Goal: Information Seeking & Learning: Learn about a topic

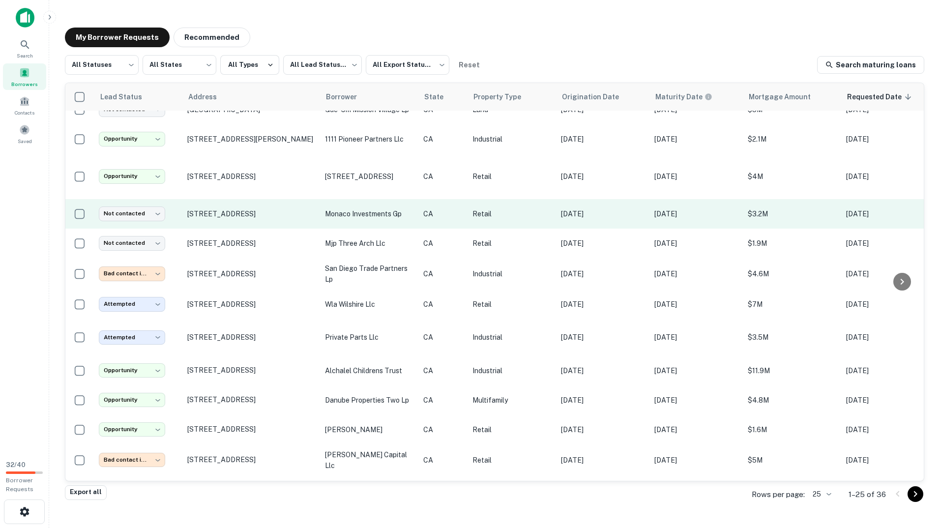
scroll to position [283, 0]
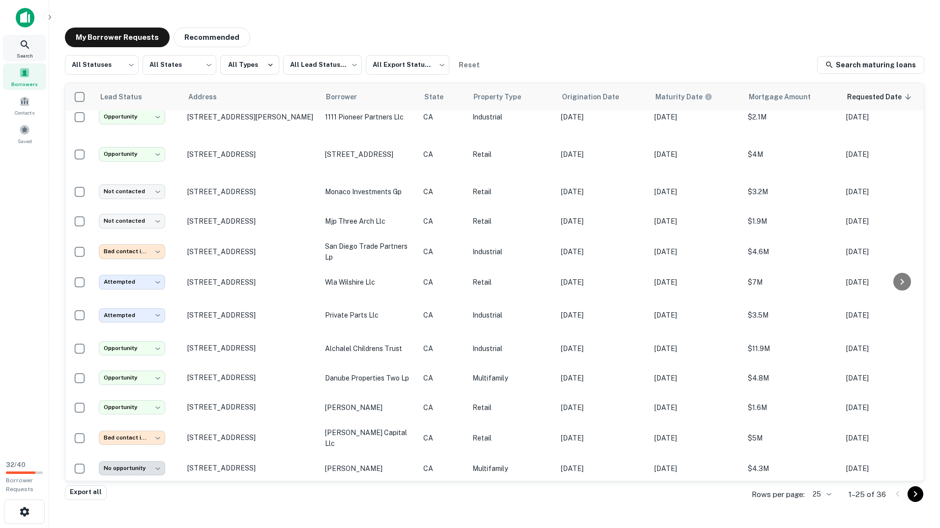
click at [21, 41] on icon at bounding box center [25, 45] width 12 height 12
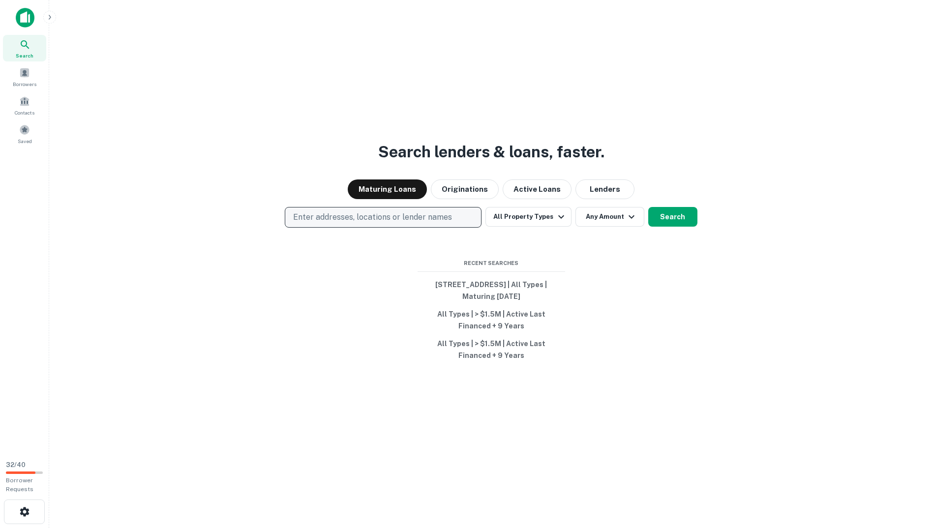
click at [457, 216] on button "Enter addresses, locations or lender names" at bounding box center [383, 217] width 197 height 21
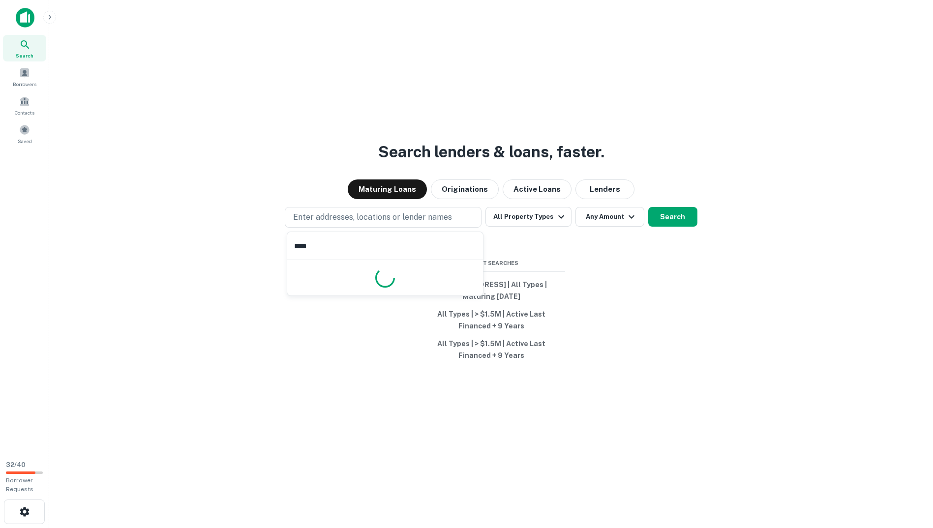
type input "*****"
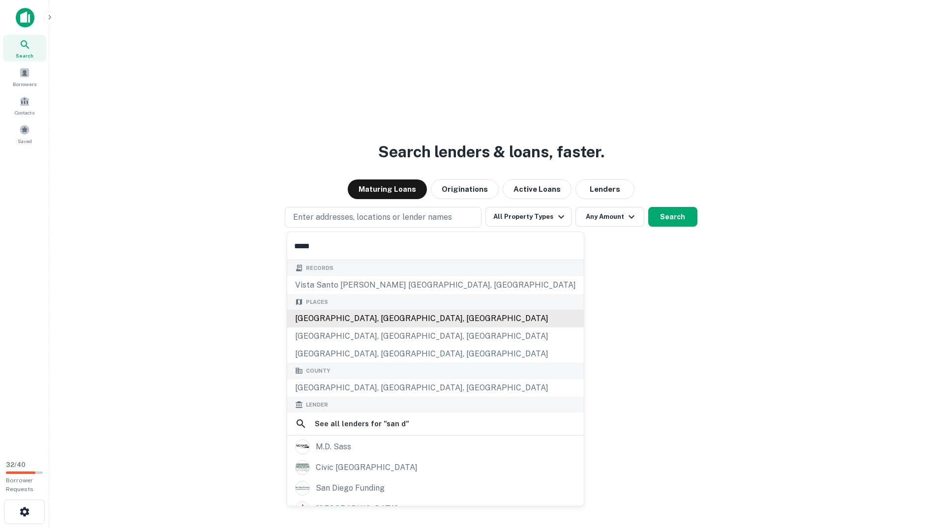
click at [351, 321] on div "San Diego, CA, USA" at bounding box center [435, 319] width 296 height 18
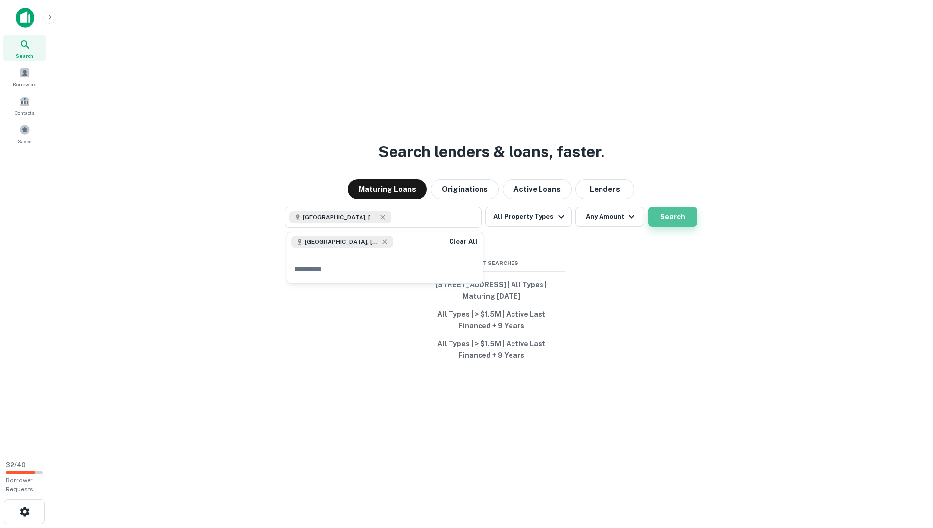
click at [661, 212] on button "Search" at bounding box center [672, 217] width 49 height 20
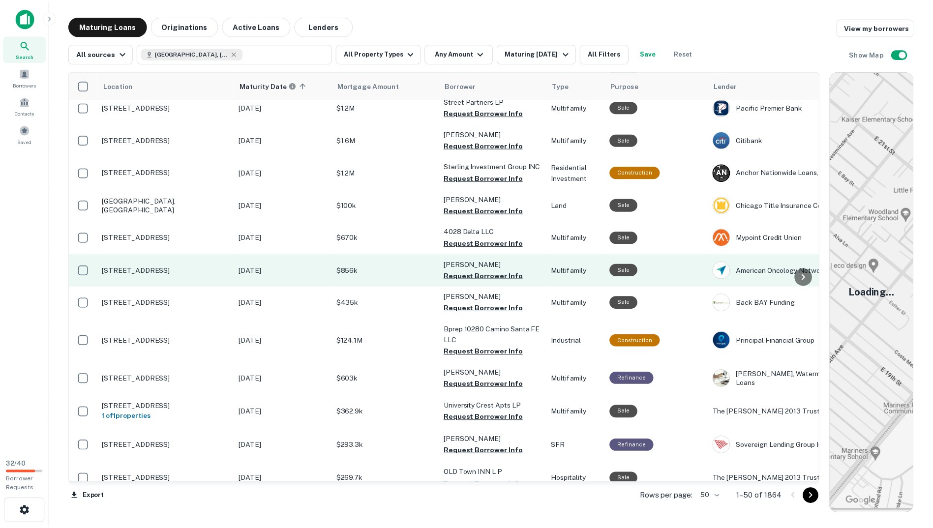
scroll to position [283, 0]
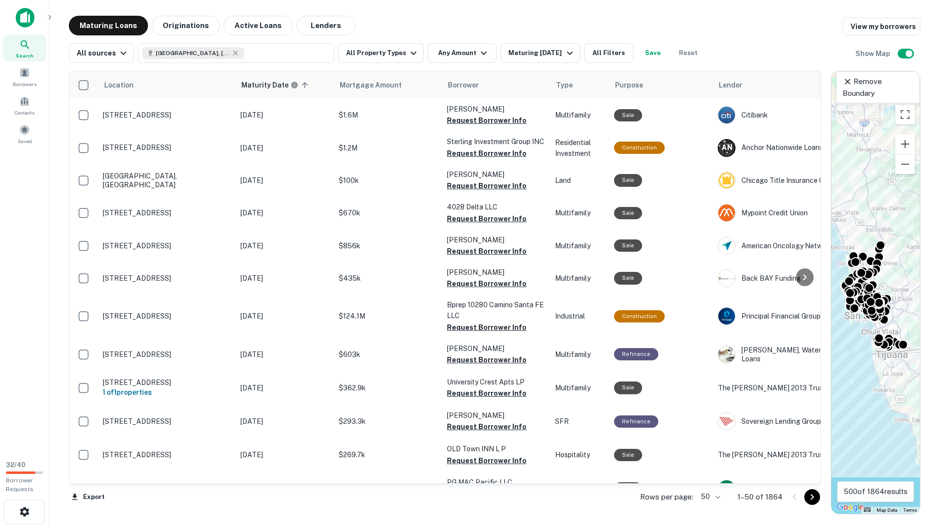
drag, startPoint x: 832, startPoint y: 256, endPoint x: 763, endPoint y: 258, distance: 69.4
click at [763, 258] on div "Location Maturity Date sorted ascending Mortgage Amount Borrower Type Purpose L…" at bounding box center [495, 288] width 852 height 451
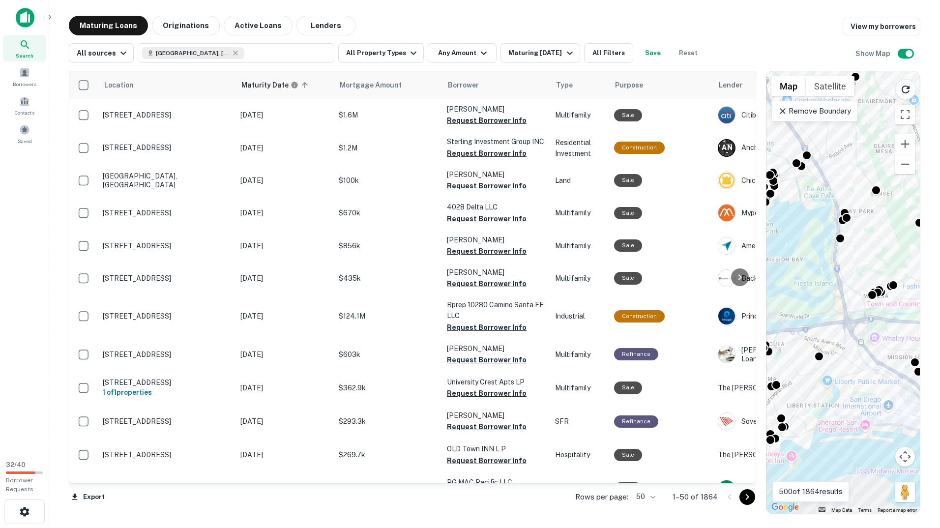
drag, startPoint x: 894, startPoint y: 401, endPoint x: 887, endPoint y: 387, distance: 16.1
click at [923, 430] on div "Maturing Loans Originations Active Loans Lenders View my borrowers All sources …" at bounding box center [494, 265] width 875 height 499
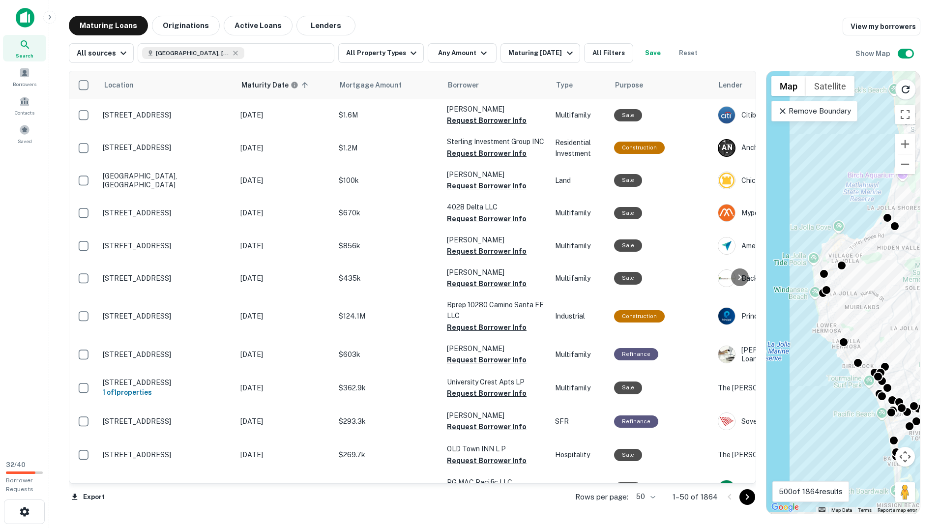
drag, startPoint x: 868, startPoint y: 358, endPoint x: 797, endPoint y: 284, distance: 102.9
click at [797, 284] on div "To activate drag with keyboard, press Alt + Enter. Once in keyboard drag state,…" at bounding box center [843, 292] width 153 height 443
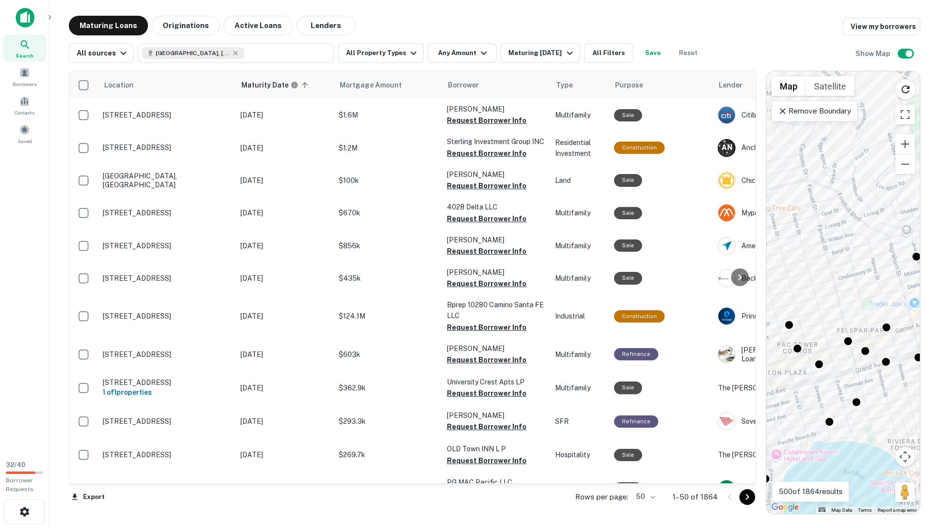
drag, startPoint x: 849, startPoint y: 356, endPoint x: 886, endPoint y: 350, distance: 37.3
click at [886, 350] on div "To activate drag with keyboard, press Alt + Enter. Once in keyboard drag state,…" at bounding box center [843, 292] width 153 height 443
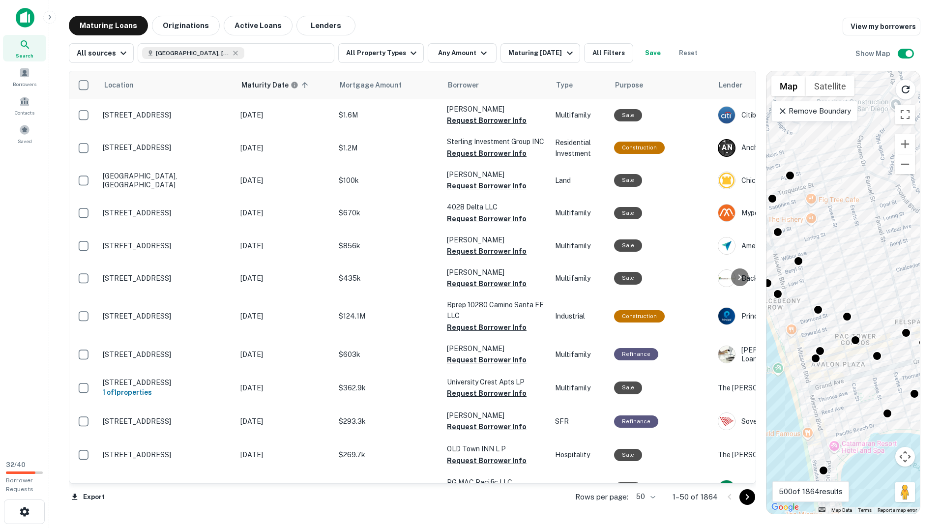
drag, startPoint x: 828, startPoint y: 326, endPoint x: 892, endPoint y: 318, distance: 64.5
click at [892, 318] on div "To activate drag with keyboard, press Alt + Enter. Once in keyboard drag state,…" at bounding box center [843, 292] width 153 height 443
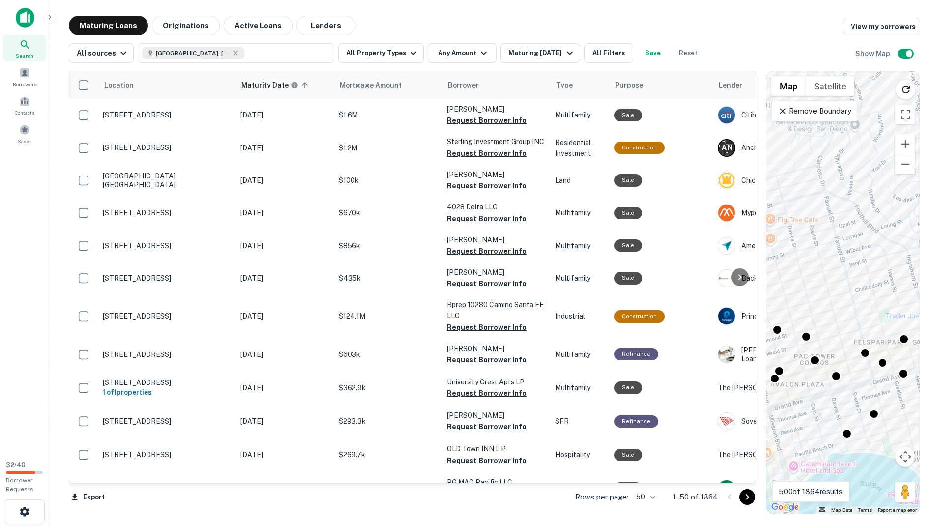
drag, startPoint x: 863, startPoint y: 296, endPoint x: 799, endPoint y: 319, distance: 68.3
click at [799, 319] on div "To activate drag with keyboard, press Alt + Enter. Once in keyboard drag state,…" at bounding box center [843, 292] width 153 height 443
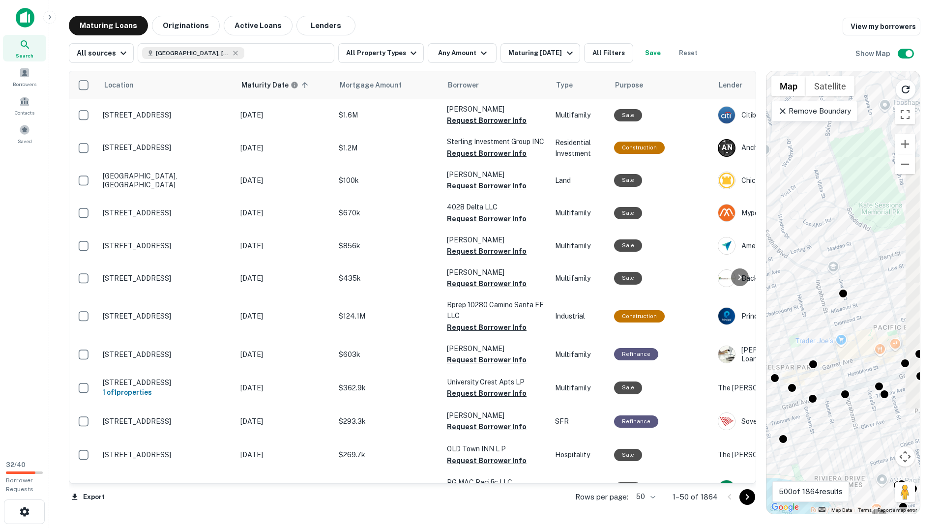
drag, startPoint x: 891, startPoint y: 414, endPoint x: 813, endPoint y: 429, distance: 79.0
click at [812, 429] on div "To activate drag with keyboard, press Alt + Enter. Once in keyboard drag state,…" at bounding box center [843, 292] width 153 height 443
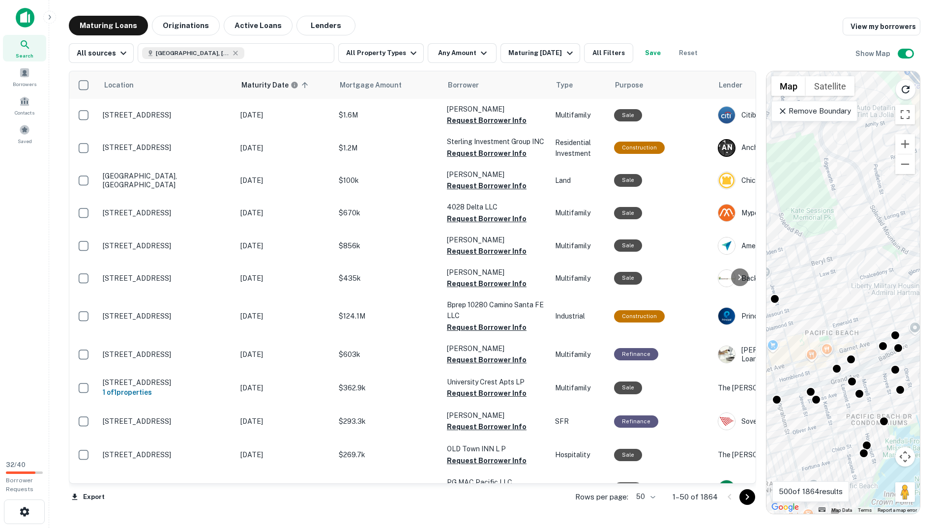
drag, startPoint x: 880, startPoint y: 417, endPoint x: 814, endPoint y: 422, distance: 66.1
click at [814, 422] on div "To activate drag with keyboard, press Alt + Enter. Once in keyboard drag state,…" at bounding box center [843, 292] width 153 height 443
click at [550, 67] on div "Location Maturity Date sorted ascending Mortgage Amount Borrower Type Purpose L…" at bounding box center [495, 288] width 852 height 451
click at [551, 58] on div "Maturing In 1 Year" at bounding box center [541, 53] width 67 height 12
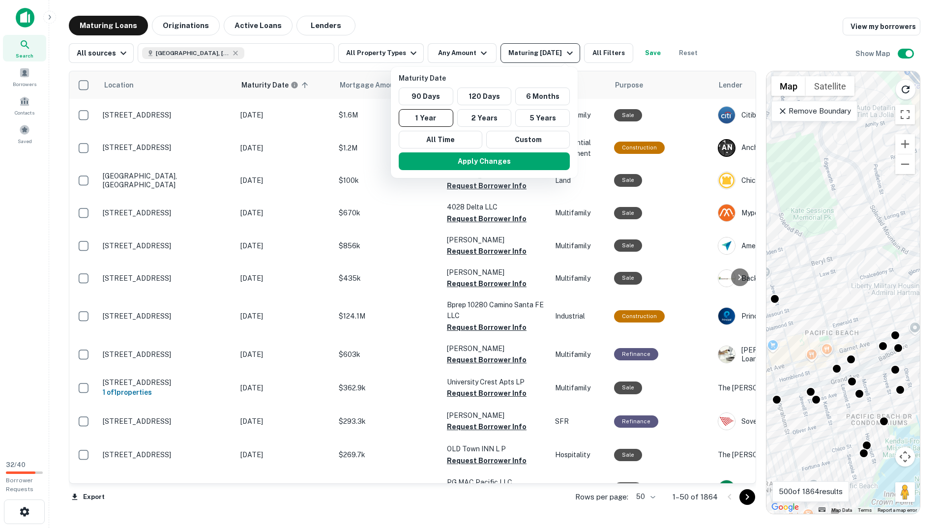
click at [551, 58] on div at bounding box center [470, 264] width 940 height 528
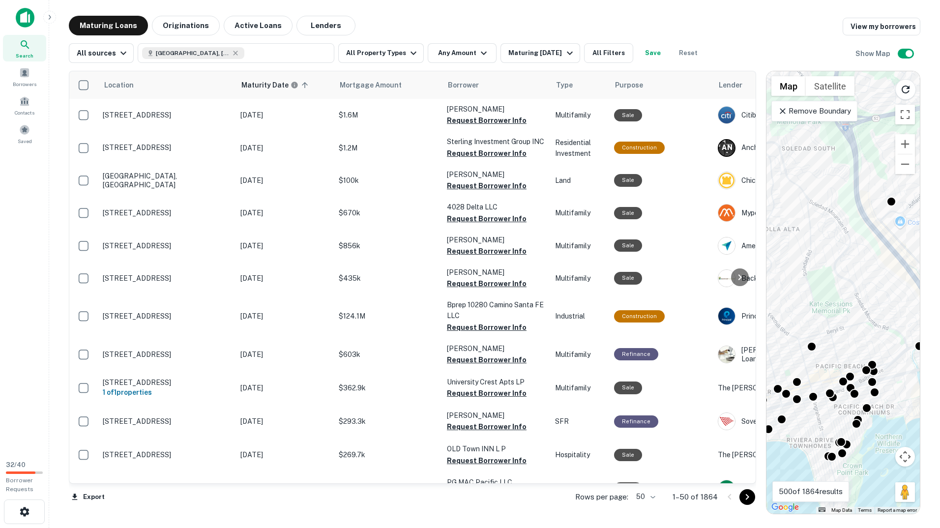
drag, startPoint x: 847, startPoint y: 311, endPoint x: 880, endPoint y: 294, distance: 37.2
click at [880, 294] on div "To activate drag with keyboard, press Alt + Enter. Once in keyboard drag state,…" at bounding box center [843, 292] width 153 height 443
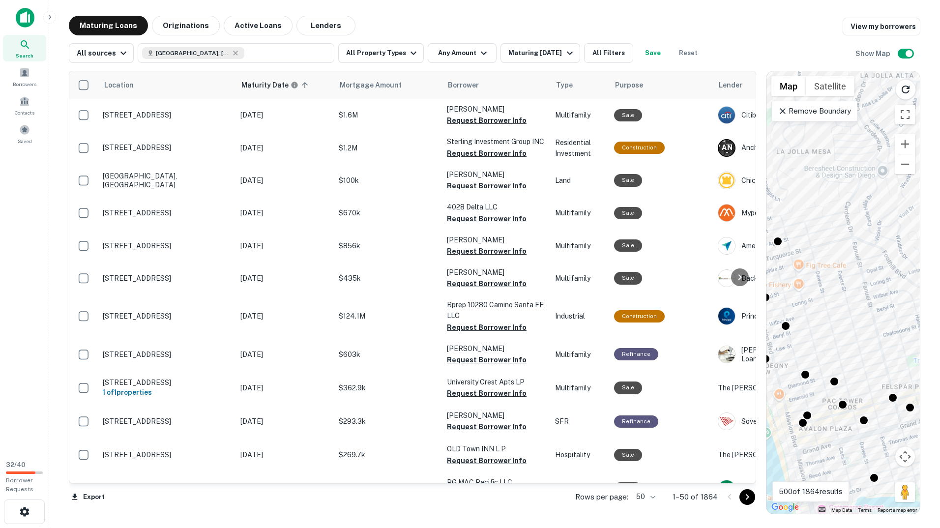
drag, startPoint x: 816, startPoint y: 296, endPoint x: 873, endPoint y: 311, distance: 58.4
click at [873, 311] on div "To activate drag with keyboard, press Alt + Enter. Once in keyboard drag state,…" at bounding box center [843, 292] width 153 height 443
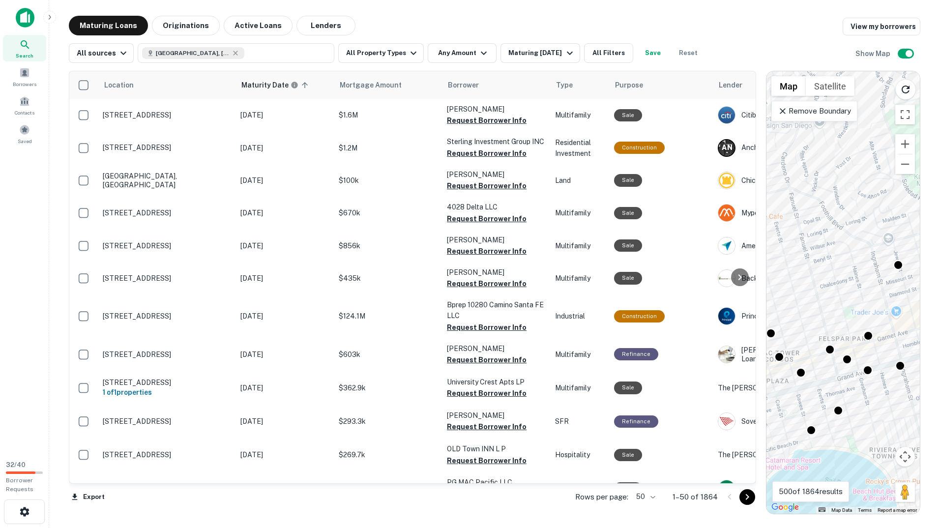
drag, startPoint x: 900, startPoint y: 348, endPoint x: 782, endPoint y: 282, distance: 135.4
click at [774, 283] on div "To activate drag with keyboard, press Alt + Enter. Once in keyboard drag state,…" at bounding box center [843, 292] width 153 height 443
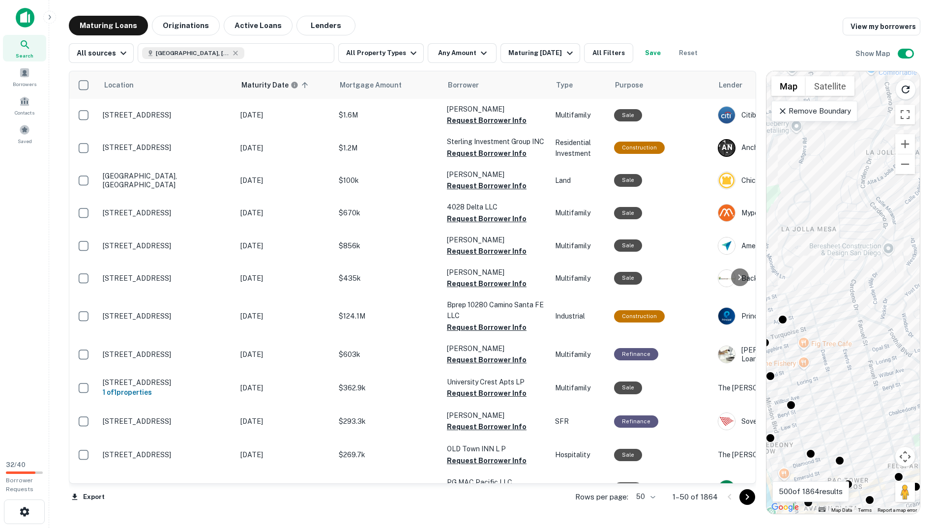
drag, startPoint x: 811, startPoint y: 231, endPoint x: 835, endPoint y: 315, distance: 87.6
click at [898, 373] on div "To activate drag with keyboard, press Alt + Enter. Once in keyboard drag state,…" at bounding box center [843, 292] width 153 height 443
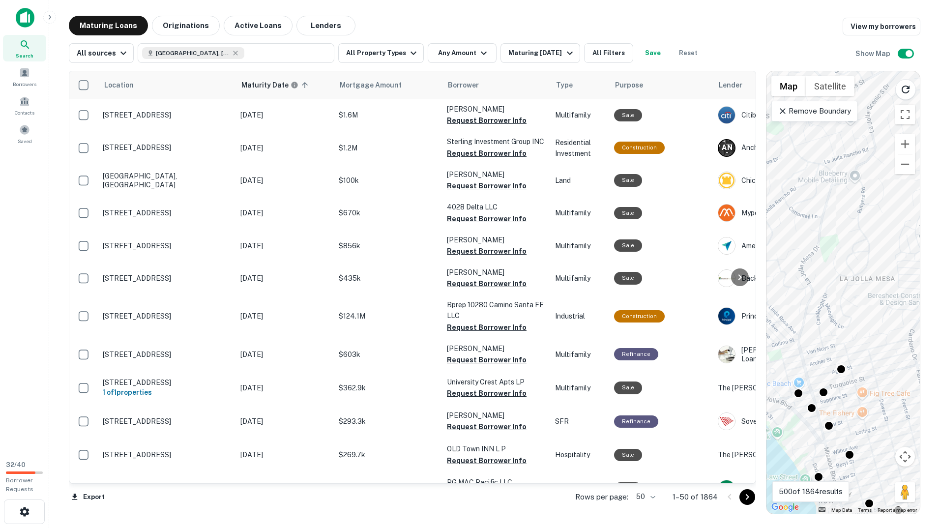
drag, startPoint x: 819, startPoint y: 302, endPoint x: 875, endPoint y: 334, distance: 64.3
click at [887, 349] on div "To activate drag with keyboard, press Alt + Enter. Once in keyboard drag state,…" at bounding box center [843, 292] width 153 height 443
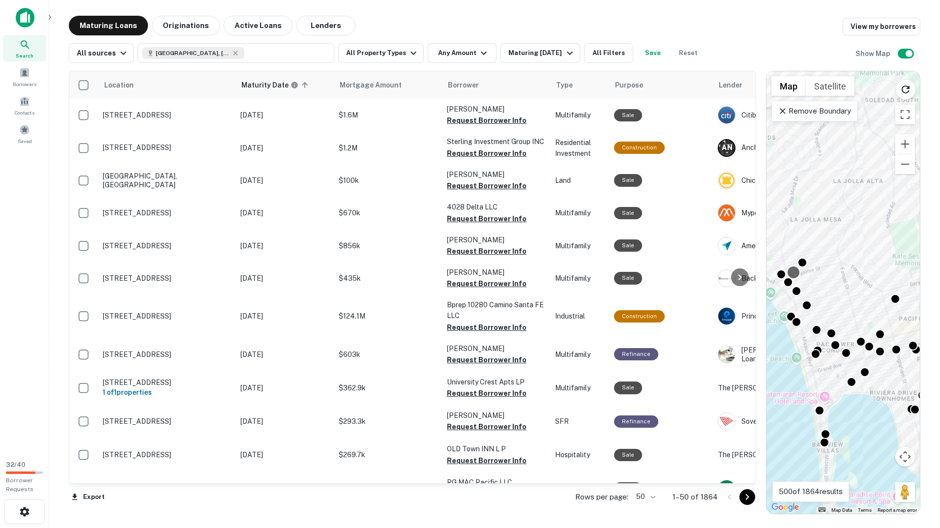
drag, startPoint x: 855, startPoint y: 380, endPoint x: 786, endPoint y: 260, distance: 138.3
click at [787, 266] on div at bounding box center [793, 272] width 13 height 13
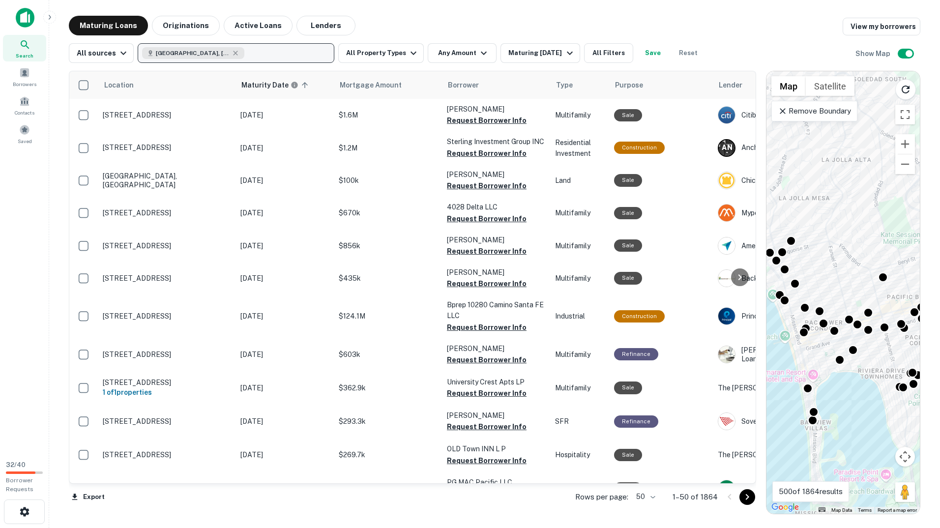
click at [256, 49] on button "San Diego, CA, USA" at bounding box center [236, 53] width 197 height 20
type input "******"
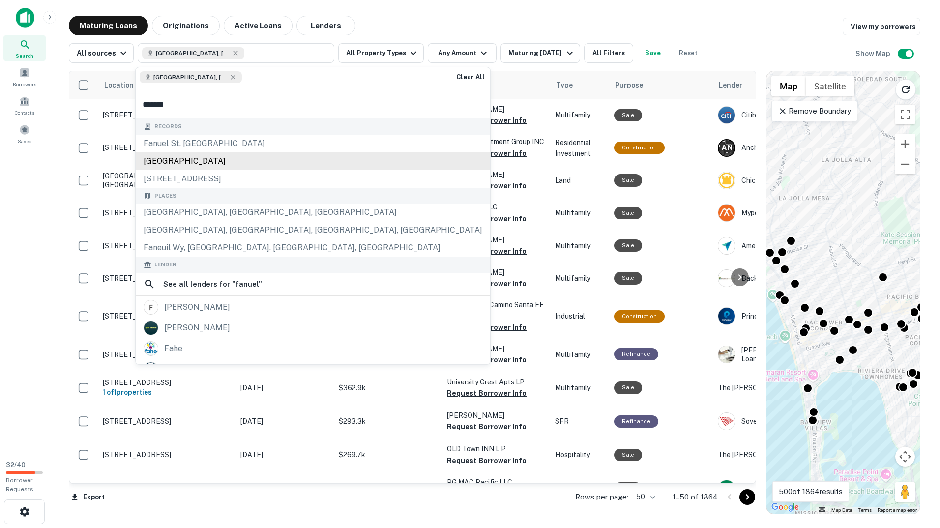
click at [190, 157] on div "fanuel st, san diego, ca, 92109" at bounding box center [313, 161] width 355 height 18
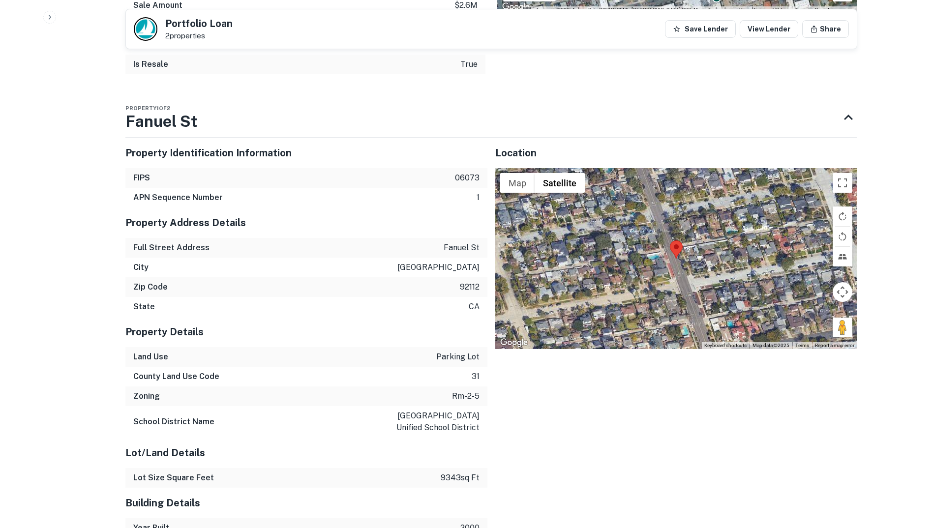
scroll to position [492, 0]
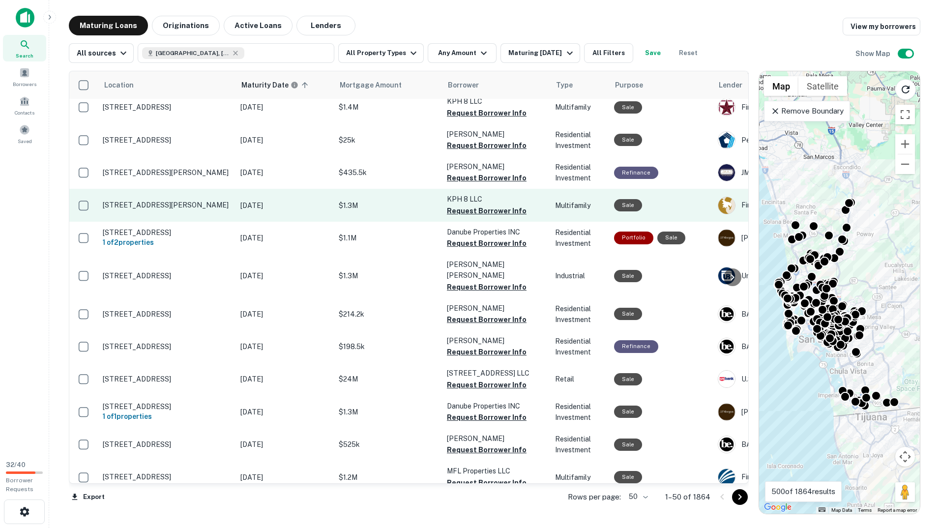
scroll to position [873, 0]
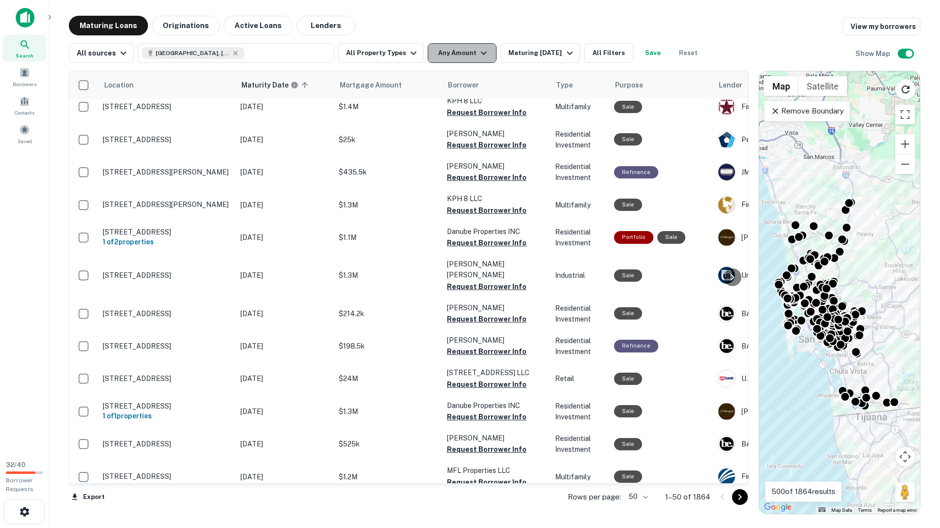
click at [469, 59] on button "Any Amount" at bounding box center [462, 53] width 69 height 20
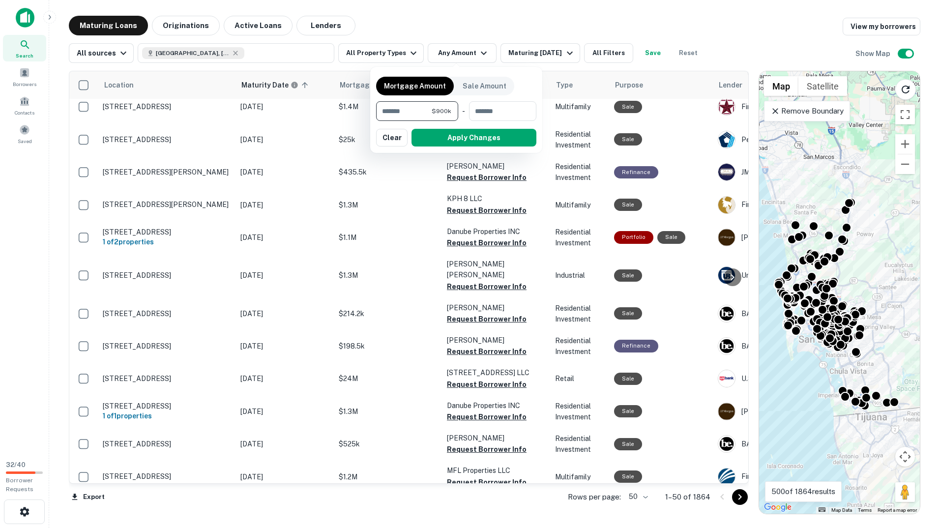
type input "*******"
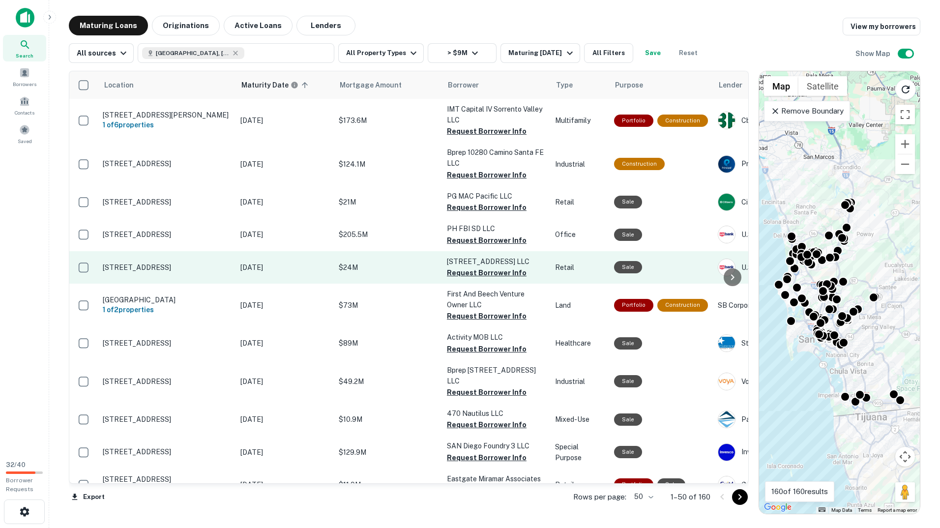
click at [361, 260] on td "$24M" at bounding box center [388, 267] width 108 height 32
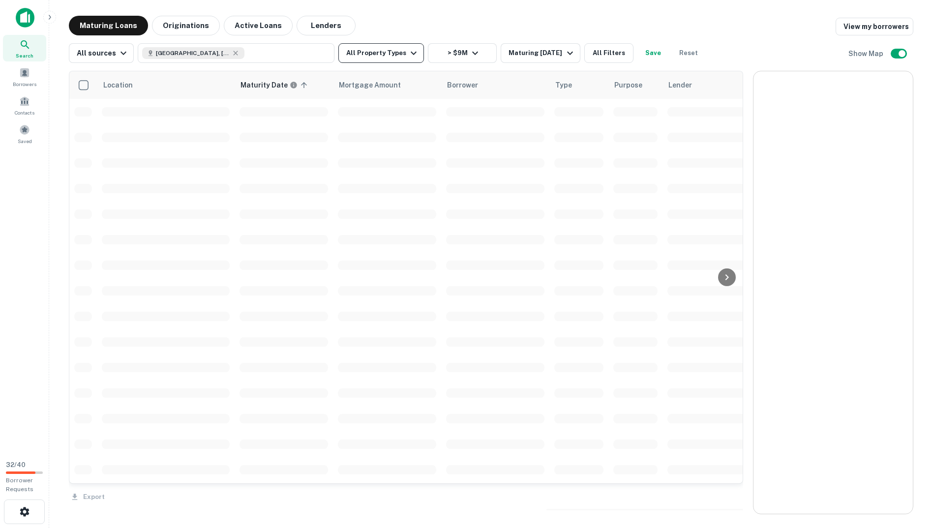
click at [408, 56] on icon "button" at bounding box center [414, 53] width 12 height 12
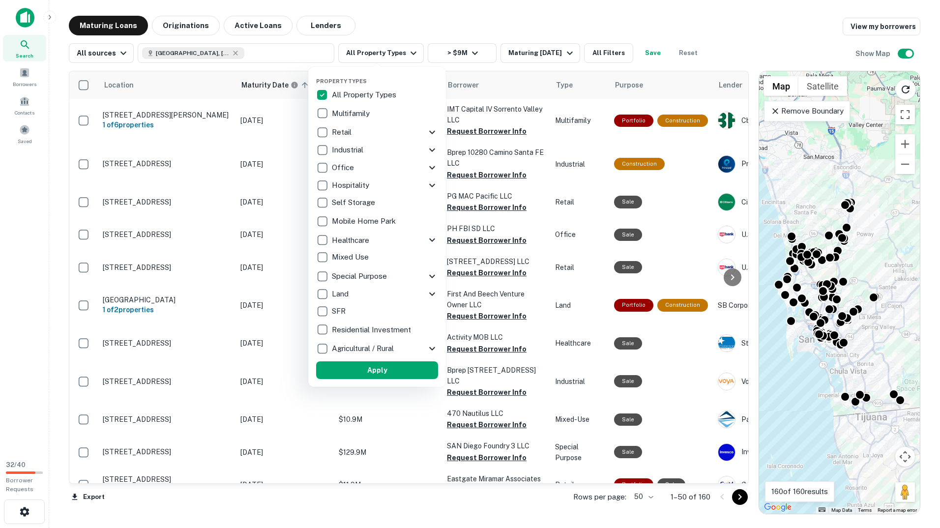
click at [371, 111] on p "Multifamily" at bounding box center [352, 114] width 40 height 12
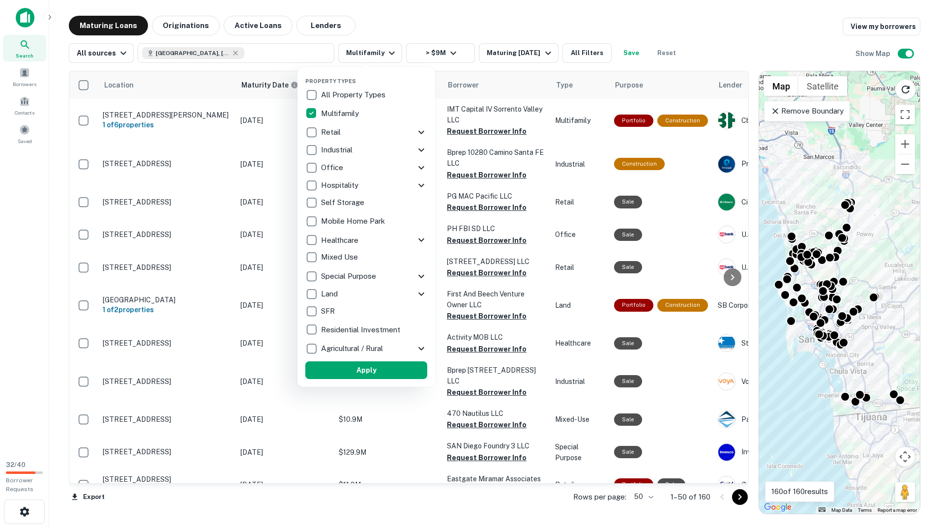
click at [355, 129] on div "Retail" at bounding box center [360, 132] width 110 height 17
click at [326, 152] on p "Industrial" at bounding box center [331, 150] width 33 height 12
click at [350, 368] on button "Apply" at bounding box center [360, 370] width 122 height 18
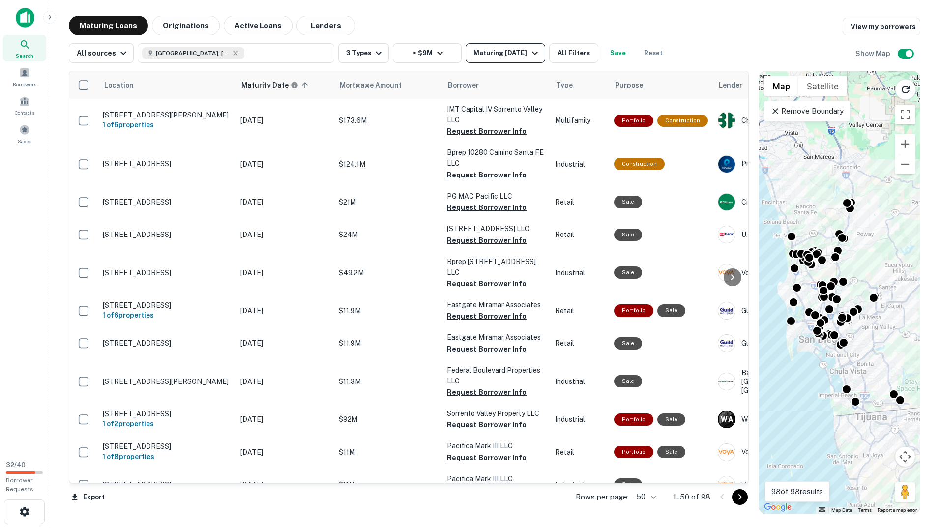
click at [487, 54] on div "Maturing In 1 Year" at bounding box center [507, 53] width 67 height 12
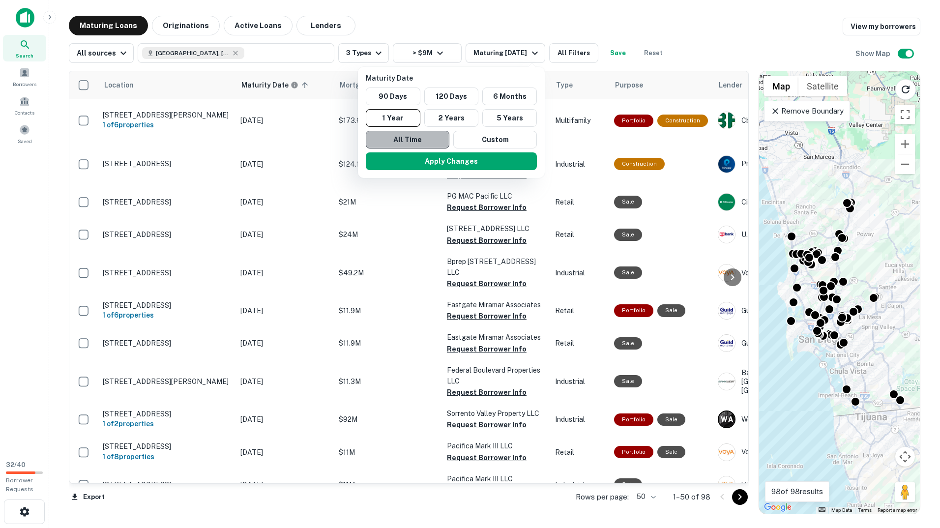
click at [443, 137] on button "All Time" at bounding box center [408, 140] width 84 height 18
click at [480, 137] on button "Custom" at bounding box center [496, 140] width 84 height 18
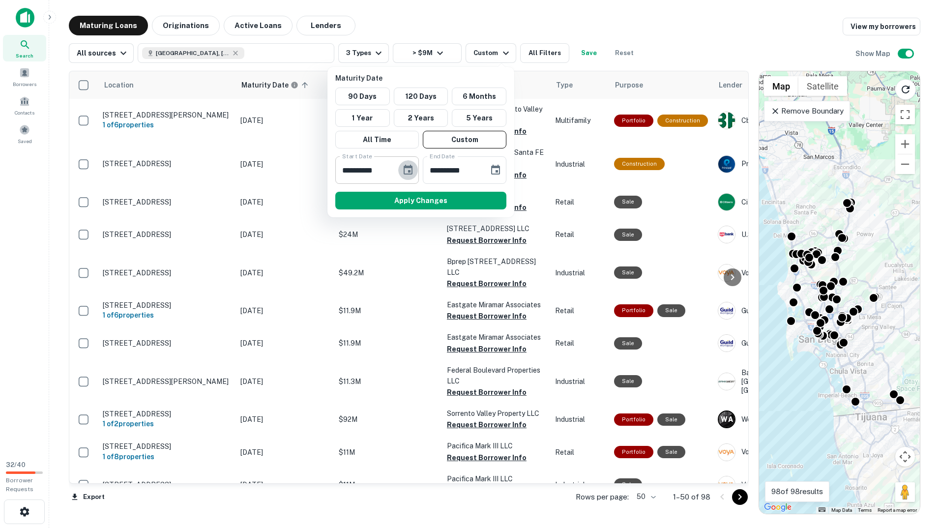
click at [406, 172] on icon "Choose date, selected date is Sep 30, 2025" at bounding box center [408, 170] width 12 height 12
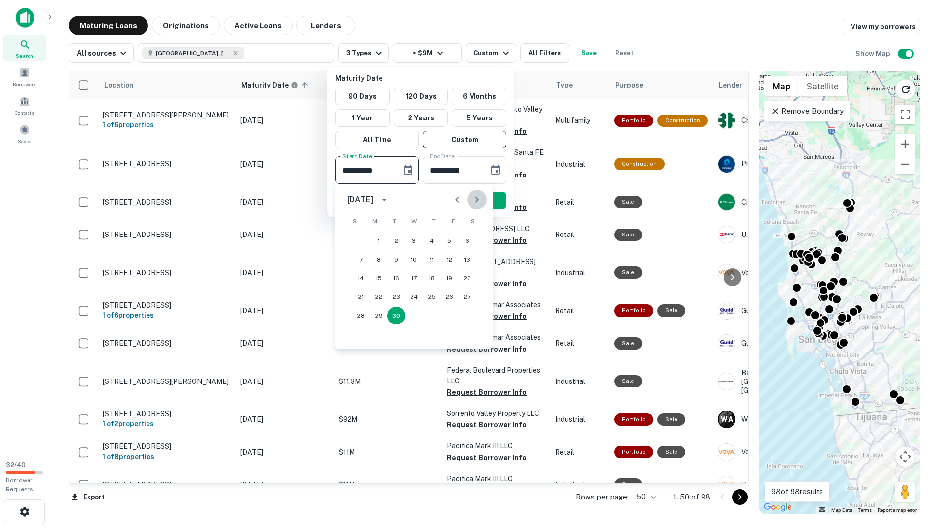
click at [470, 198] on button "Next month" at bounding box center [477, 200] width 20 height 20
click at [476, 197] on icon "Next month" at bounding box center [476, 200] width 3 height 6
click at [463, 314] on button "31" at bounding box center [467, 316] width 18 height 18
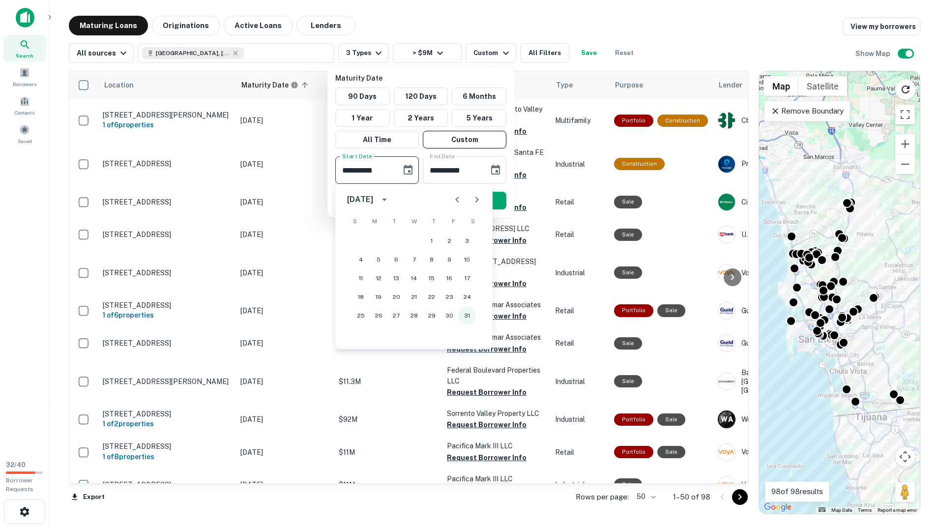
type input "**********"
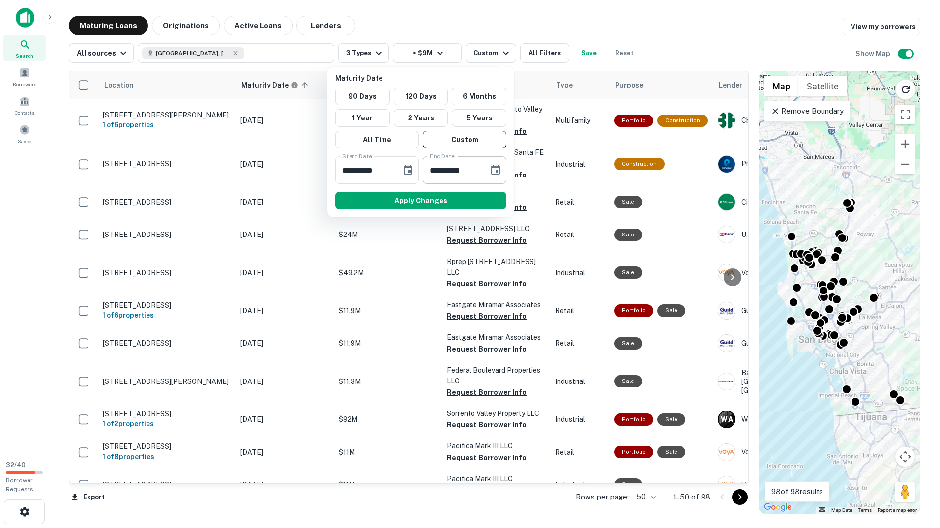
click at [476, 169] on input "**********" at bounding box center [452, 170] width 59 height 28
click at [490, 172] on icon "Choose date, selected date is Mar 29, 2026" at bounding box center [496, 170] width 12 height 12
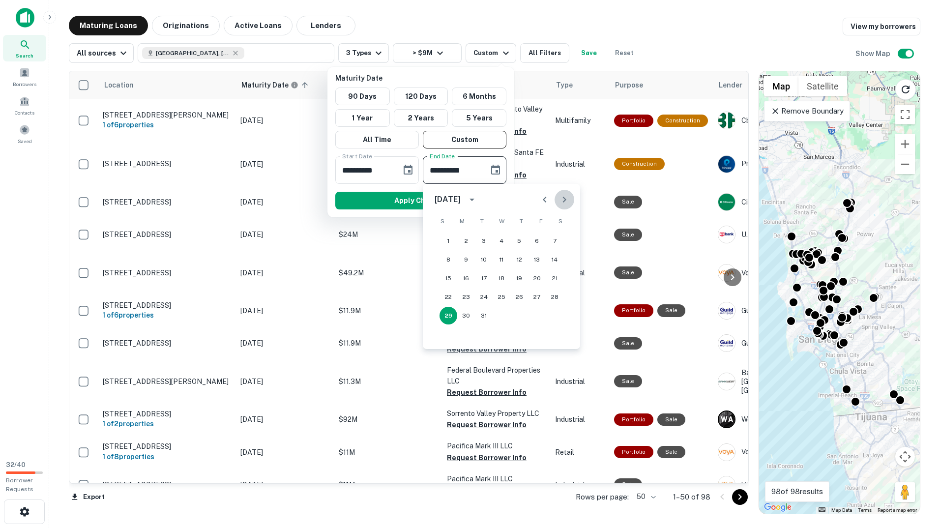
click at [569, 195] on icon "Next month" at bounding box center [565, 200] width 12 height 12
click at [519, 322] on button "30" at bounding box center [519, 316] width 18 height 18
type input "**********"
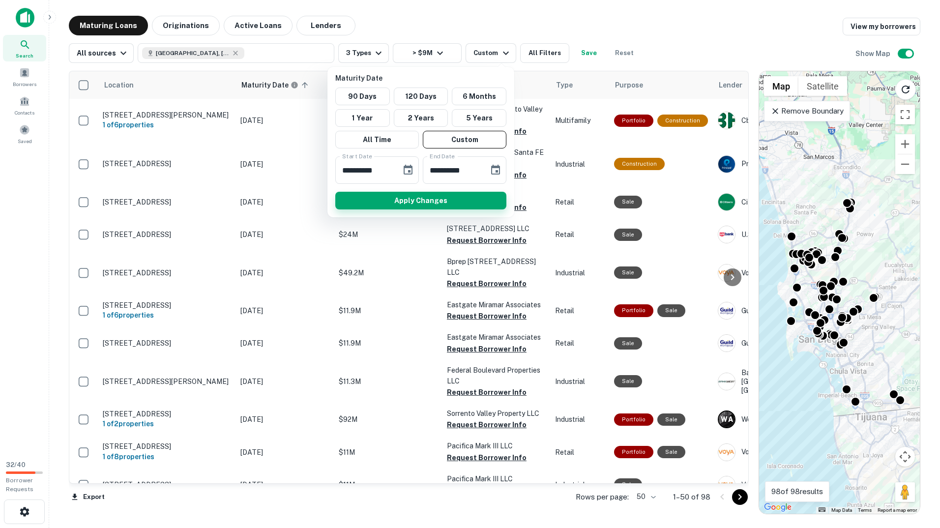
click at [420, 197] on button "Apply Changes" at bounding box center [420, 201] width 171 height 18
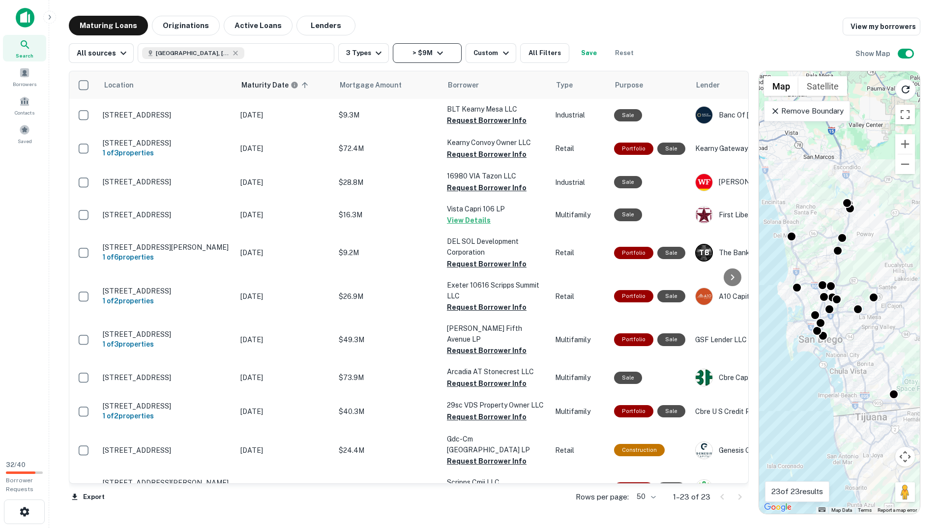
click at [447, 48] on button "> $9M" at bounding box center [427, 53] width 69 height 20
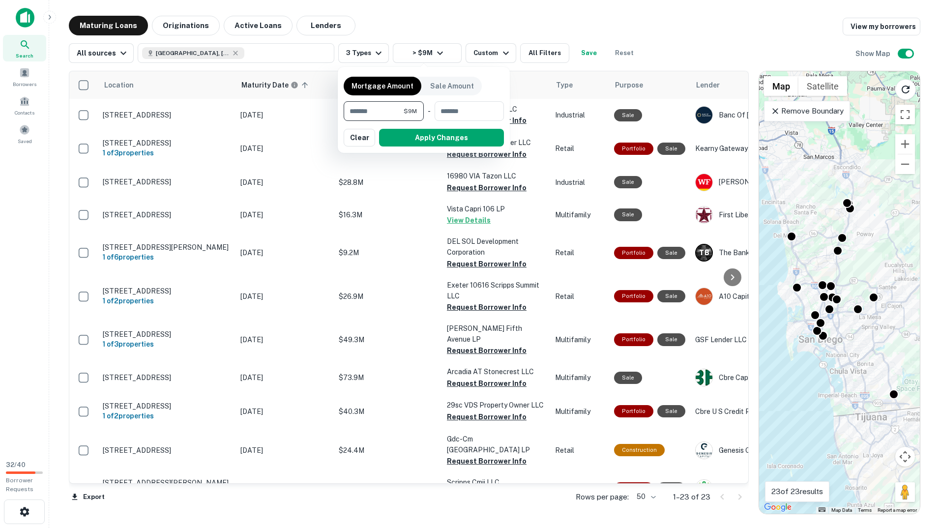
drag, startPoint x: 395, startPoint y: 115, endPoint x: 320, endPoint y: 114, distance: 75.2
click at [324, 115] on div "Mortgage Amount Sale Amount ******* $9M ​ - ​ Apply Changes Clear" at bounding box center [470, 264] width 940 height 528
type input "*******"
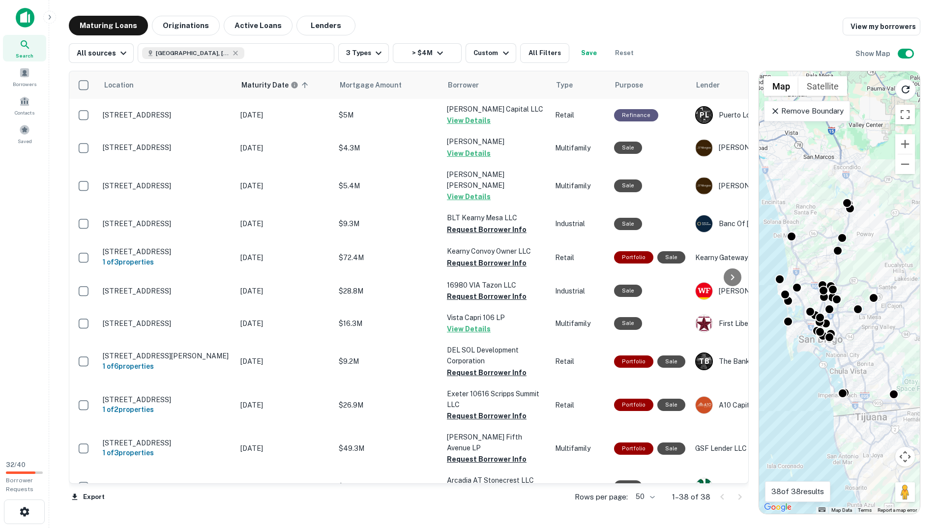
drag, startPoint x: 271, startPoint y: 391, endPoint x: 24, endPoint y: 361, distance: 248.6
click at [24, 361] on div "Search Borrowers Contacts Saved" at bounding box center [24, 226] width 49 height 453
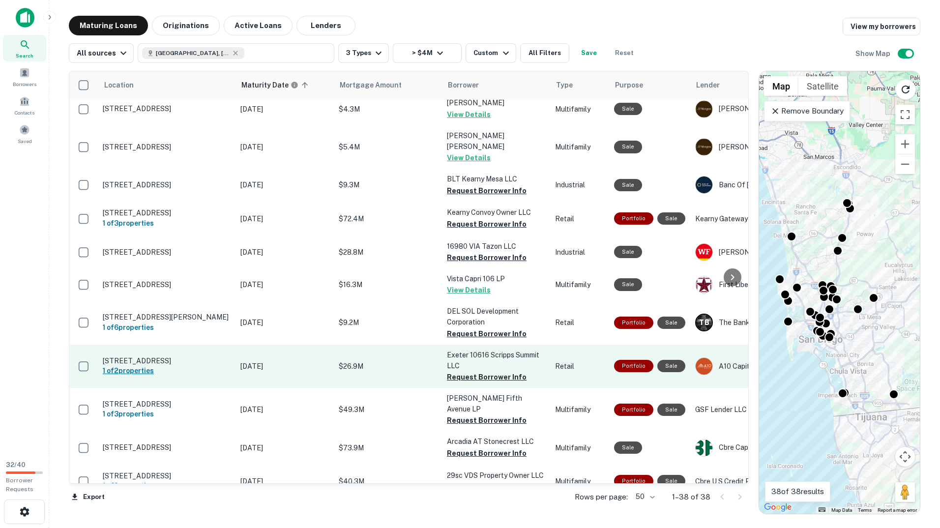
scroll to position [98, 0]
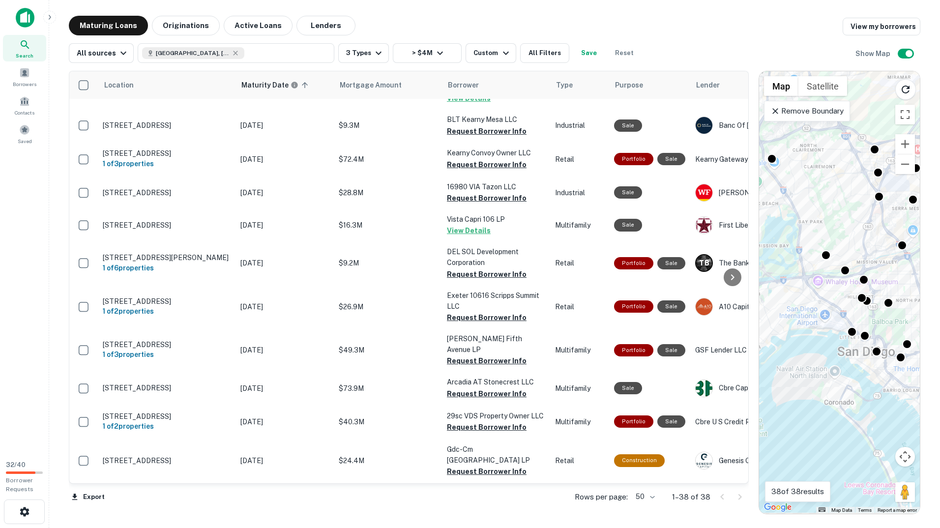
drag, startPoint x: 812, startPoint y: 322, endPoint x: 799, endPoint y: 311, distance: 16.7
click at [800, 310] on div "To activate drag with keyboard, press Alt + Enter. Once in keyboard drag state,…" at bounding box center [839, 292] width 161 height 443
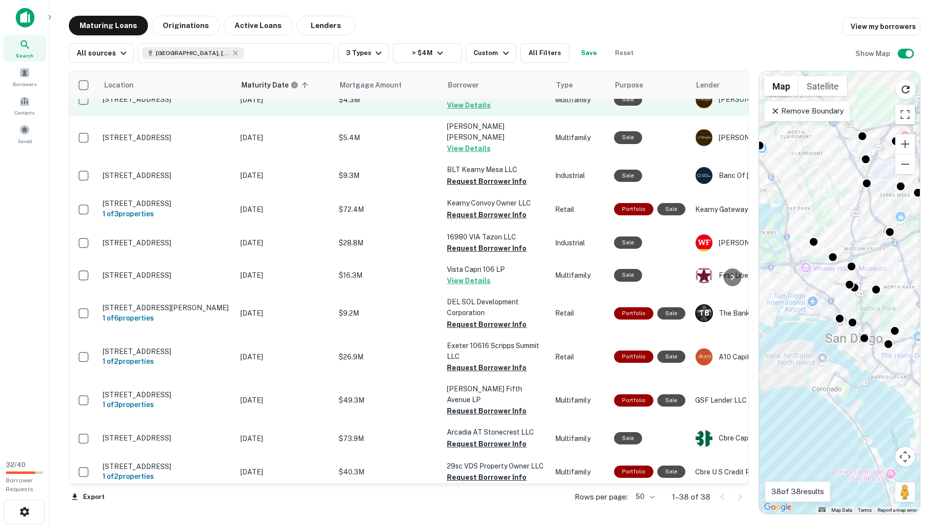
scroll to position [0, 0]
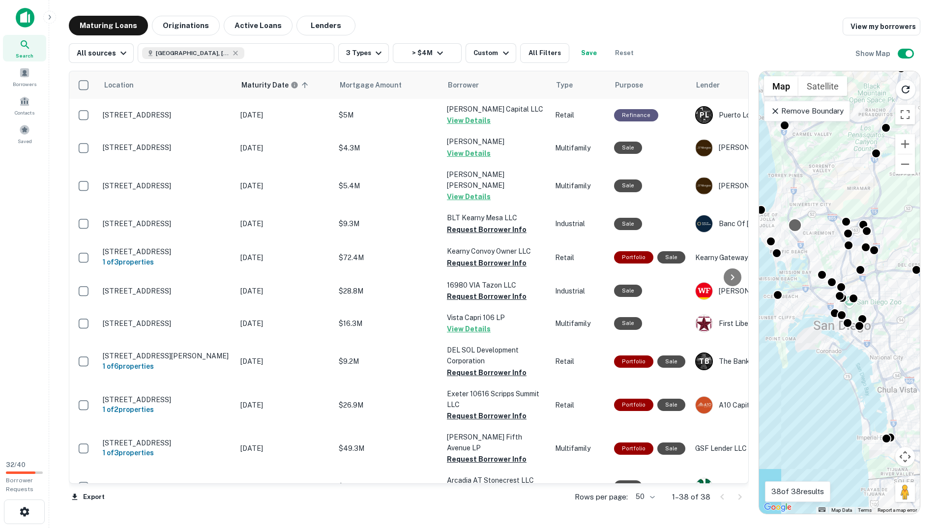
click at [796, 223] on div at bounding box center [795, 225] width 14 height 14
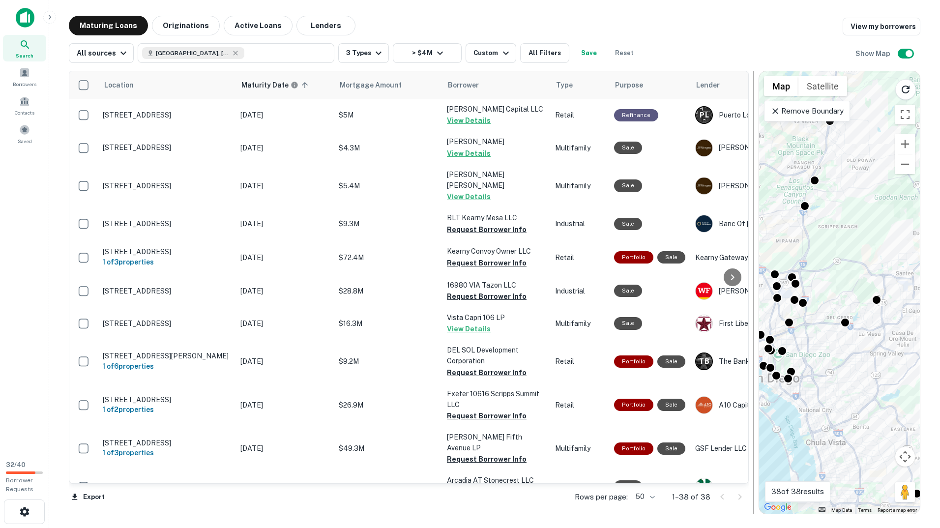
drag, startPoint x: 827, startPoint y: 173, endPoint x: 750, endPoint y: 232, distance: 97.1
click at [750, 232] on div "Location Maturity Date sorted ascending Mortgage Amount Borrower Type Purpose L…" at bounding box center [495, 288] width 852 height 451
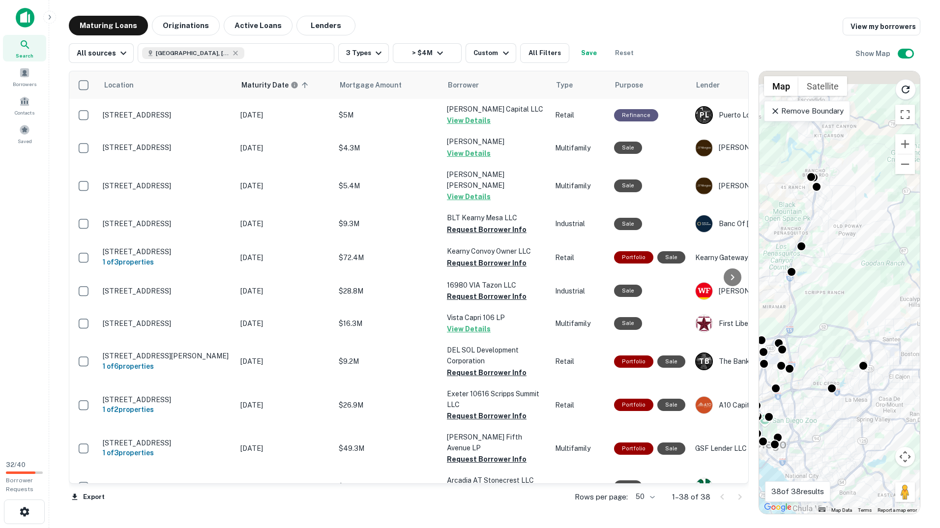
drag, startPoint x: 825, startPoint y: 262, endPoint x: 827, endPoint y: 297, distance: 35.0
click at [827, 297] on div "To activate drag with keyboard, press Alt + Enter. Once in keyboard drag state,…" at bounding box center [839, 292] width 161 height 443
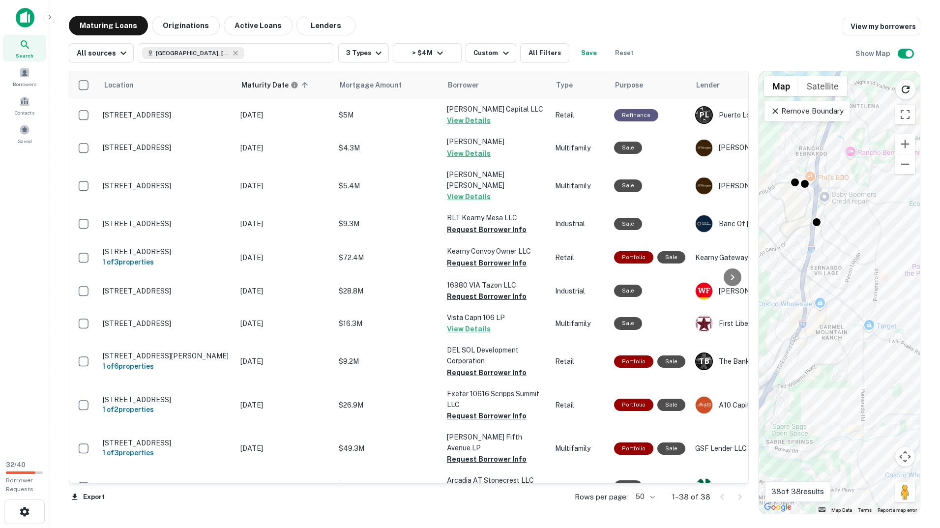
drag, startPoint x: 836, startPoint y: 330, endPoint x: 861, endPoint y: 358, distance: 37.6
click at [861, 359] on div "To activate drag with keyboard, press Alt + Enter. Once in keyboard drag state,…" at bounding box center [839, 292] width 161 height 443
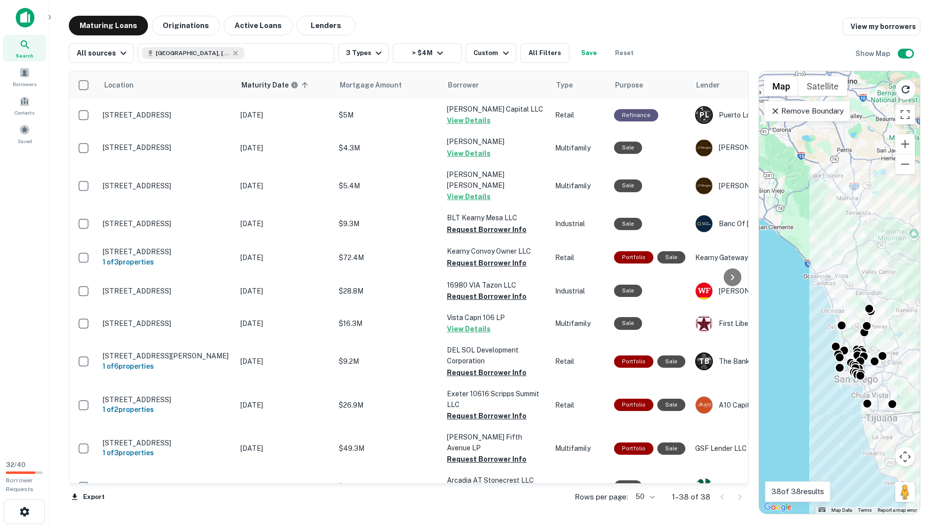
click at [774, 110] on icon at bounding box center [775, 111] width 6 height 6
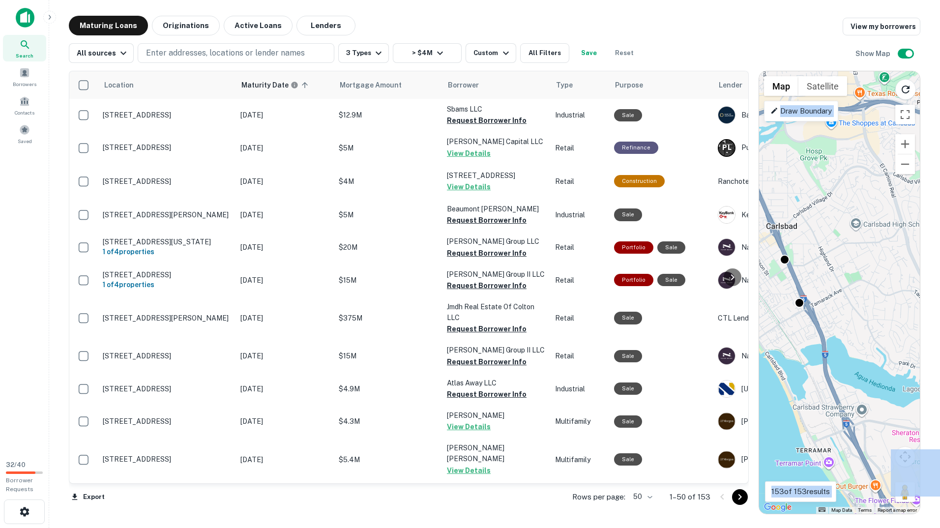
drag, startPoint x: 837, startPoint y: 292, endPoint x: 855, endPoint y: 325, distance: 37.4
drag, startPoint x: 855, startPoint y: 325, endPoint x: 871, endPoint y: 336, distance: 20.1
click at [871, 345] on div "To activate drag with keyboard, press Alt + Enter. Once in keyboard drag state,…" at bounding box center [839, 292] width 161 height 443
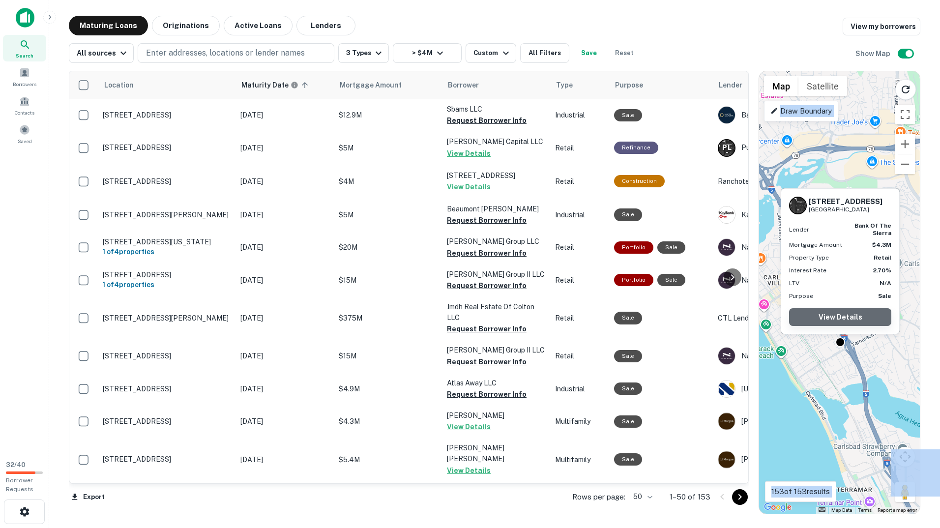
click at [839, 316] on link "View Details" at bounding box center [840, 317] width 102 height 18
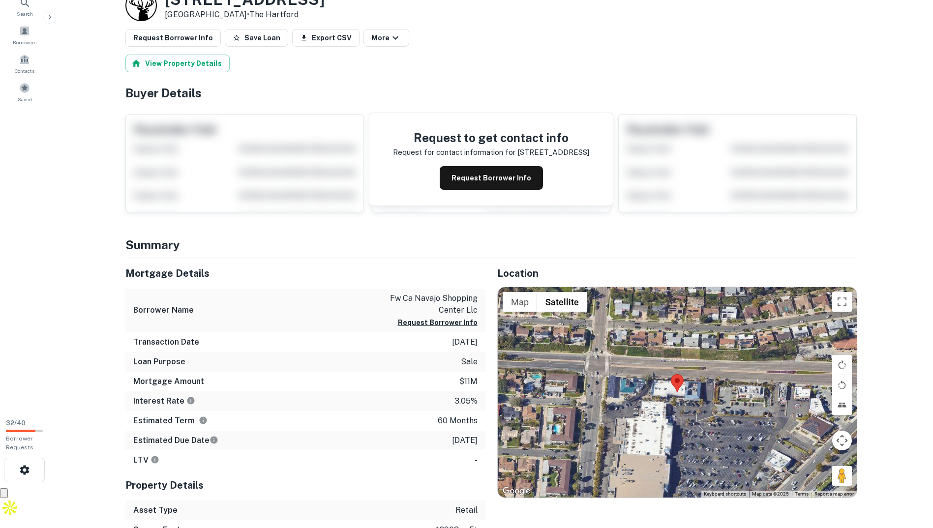
scroll to position [98, 0]
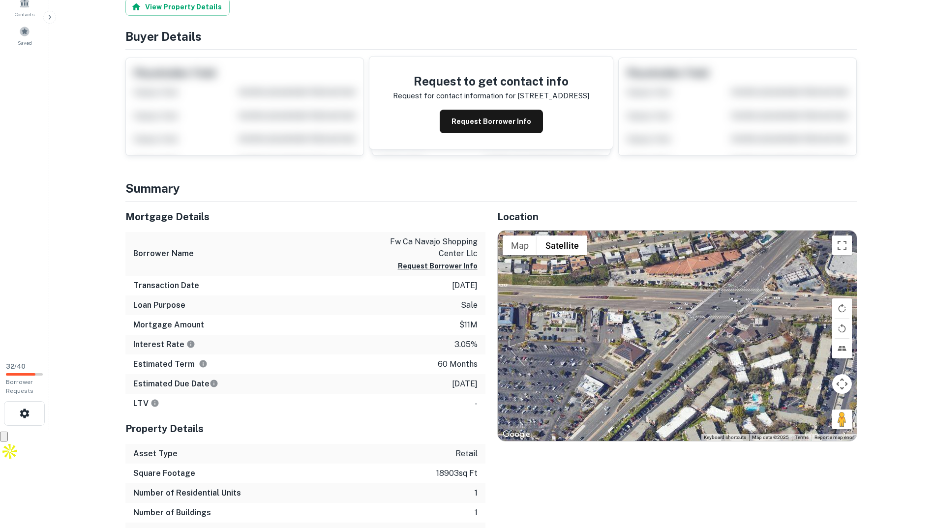
drag, startPoint x: 720, startPoint y: 330, endPoint x: 525, endPoint y: 312, distance: 196.1
click at [525, 312] on div at bounding box center [677, 336] width 359 height 210
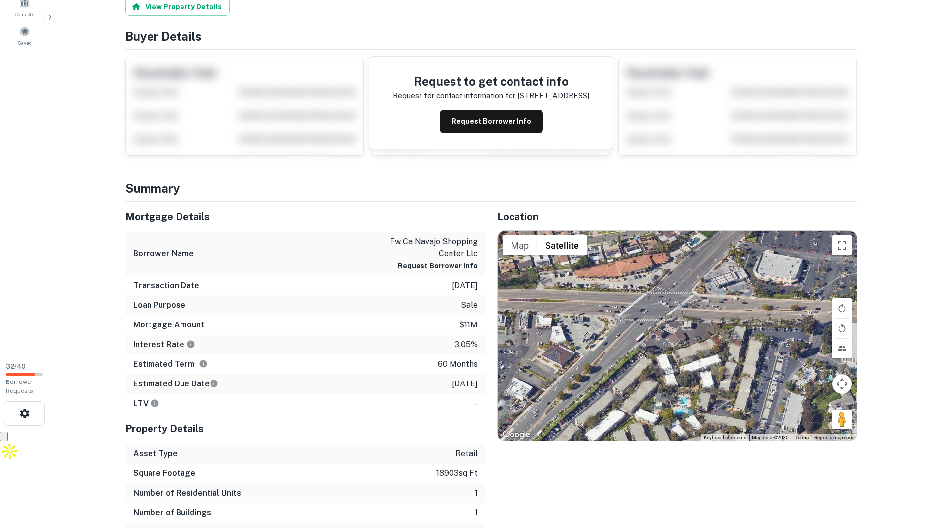
drag, startPoint x: 592, startPoint y: 327, endPoint x: 698, endPoint y: 331, distance: 106.3
click at [698, 331] on div at bounding box center [677, 336] width 359 height 210
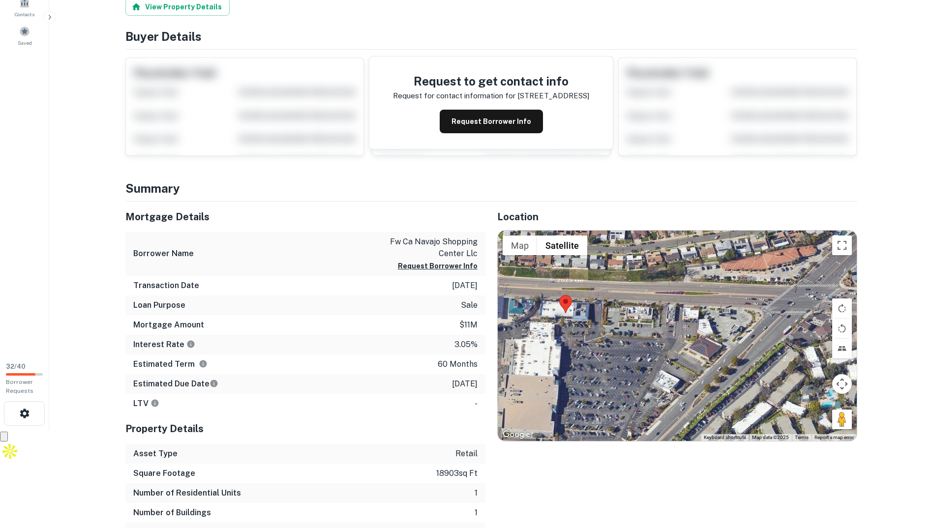
drag, startPoint x: 603, startPoint y: 339, endPoint x: 694, endPoint y: 317, distance: 94.2
click at [694, 317] on div at bounding box center [677, 336] width 359 height 210
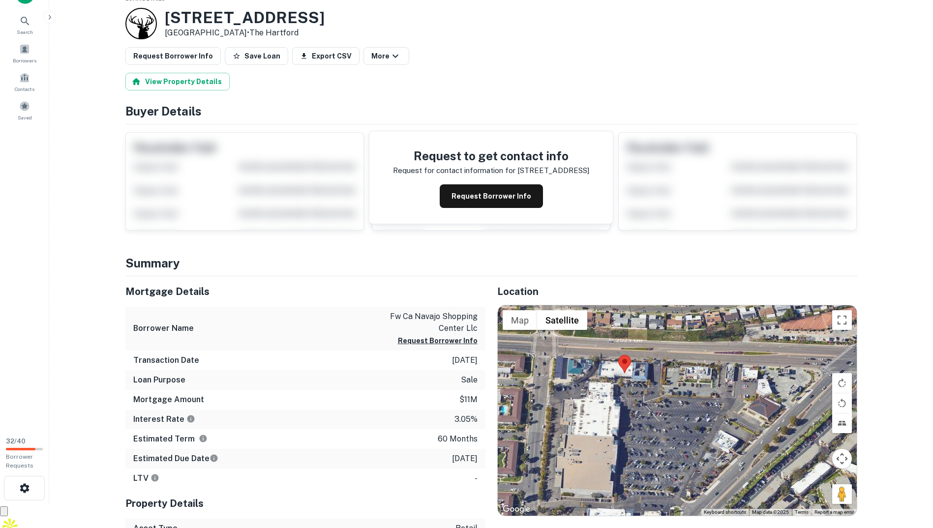
scroll to position [0, 0]
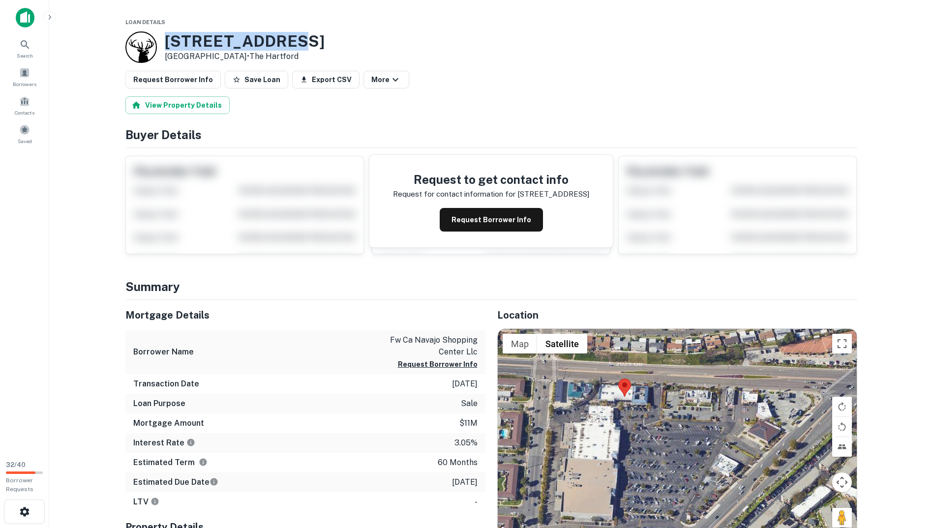
drag, startPoint x: 279, startPoint y: 37, endPoint x: 166, endPoint y: 42, distance: 113.7
click at [166, 42] on h3 "8715 Navajo Rd" at bounding box center [245, 41] width 160 height 19
copy h3 "8715 Navajo Rd"
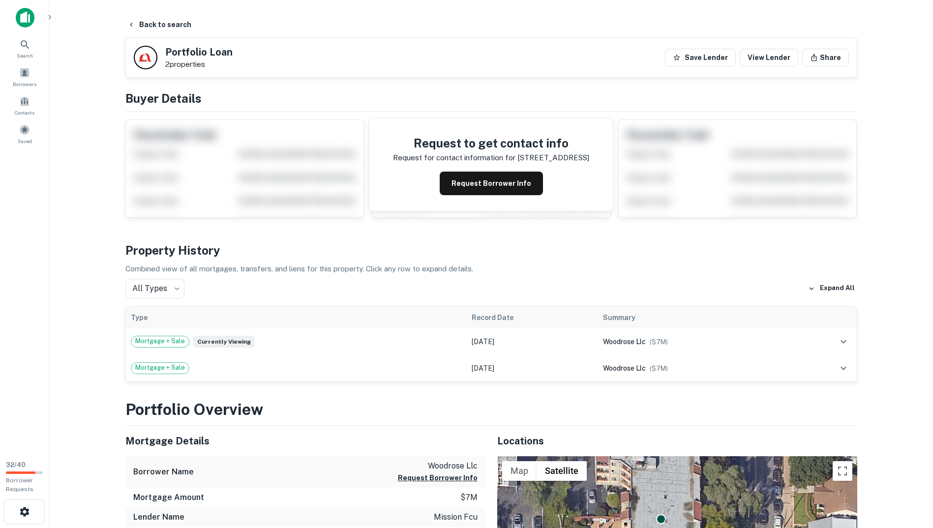
drag, startPoint x: 313, startPoint y: 363, endPoint x: 298, endPoint y: 184, distance: 180.0
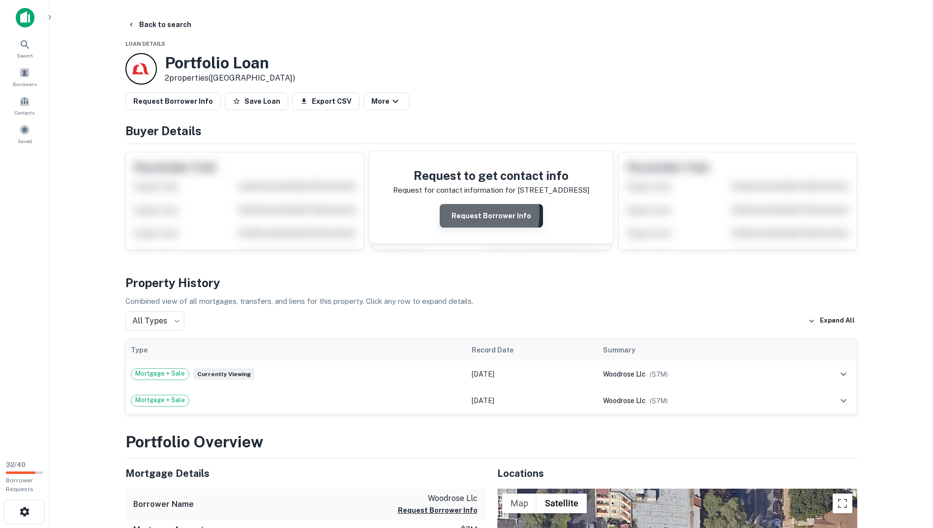
click at [452, 213] on button "Request Borrower Info" at bounding box center [491, 216] width 103 height 24
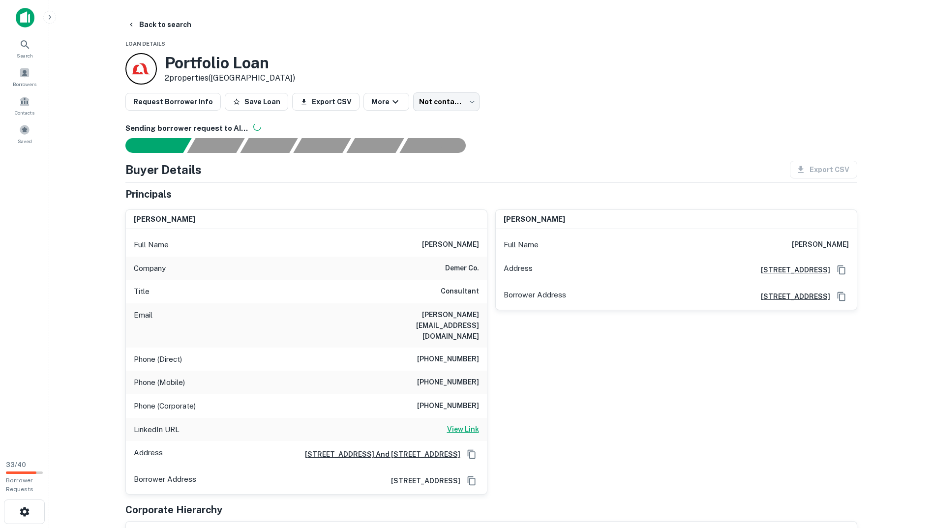
click at [470, 424] on h6 "View Link" at bounding box center [463, 429] width 32 height 11
click at [435, 97] on body "Search Borrowers Contacts Saved 33 / 40 Borrower Requests Back to search Loan D…" at bounding box center [470, 264] width 940 height 528
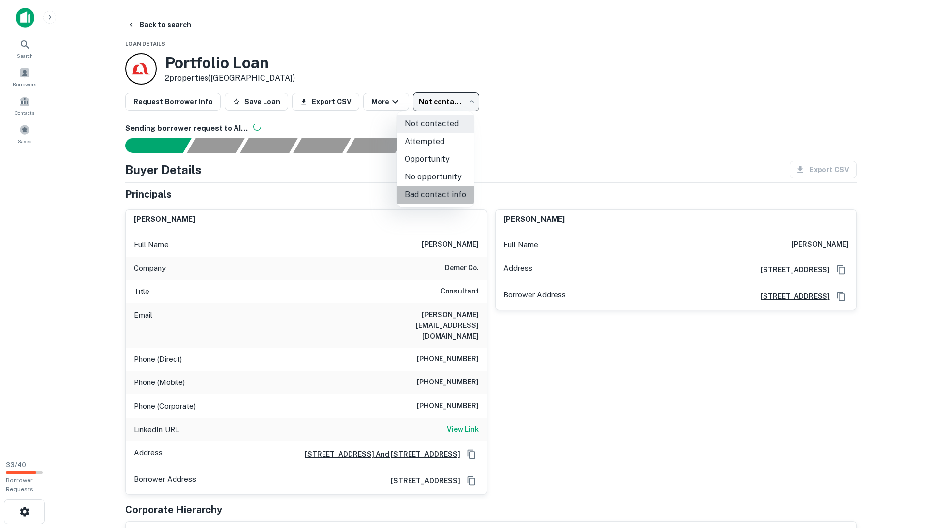
click at [441, 196] on li "Bad contact info" at bounding box center [435, 195] width 77 height 18
type input "**********"
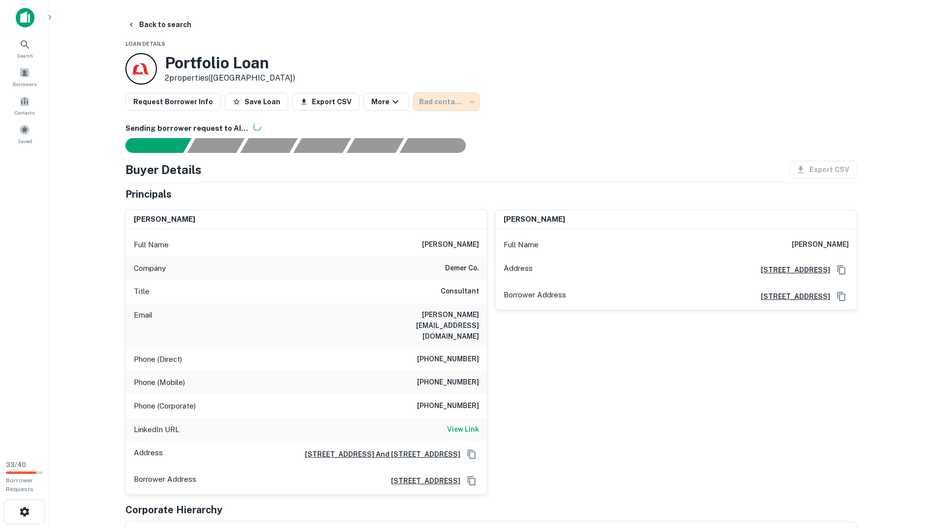
click at [529, 417] on div "mark a burkett Full Name mark a burkett Address 303 Coast Blvd #11, La Jolla, C…" at bounding box center [672, 348] width 370 height 293
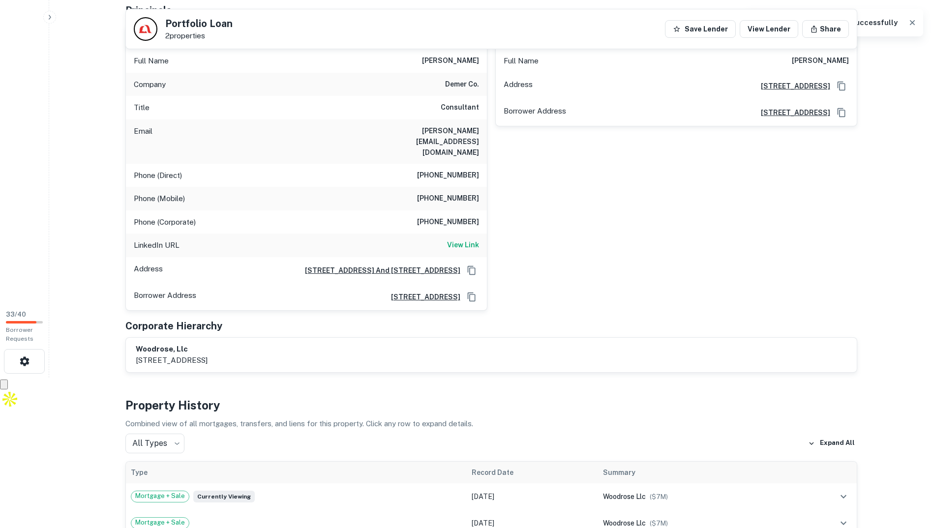
scroll to position [246, 0]
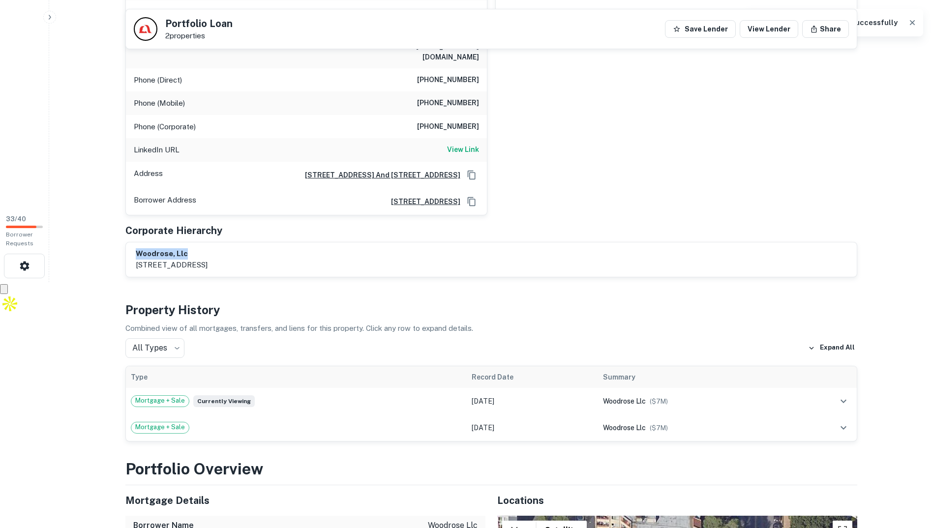
drag, startPoint x: 173, startPoint y: 229, endPoint x: 119, endPoint y: 231, distance: 54.1
copy h6 "woodrose, llc"
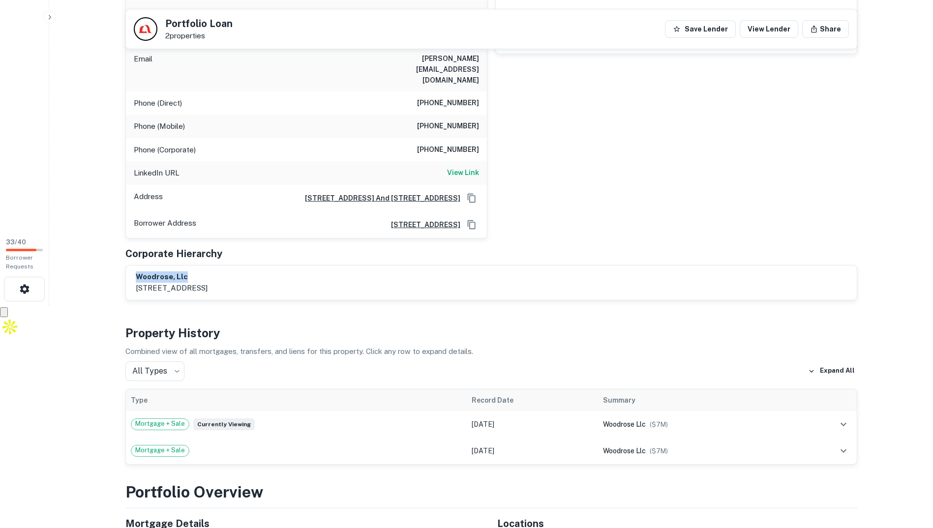
scroll to position [98, 0]
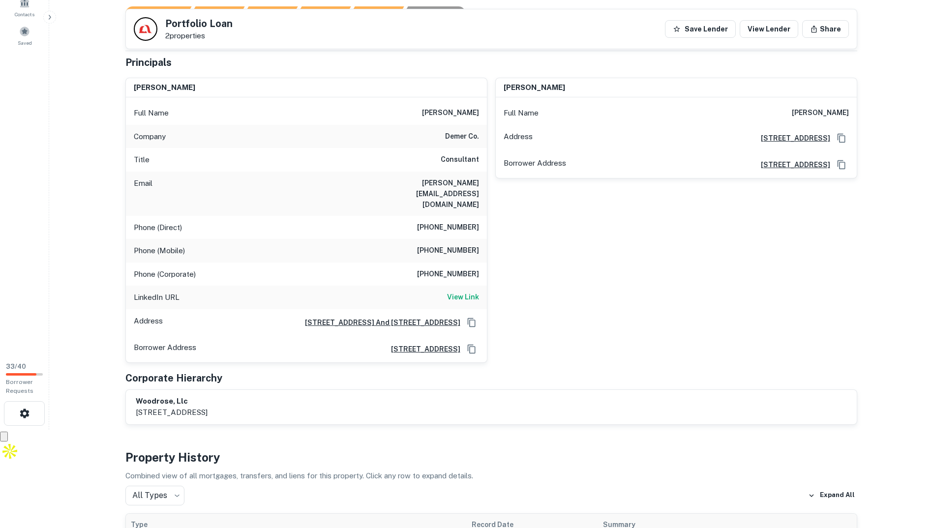
drag, startPoint x: 263, startPoint y: 392, endPoint x: 257, endPoint y: 393, distance: 6.1
click at [207, 407] on p "303 coast blvd #11, la jolla, ca, 92037" at bounding box center [172, 413] width 72 height 12
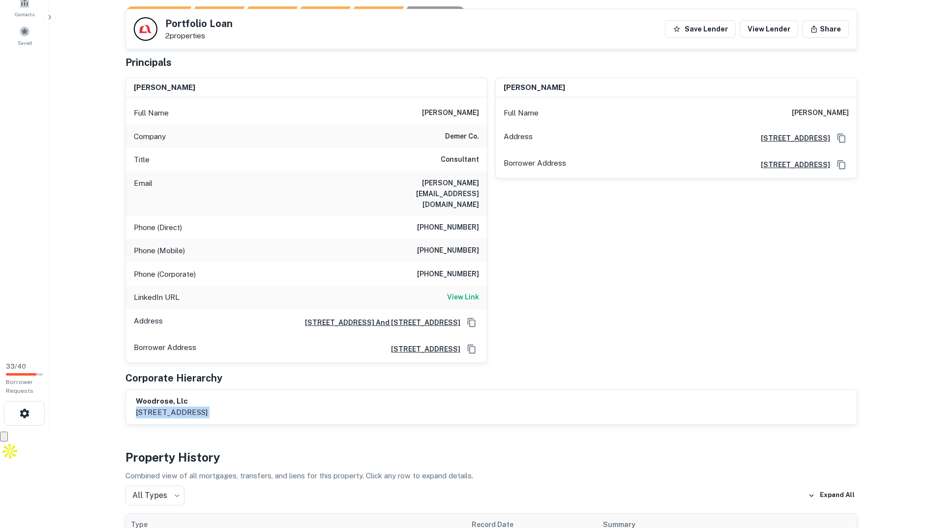
copy div "303 coast blvd #11, la jolla, ca, 92037"
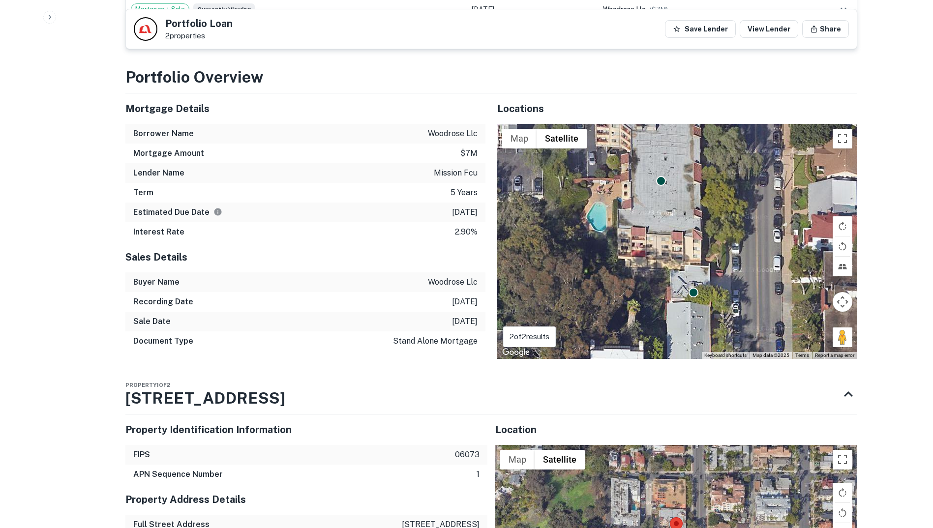
scroll to position [738, 0]
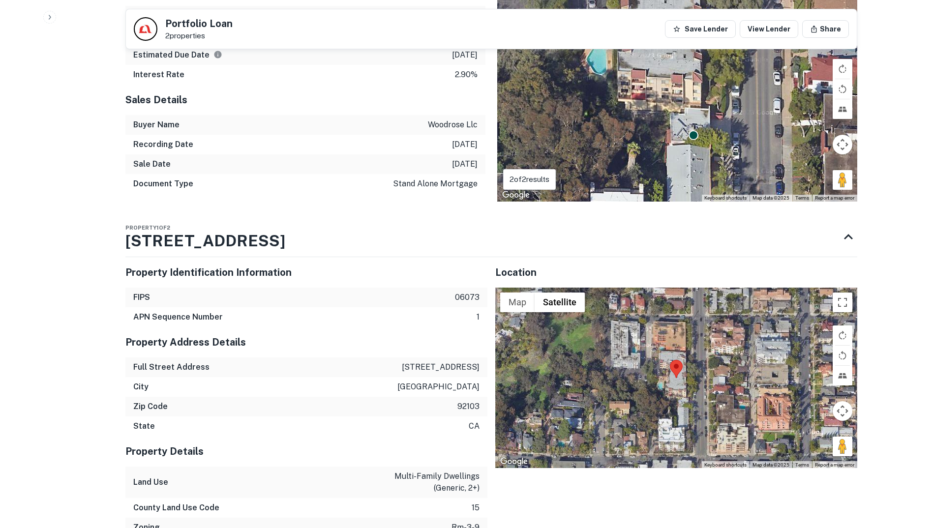
drag, startPoint x: 233, startPoint y: 236, endPoint x: 99, endPoint y: 226, distance: 134.1
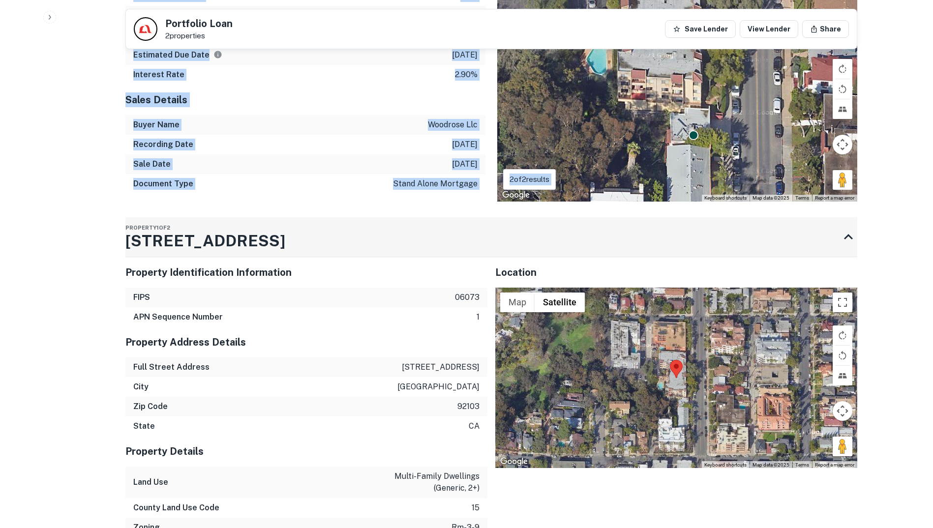
drag, startPoint x: 63, startPoint y: 226, endPoint x: 252, endPoint y: 232, distance: 188.9
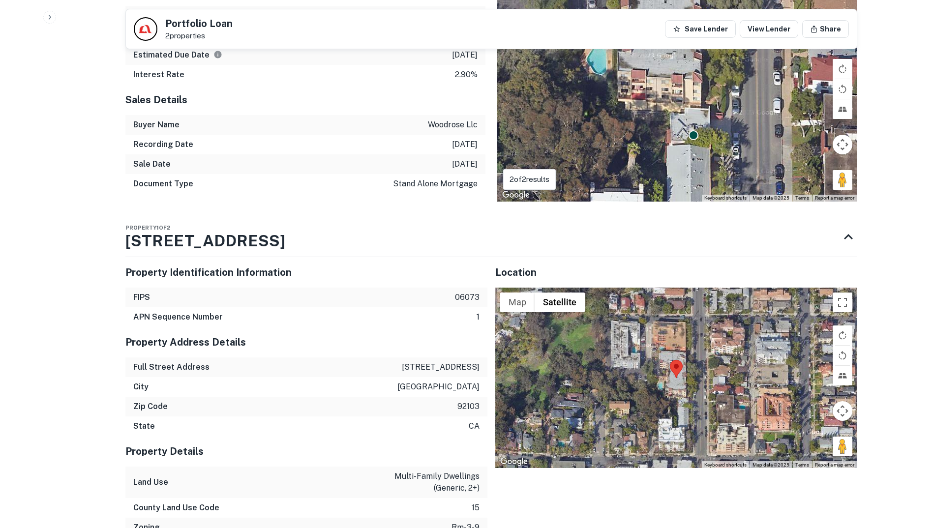
drag, startPoint x: 252, startPoint y: 232, endPoint x: -2, endPoint y: 260, distance: 255.3
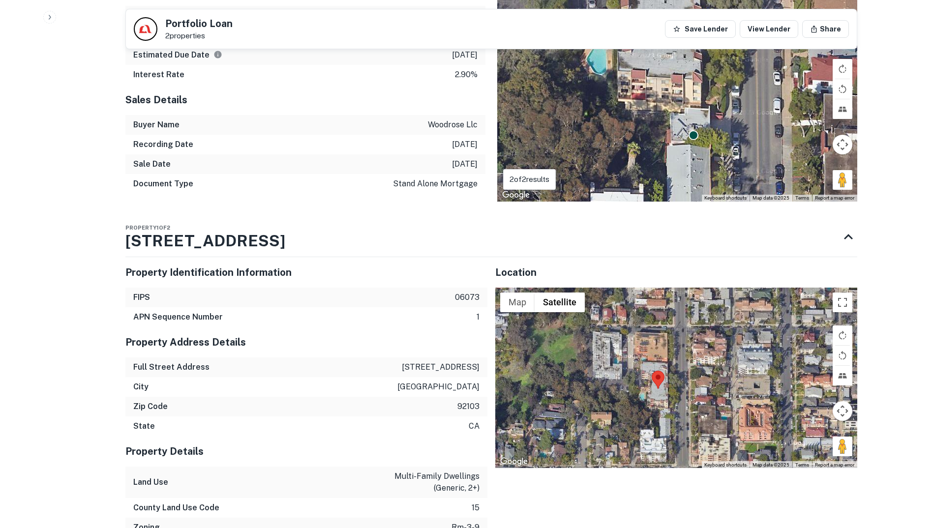
drag, startPoint x: 722, startPoint y: 357, endPoint x: 704, endPoint y: 369, distance: 21.3
click at [704, 369] on div at bounding box center [676, 378] width 362 height 181
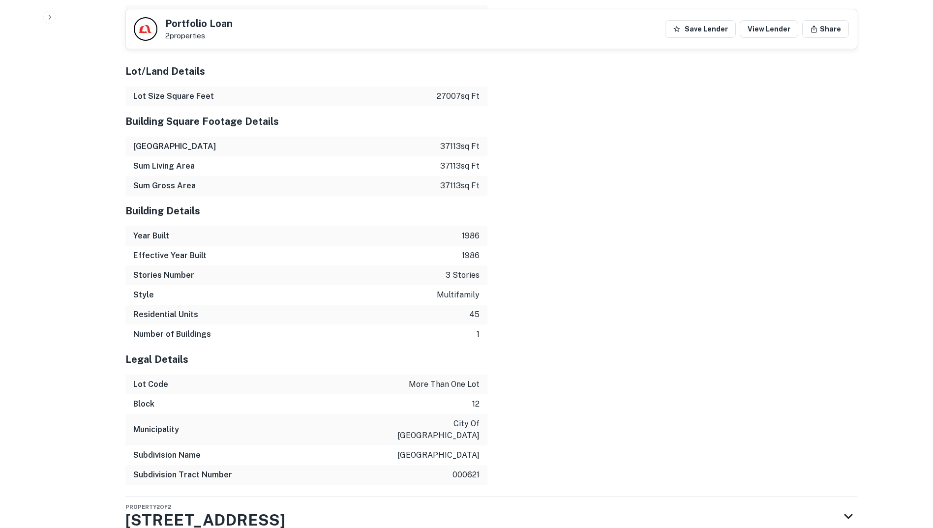
scroll to position [1283, 0]
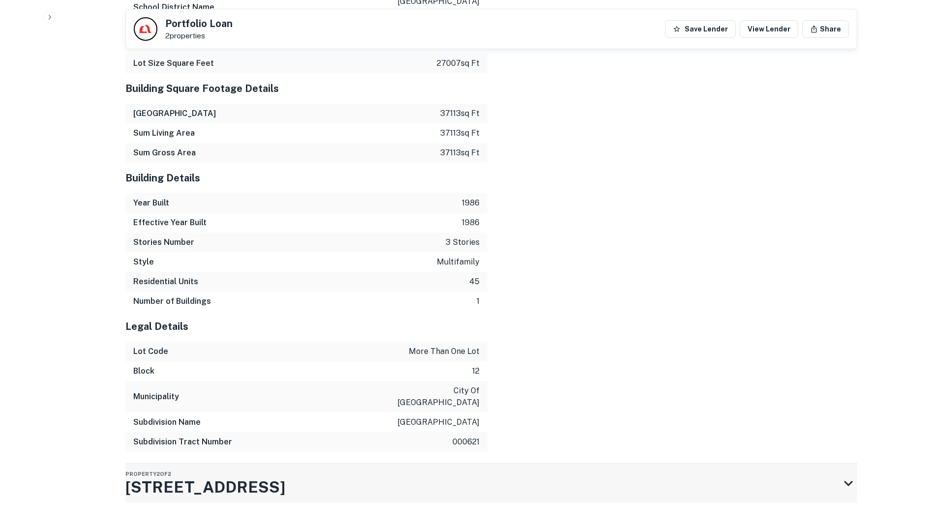
click at [171, 475] on h3 "3636 1st Ave" at bounding box center [205, 487] width 160 height 24
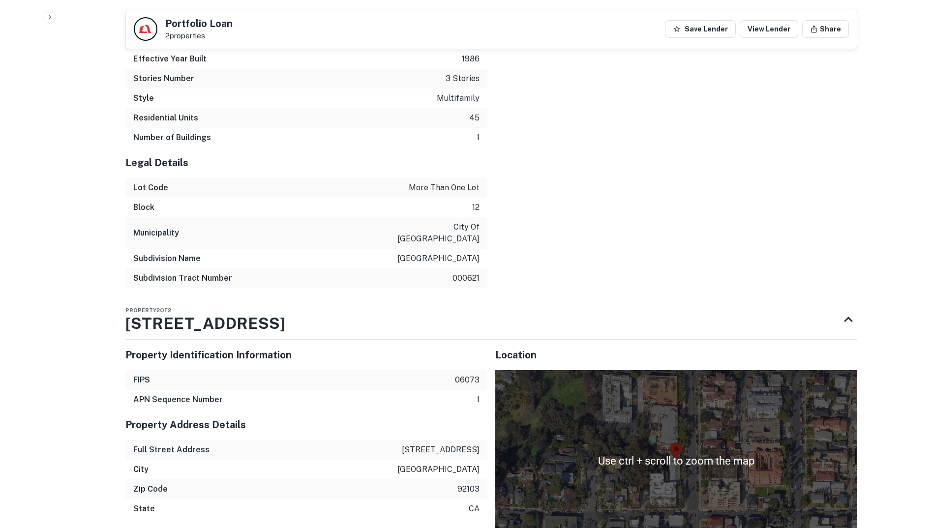
scroll to position [1628, 0]
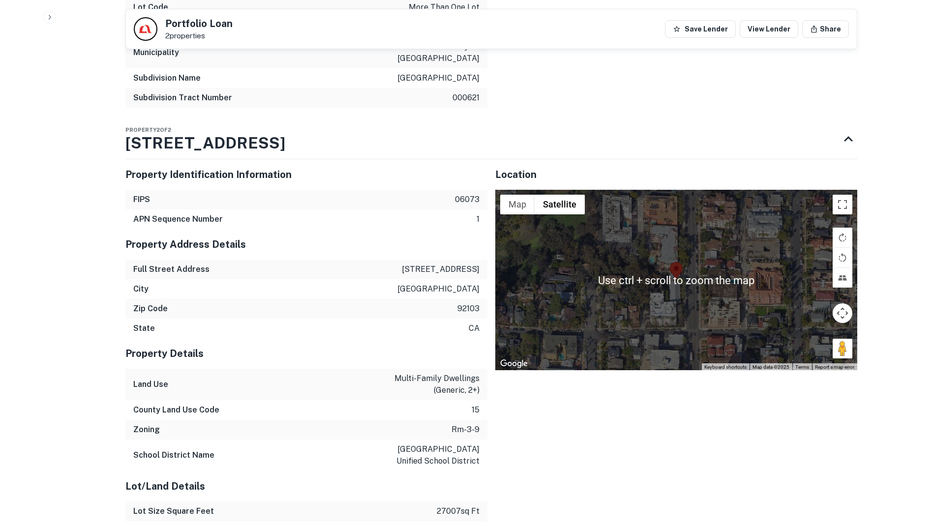
drag, startPoint x: 668, startPoint y: 408, endPoint x: 683, endPoint y: 397, distance: 18.7
click at [667, 408] on div "Location ← Move left → Move right ↑ Move up ↓ Move down + Zoom in - Zoom out Ho…" at bounding box center [672, 525] width 370 height 748
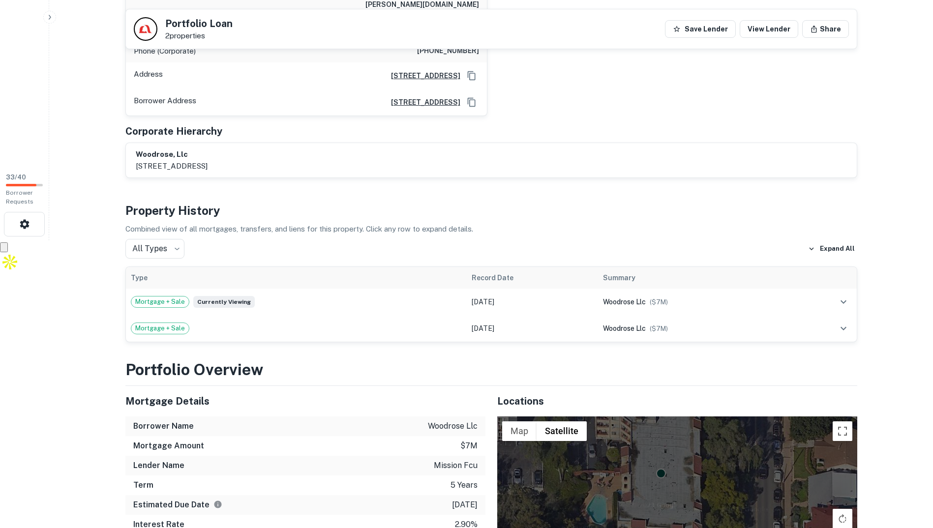
scroll to position [152, 0]
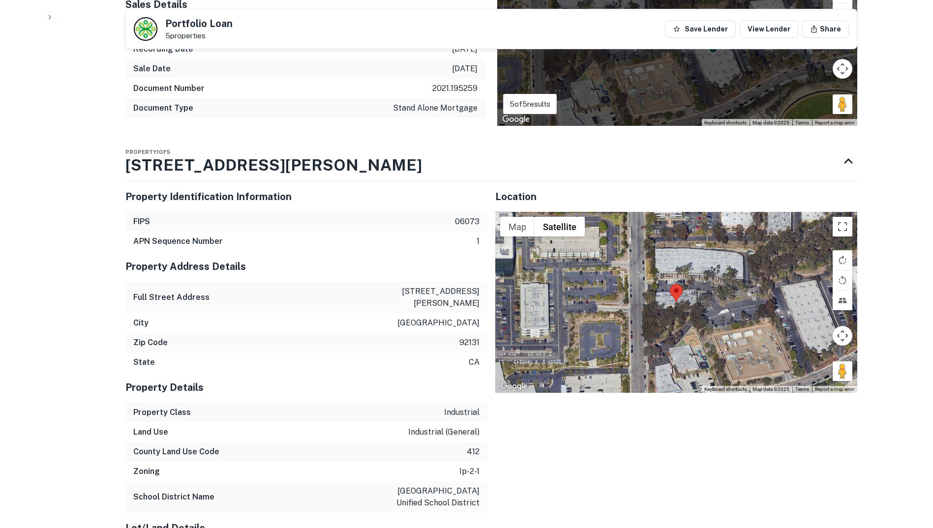
scroll to position [787, 0]
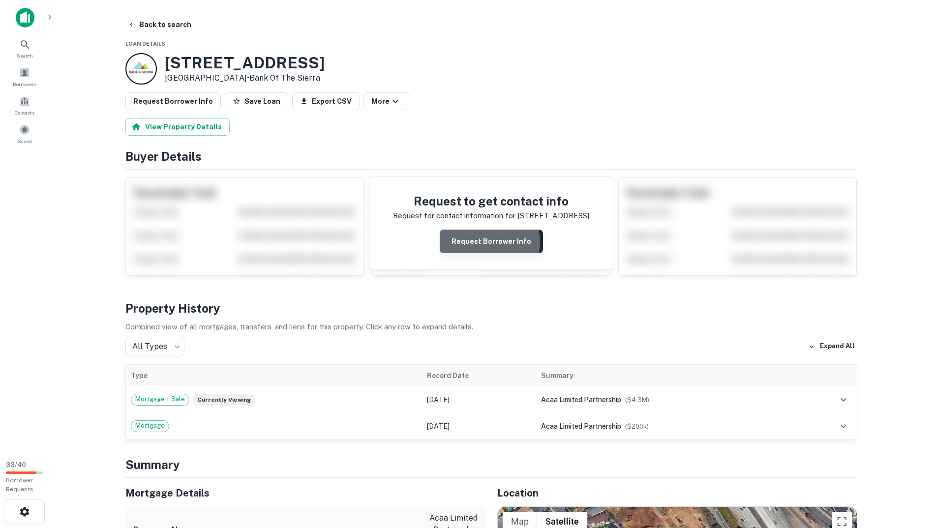
click at [487, 242] on button "Request Borrower Info" at bounding box center [491, 242] width 103 height 24
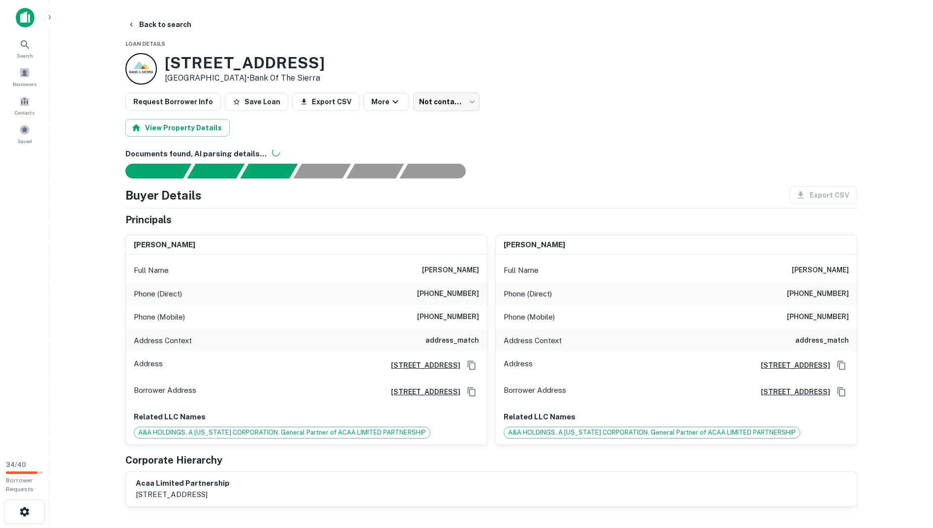
drag, startPoint x: 422, startPoint y: 267, endPoint x: 479, endPoint y: 274, distance: 57.0
click at [479, 274] on div "Full Name [PERSON_NAME]" at bounding box center [306, 271] width 361 height 24
copy h6 "[PERSON_NAME]"
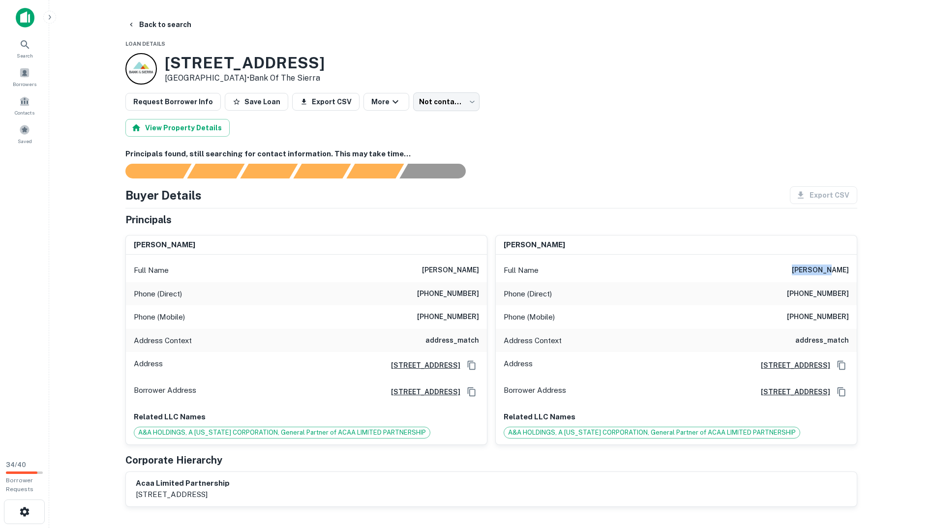
drag, startPoint x: 806, startPoint y: 271, endPoint x: 849, endPoint y: 271, distance: 42.8
click at [849, 271] on div "Full Name [PERSON_NAME]" at bounding box center [676, 271] width 361 height 24
copy h6 "[PERSON_NAME]"
click at [468, 364] on icon "Copy Address" at bounding box center [472, 365] width 10 height 10
click at [263, 105] on button "Save Loan" at bounding box center [256, 102] width 63 height 18
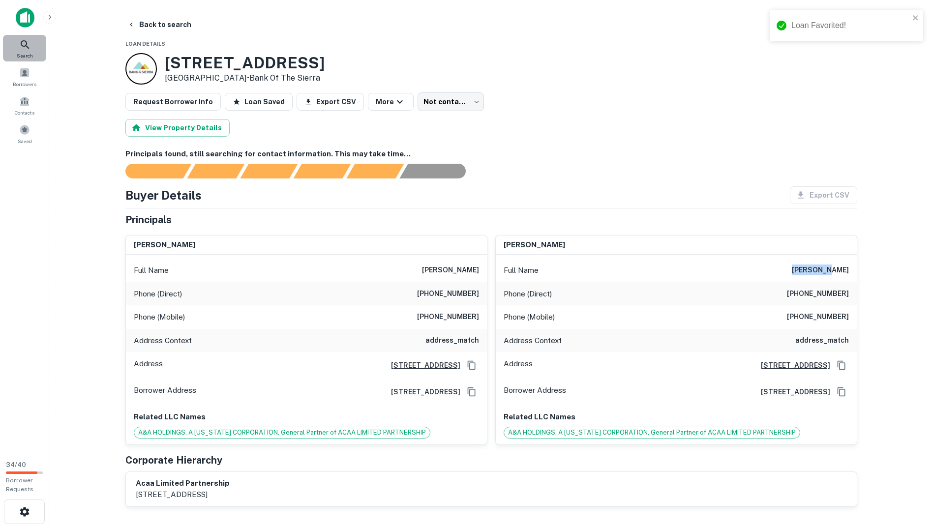
click at [16, 45] on div "Search" at bounding box center [24, 48] width 43 height 27
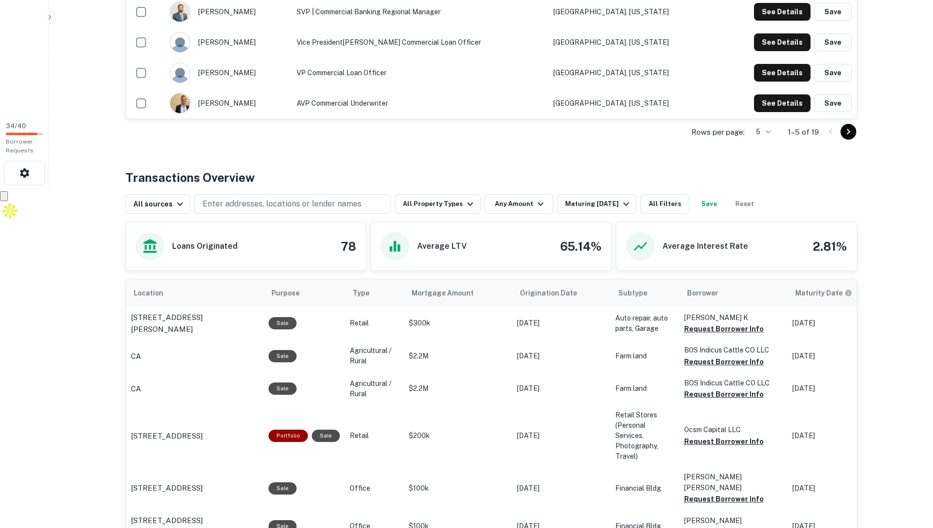
scroll to position [344, 0]
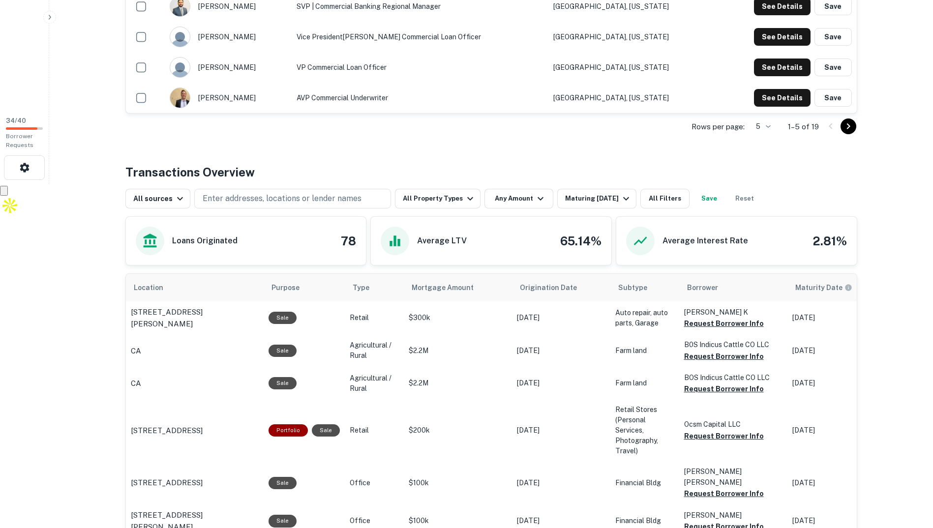
click at [351, 254] on div "Loans Originated 78" at bounding box center [246, 241] width 221 height 29
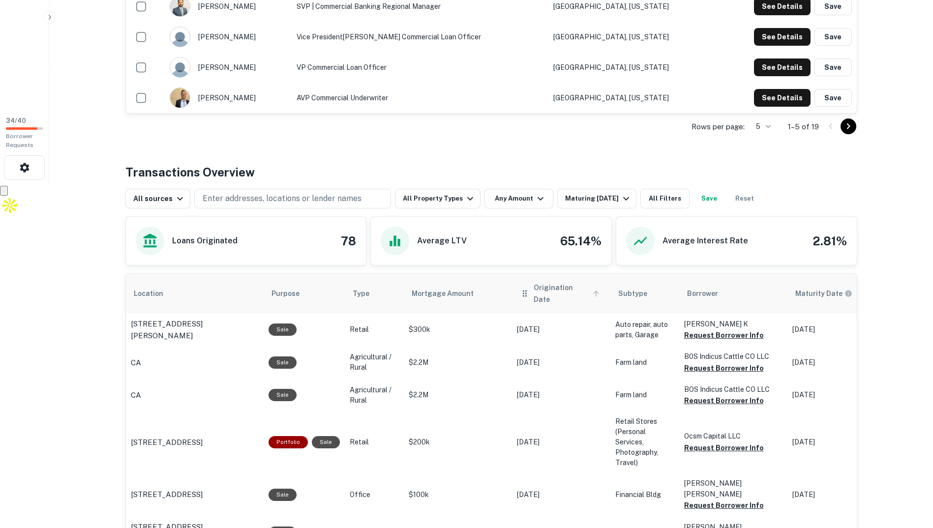
click at [558, 289] on span "Origination Date" at bounding box center [567, 294] width 69 height 24
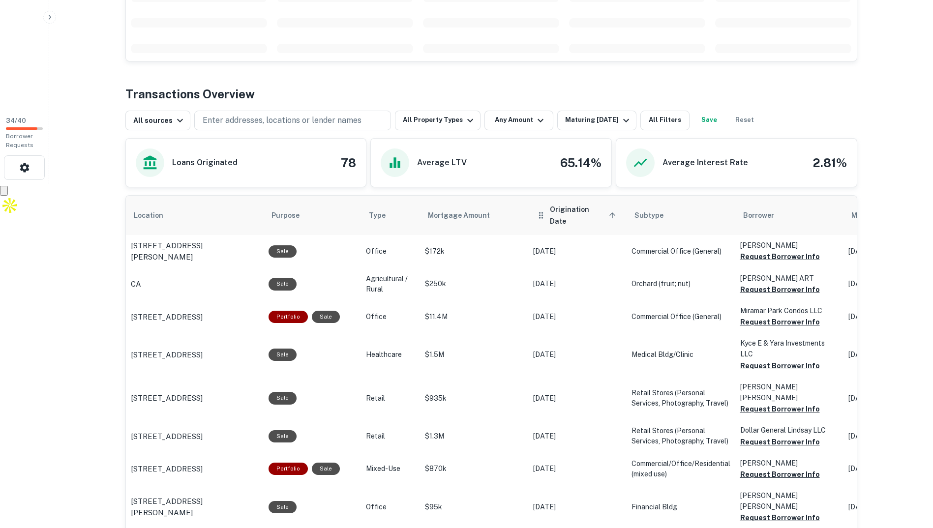
click at [581, 209] on span "Origination Date sorted ascending" at bounding box center [584, 216] width 69 height 24
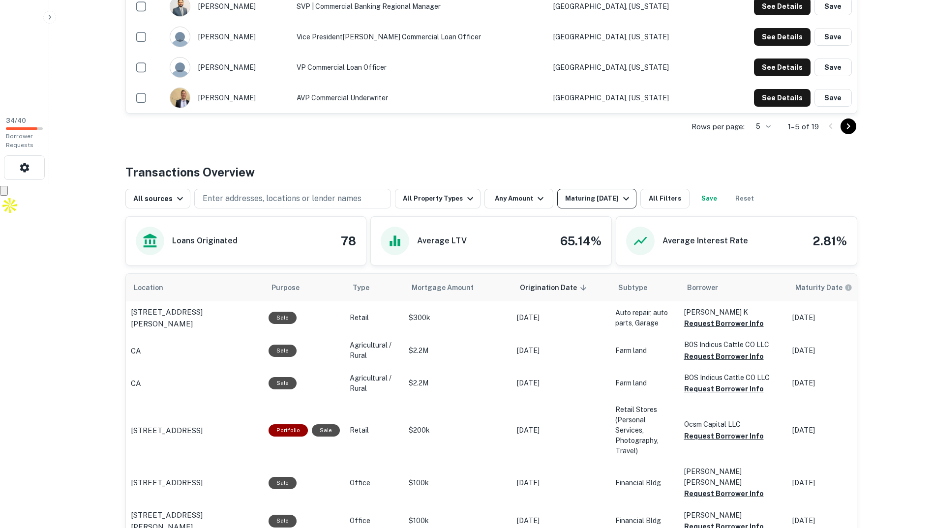
click at [587, 202] on div "Maturing In 1 Year" at bounding box center [598, 199] width 67 height 12
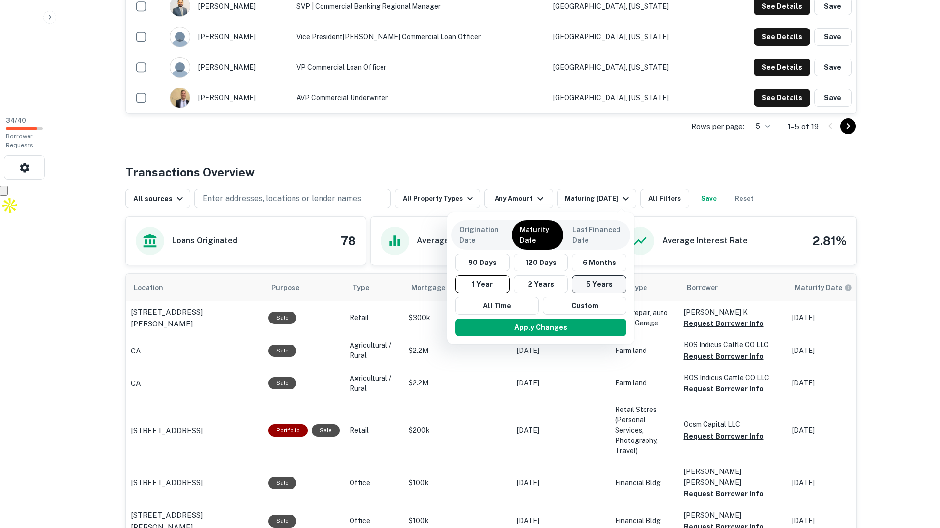
click at [598, 285] on button "5 Years" at bounding box center [599, 284] width 55 height 18
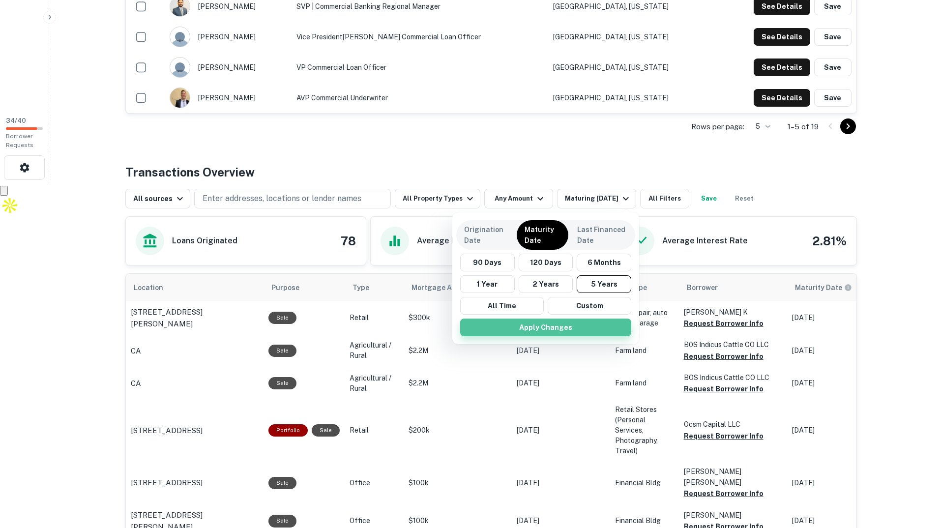
click at [600, 323] on button "Apply Changes" at bounding box center [545, 328] width 171 height 18
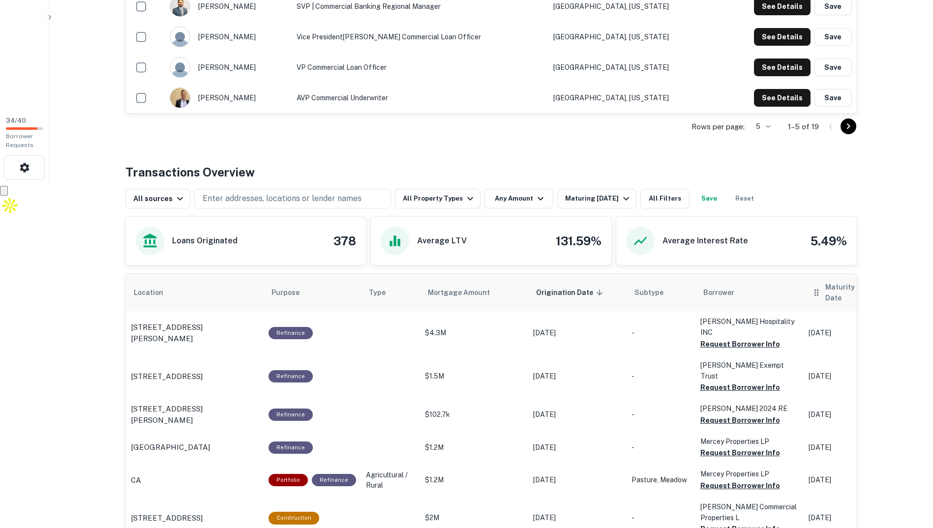
click at [812, 296] on th "Maturity Date" at bounding box center [852, 292] width 98 height 37
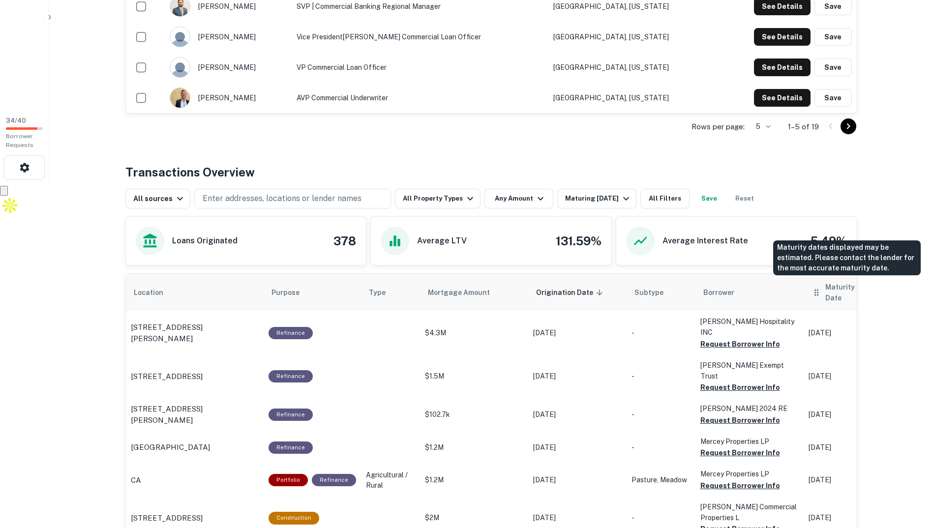
click at [839, 292] on h6 "Maturity Date" at bounding box center [848, 293] width 46 height 22
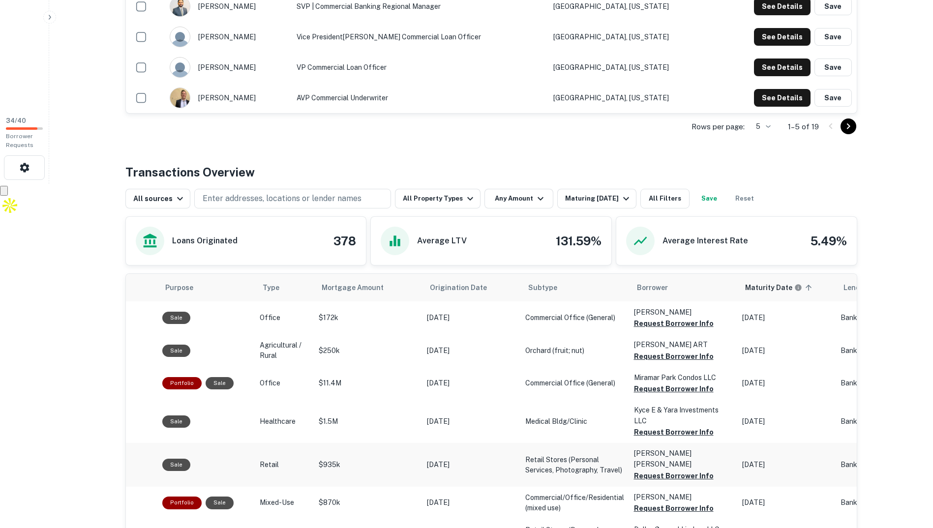
scroll to position [0, 404]
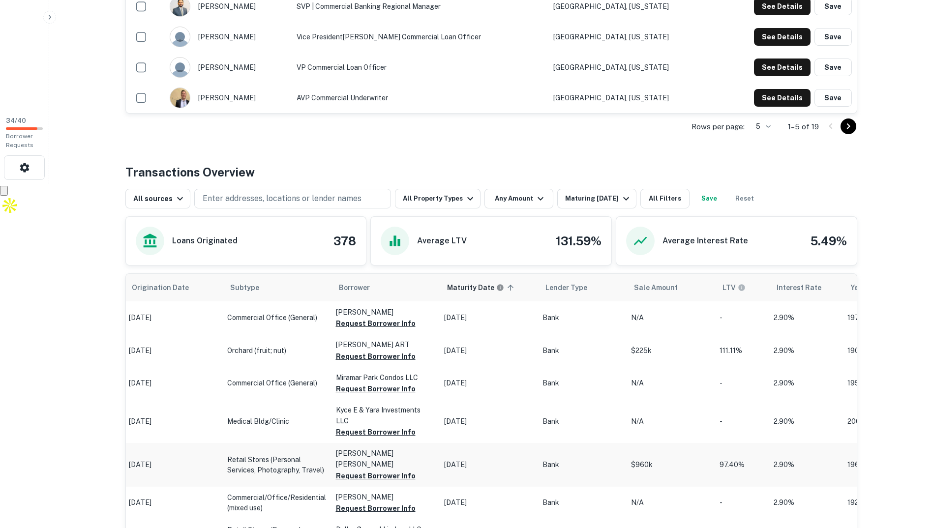
drag, startPoint x: 652, startPoint y: 466, endPoint x: 730, endPoint y: 443, distance: 80.4
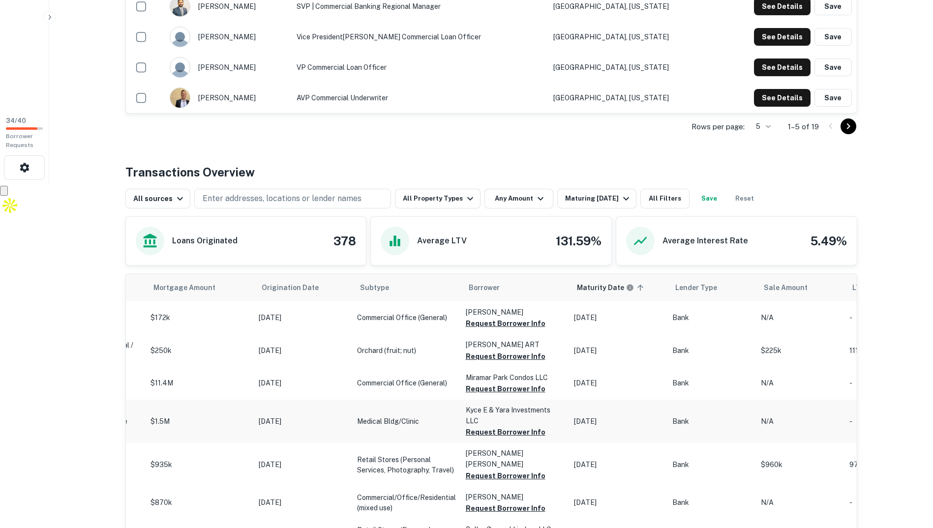
scroll to position [0, 0]
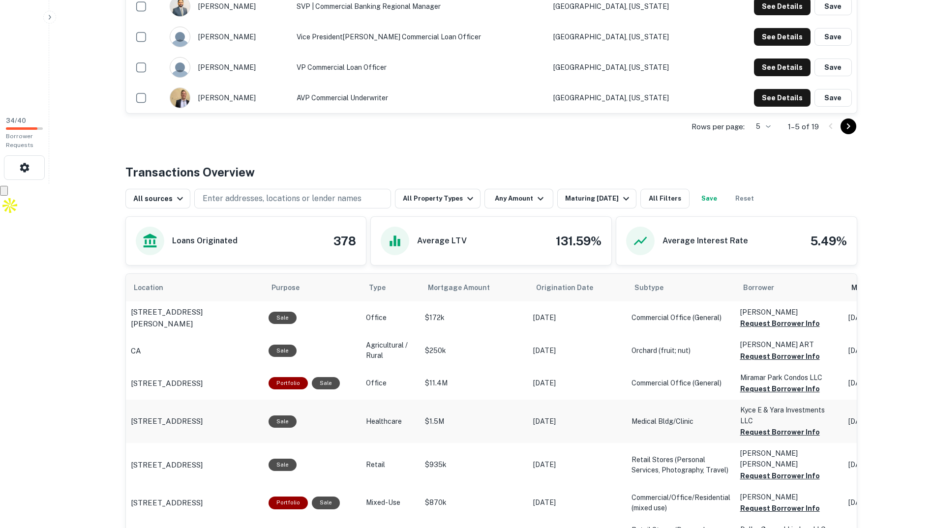
drag, startPoint x: 718, startPoint y: 440, endPoint x: 581, endPoint y: 429, distance: 137.1
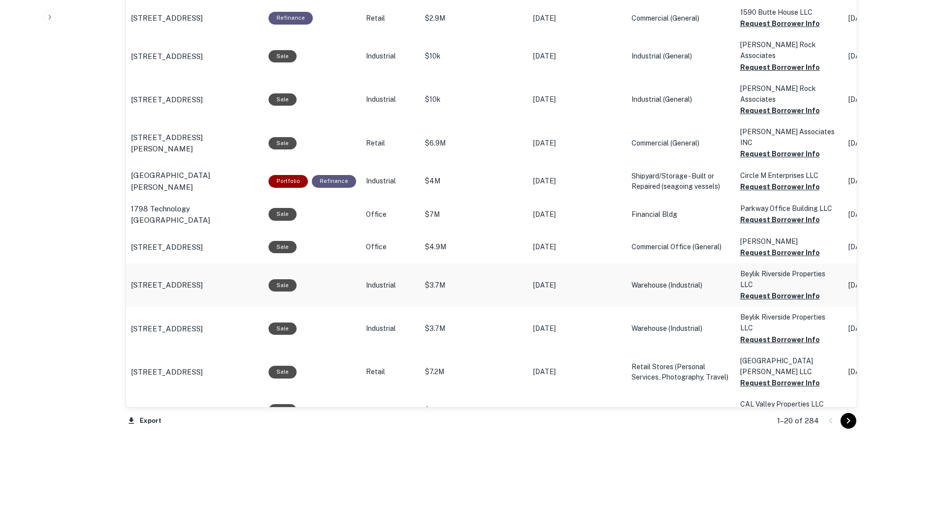
scroll to position [938, 0]
click at [852, 423] on icon "Go to next page" at bounding box center [848, 420] width 12 height 12
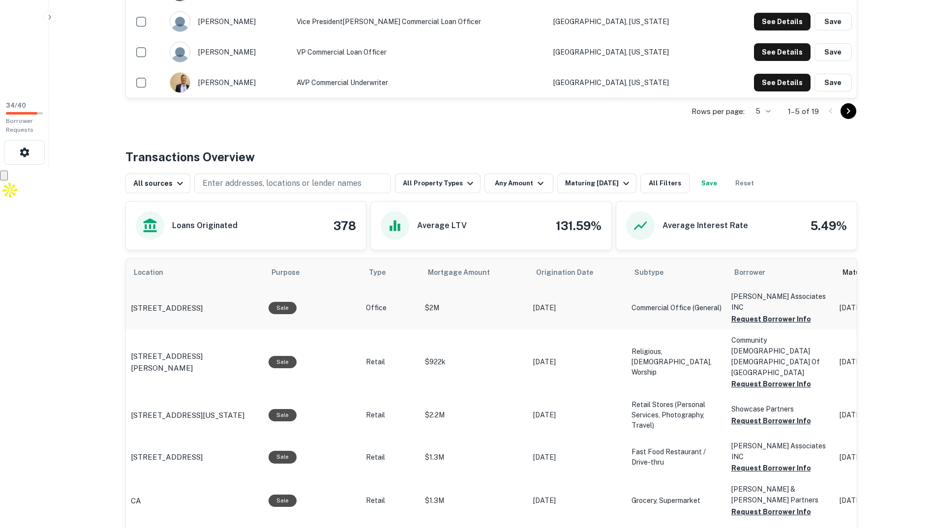
scroll to position [348, 0]
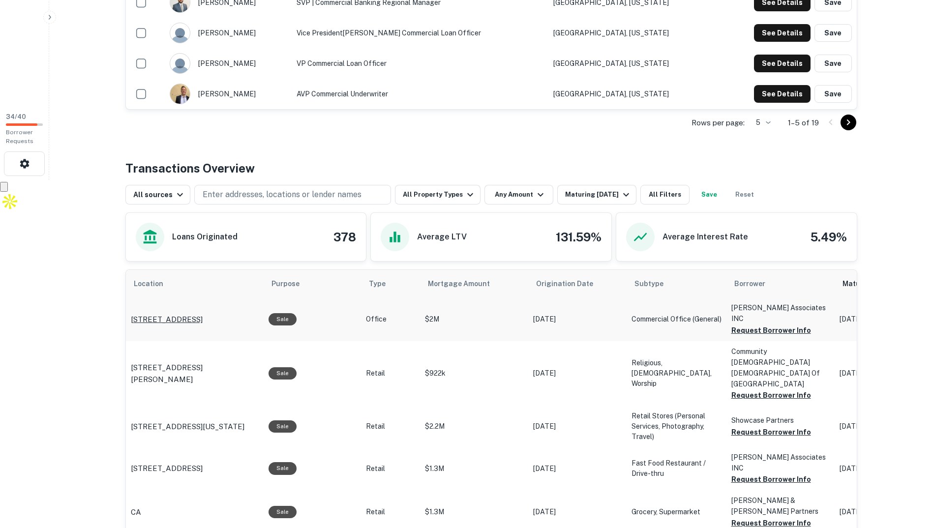
drag, startPoint x: 472, startPoint y: 307, endPoint x: 194, endPoint y: 307, distance: 277.8
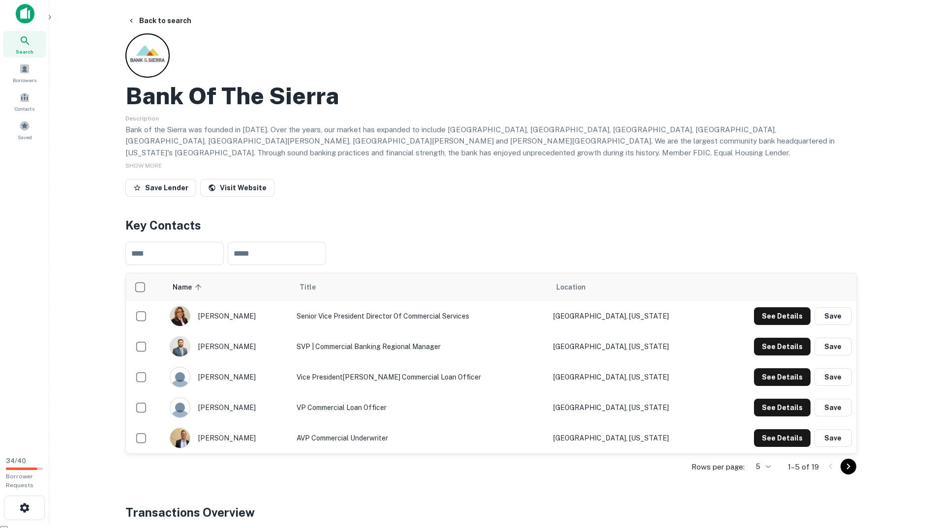
scroll to position [0, 0]
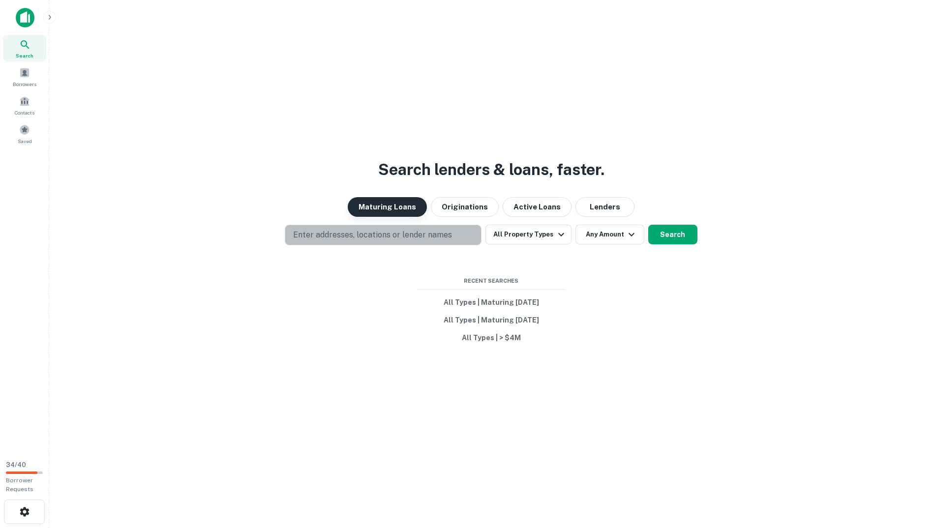
drag, startPoint x: 357, startPoint y: 236, endPoint x: 369, endPoint y: 207, distance: 31.3
click at [362, 223] on div "Search lenders & loans, faster. Maturing Loans Originations Active Loans Lender…" at bounding box center [491, 288] width 868 height 528
click at [359, 237] on p "Enter addresses, locations or lender names" at bounding box center [372, 235] width 159 height 12
click at [359, 241] on button "Enter addresses, locations or lender names" at bounding box center [383, 235] width 197 height 21
click at [317, 240] on p "Enter addresses, locations or lender names" at bounding box center [372, 235] width 159 height 12
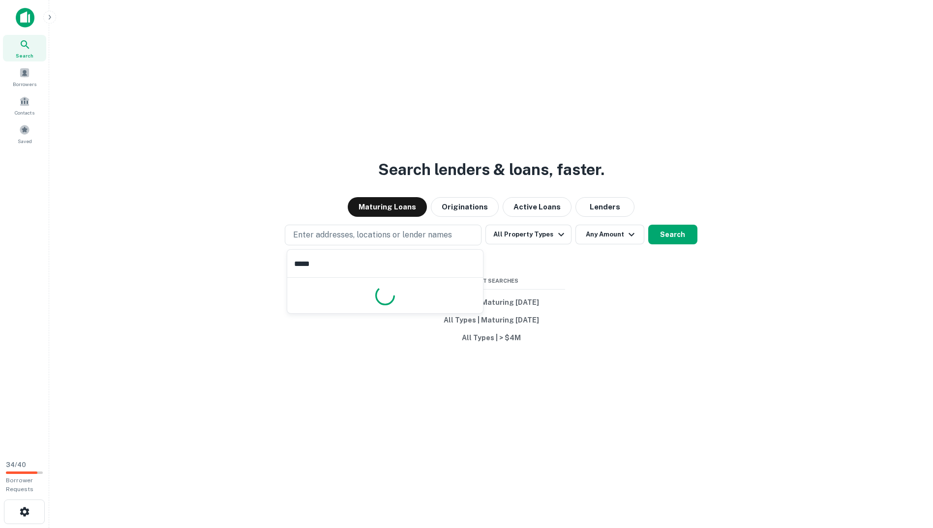
type input "******"
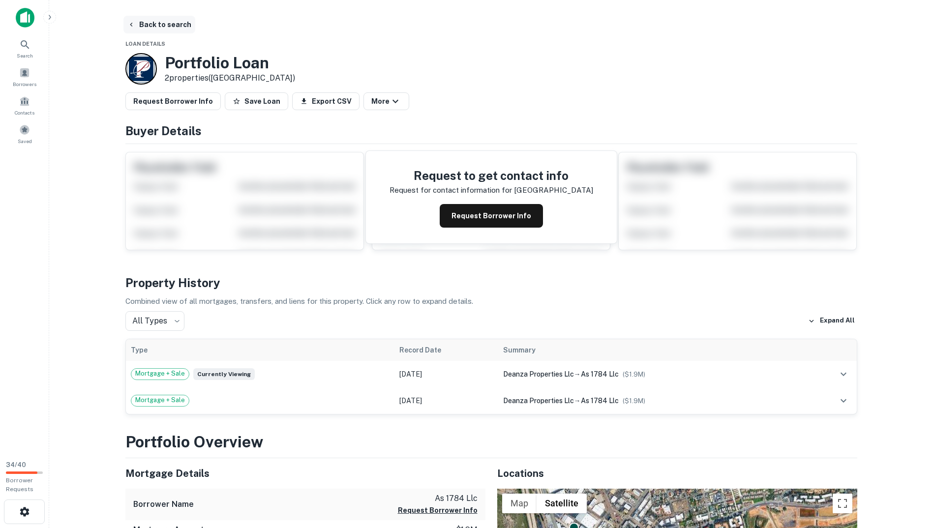
click at [138, 22] on button "Back to search" at bounding box center [159, 25] width 72 height 18
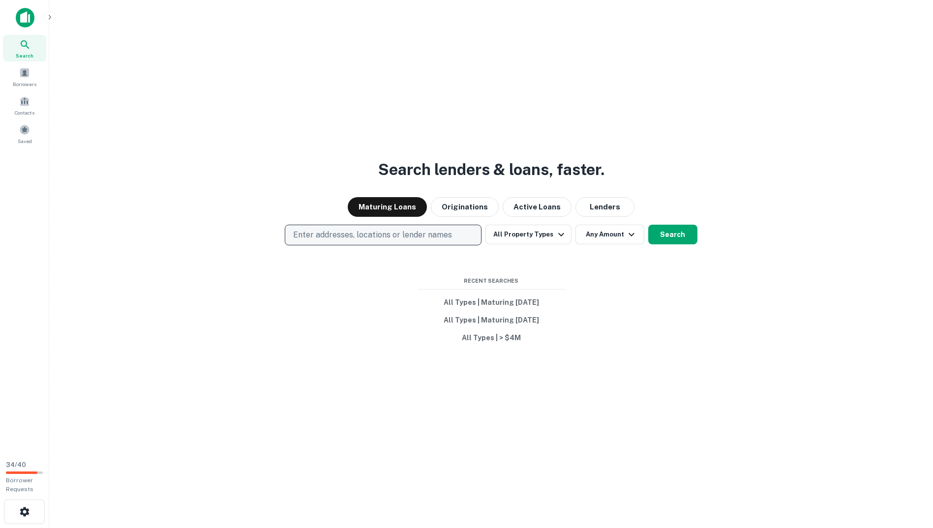
click at [355, 226] on button "Enter addresses, locations or lender names" at bounding box center [383, 235] width 197 height 21
type input "*********"
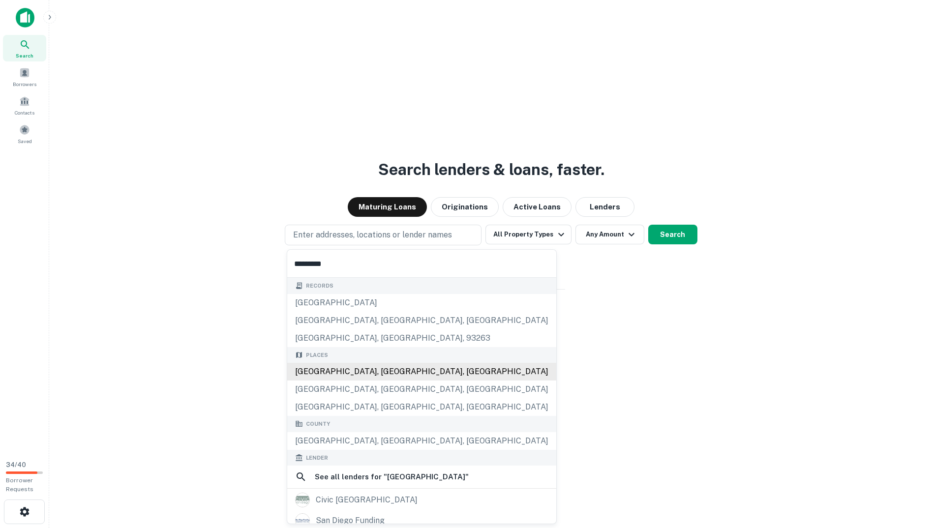
click at [385, 373] on div "San Diego, CA, USA" at bounding box center [421, 372] width 269 height 18
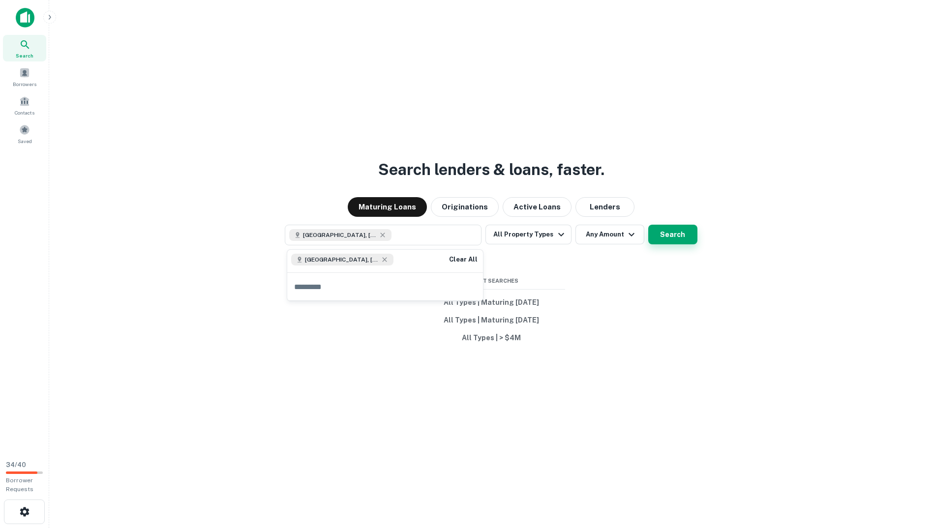
click at [666, 228] on button "Search" at bounding box center [672, 235] width 49 height 20
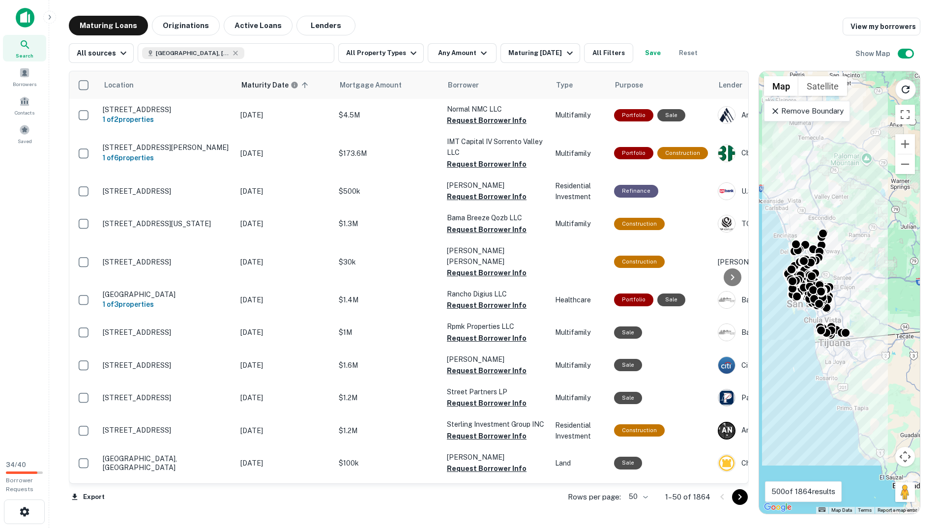
drag, startPoint x: 786, startPoint y: 110, endPoint x: 777, endPoint y: 135, distance: 27.1
click at [786, 110] on p "Remove Boundary" at bounding box center [806, 111] width 73 height 12
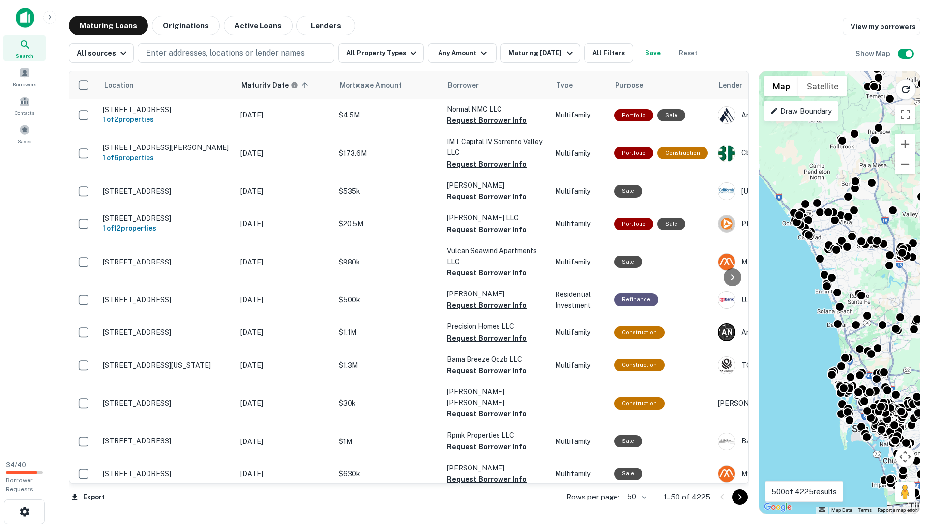
drag, startPoint x: 796, startPoint y: 352, endPoint x: 845, endPoint y: 457, distance: 115.9
click at [845, 457] on div "To activate drag with keyboard, press Alt + Enter. Once in keyboard drag state,…" at bounding box center [839, 292] width 161 height 443
click at [419, 82] on icon at bounding box center [421, 85] width 9 height 9
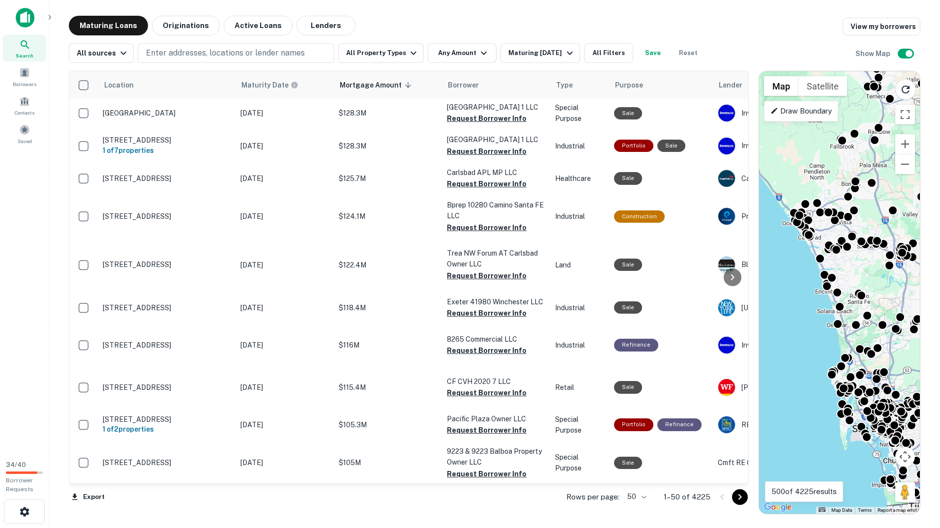
scroll to position [1494, 0]
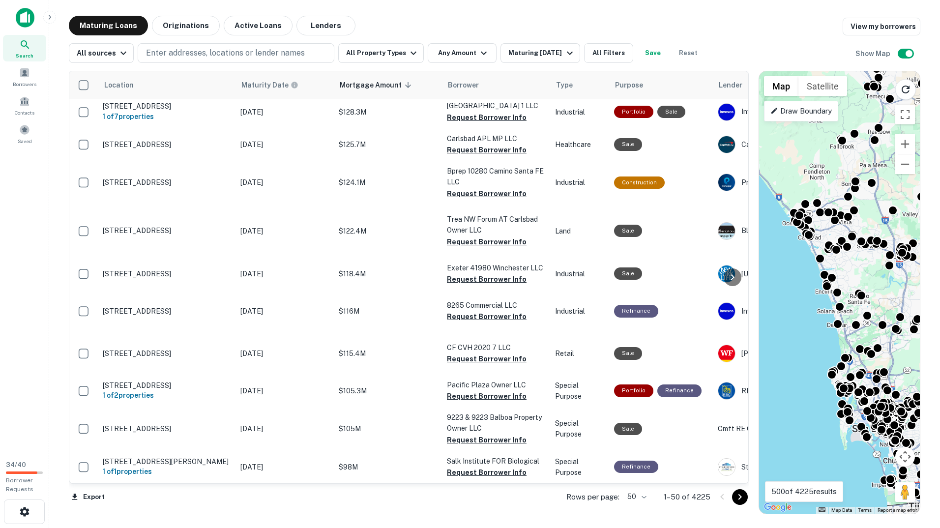
click at [742, 500] on icon "Go to next page" at bounding box center [740, 497] width 12 height 12
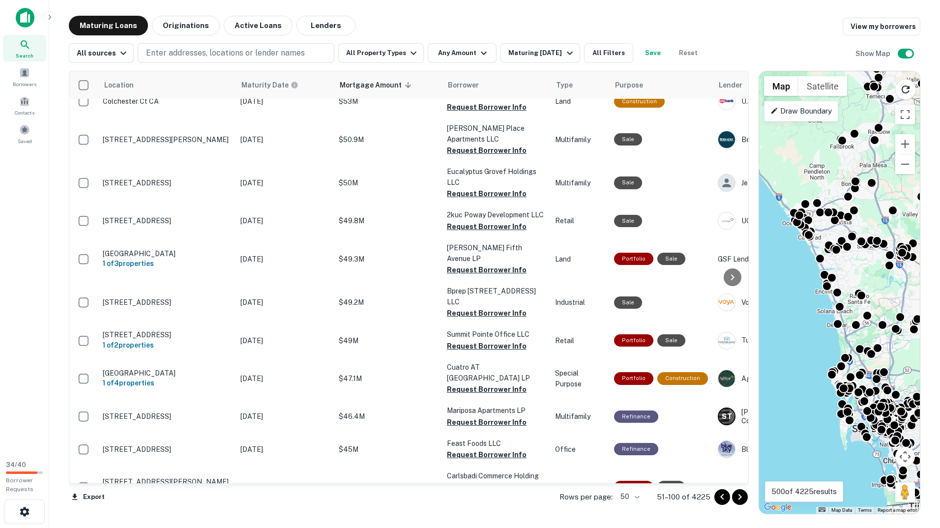
scroll to position [1515, 0]
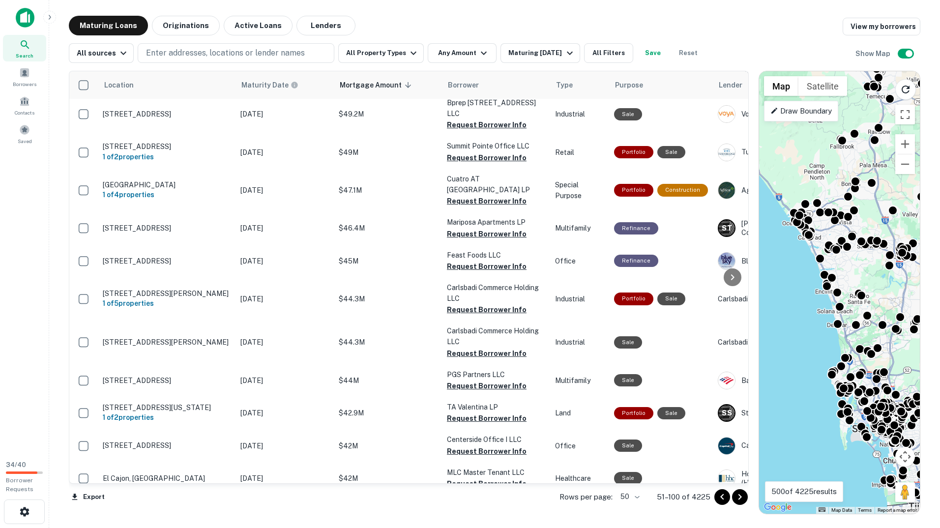
click at [741, 497] on icon "Go to next page" at bounding box center [740, 497] width 3 height 6
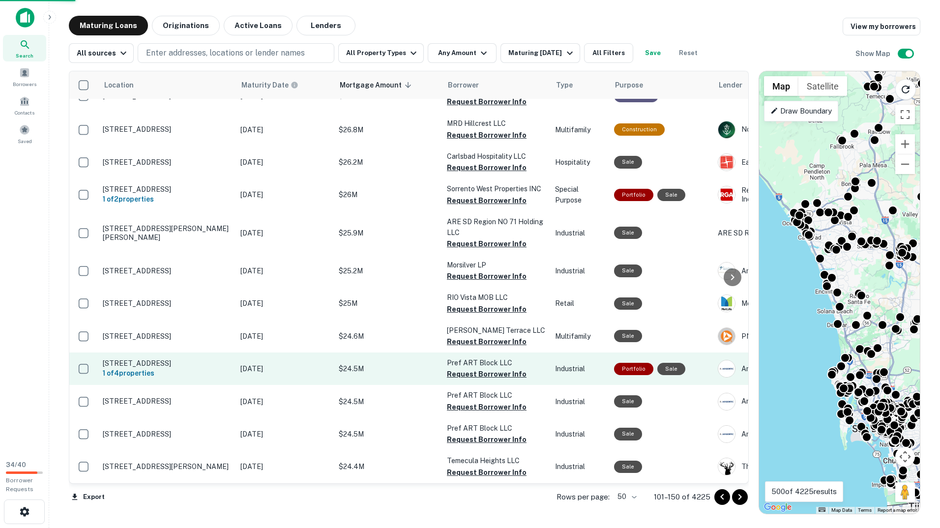
scroll to position [1386, 0]
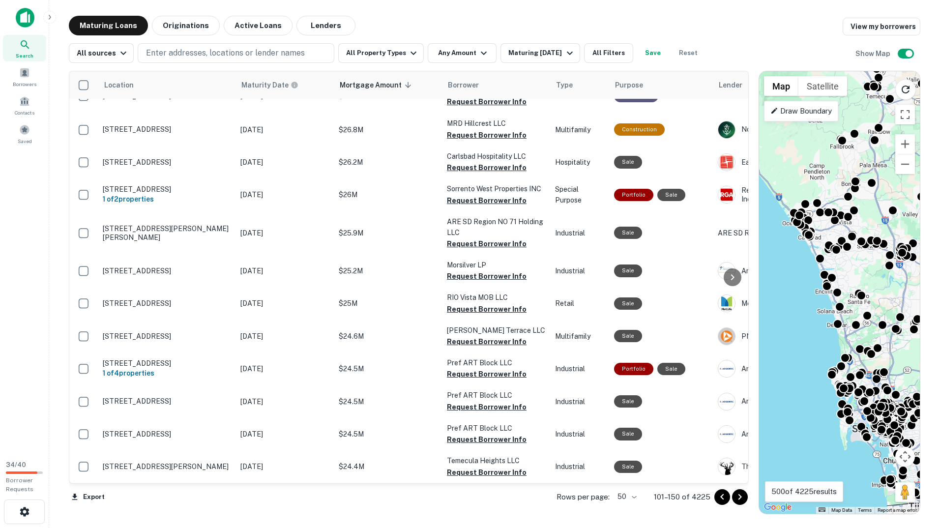
drag, startPoint x: 736, startPoint y: 501, endPoint x: 715, endPoint y: 488, distance: 24.7
click at [736, 501] on icon "Go to next page" at bounding box center [740, 497] width 12 height 12
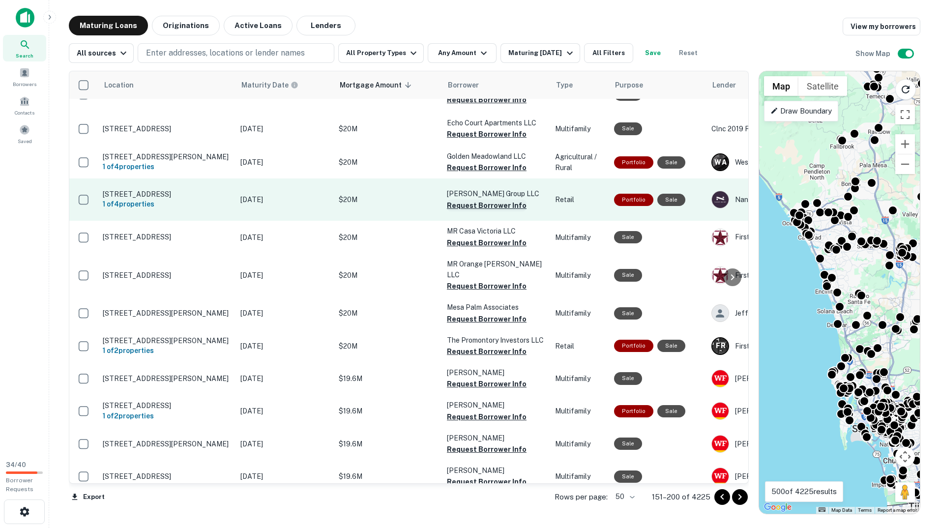
scroll to position [1524, 0]
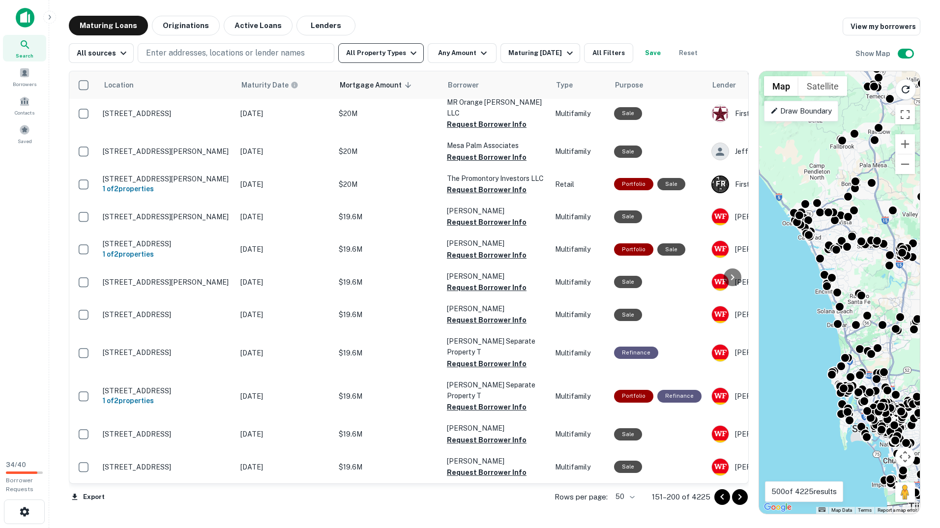
click at [376, 49] on button "All Property Types" at bounding box center [381, 53] width 86 height 20
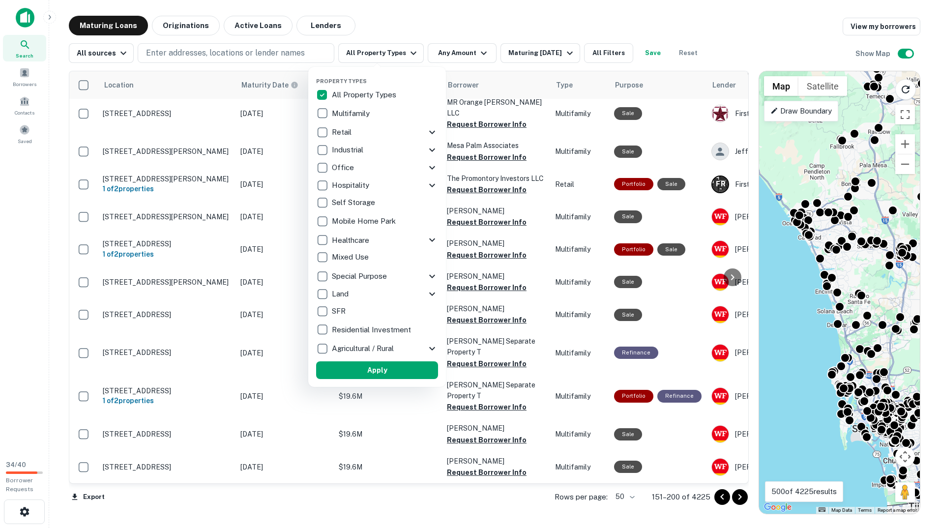
click at [375, 54] on div at bounding box center [470, 264] width 940 height 528
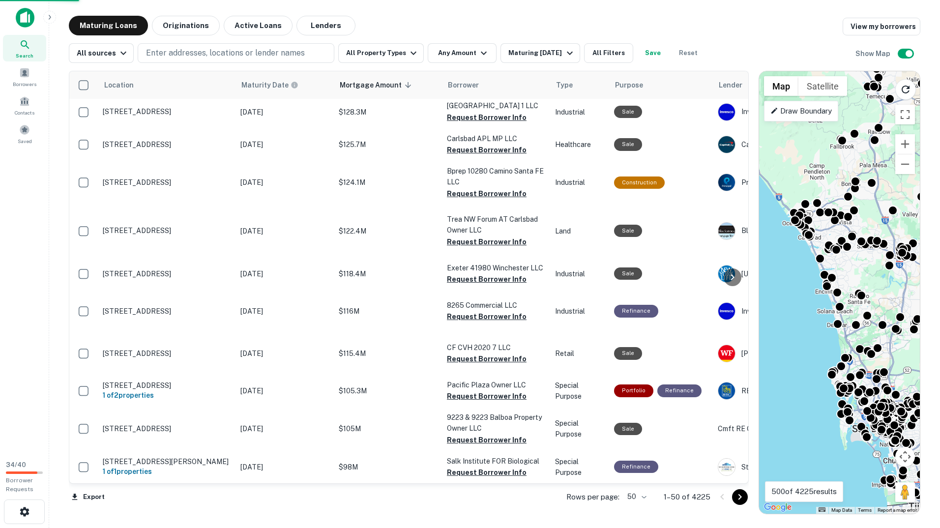
scroll to position [1500, 0]
click at [754, 498] on div at bounding box center [753, 293] width 1 height 444
click at [525, 47] on div "Maturing In 1 Year" at bounding box center [541, 53] width 67 height 12
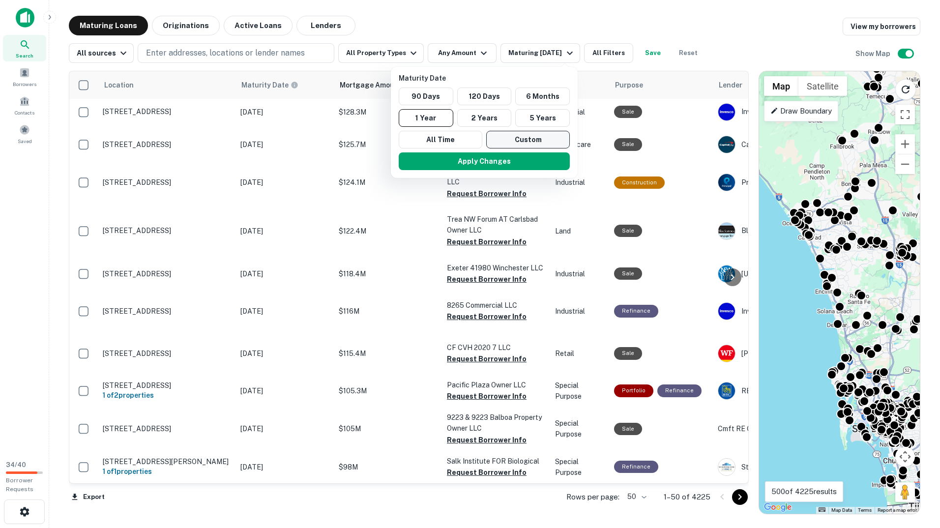
click at [524, 138] on button "Custom" at bounding box center [528, 140] width 84 height 18
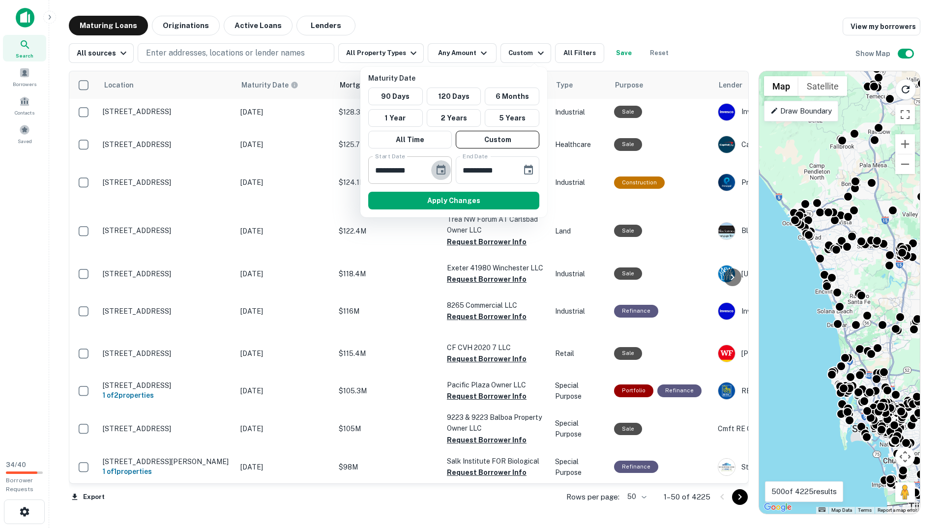
click at [437, 168] on icon "Choose date, selected date is Sep 30, 2025" at bounding box center [441, 170] width 9 height 10
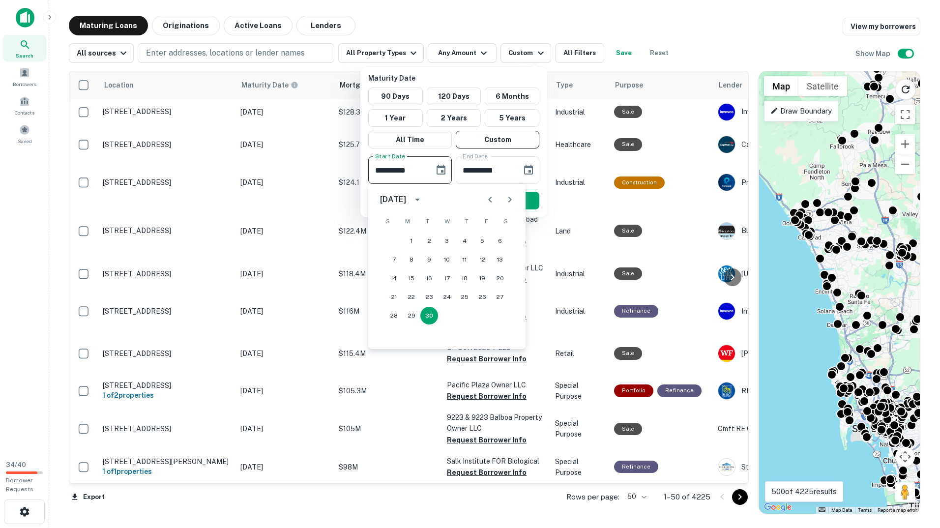
click at [507, 196] on icon "Next month" at bounding box center [510, 200] width 12 height 12
click at [464, 235] on button "1" at bounding box center [465, 241] width 18 height 18
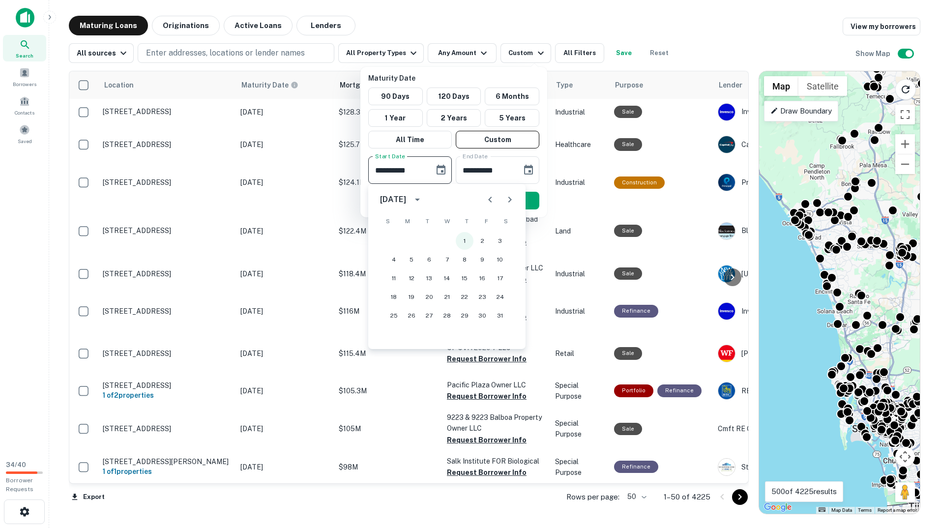
type input "**********"
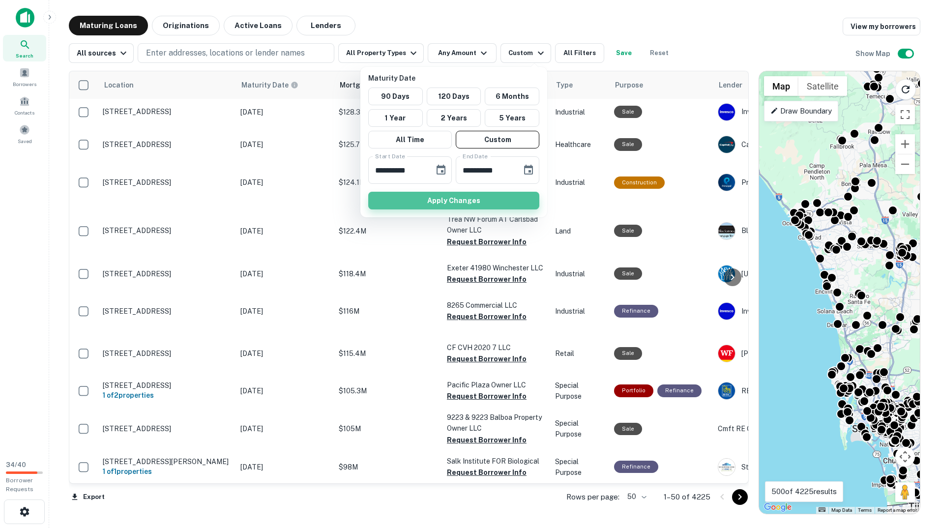
click at [521, 193] on button "Apply Changes" at bounding box center [453, 201] width 171 height 18
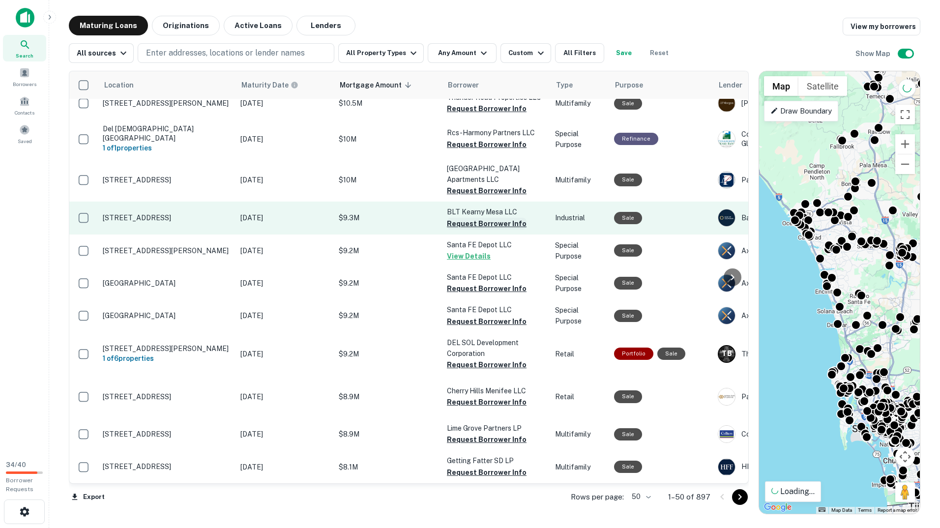
scroll to position [1462, 0]
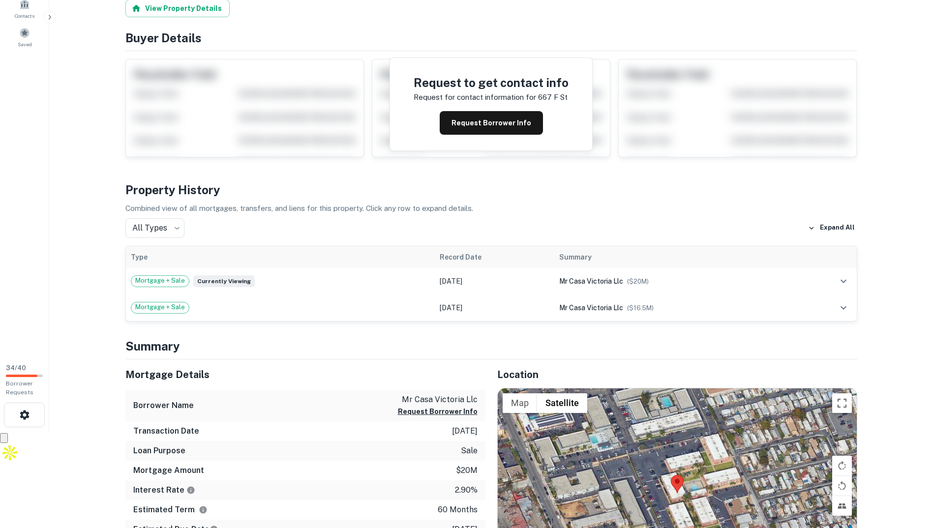
scroll to position [246, 0]
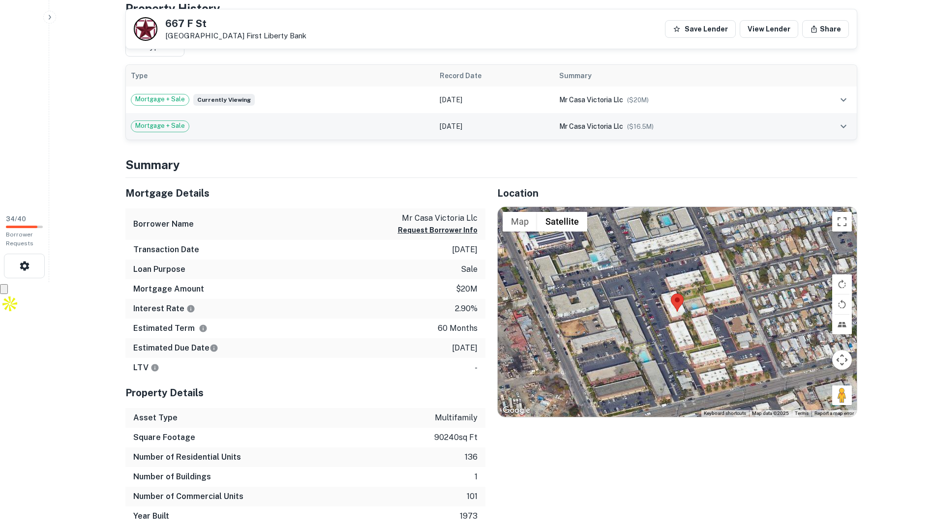
click at [632, 126] on span "($ 16.5M )" at bounding box center [640, 126] width 27 height 7
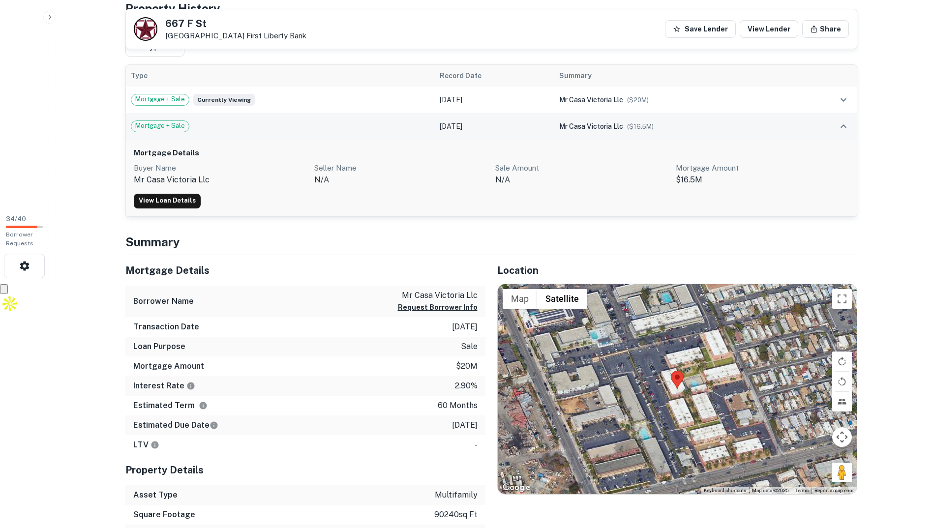
click at [632, 126] on span "($ 16.5M )" at bounding box center [640, 126] width 27 height 7
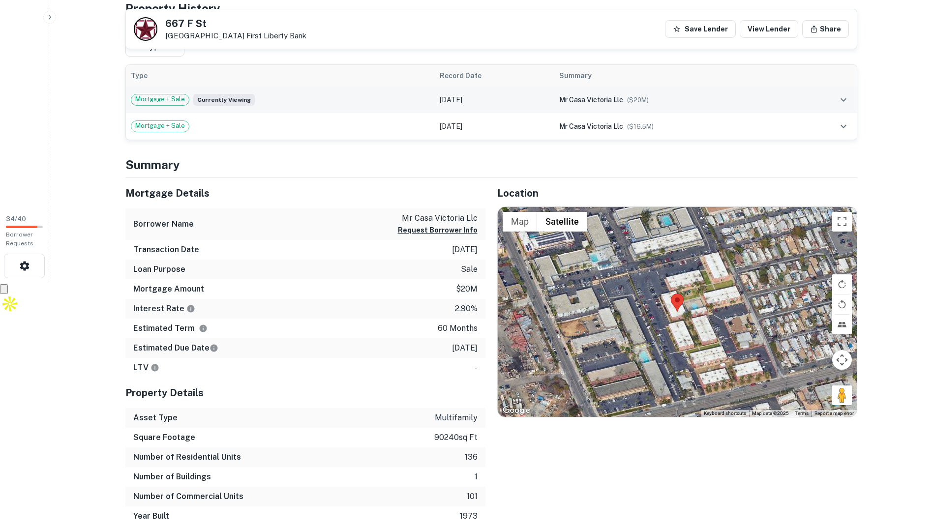
click at [619, 103] on span "mr casa victoria llc" at bounding box center [591, 100] width 64 height 8
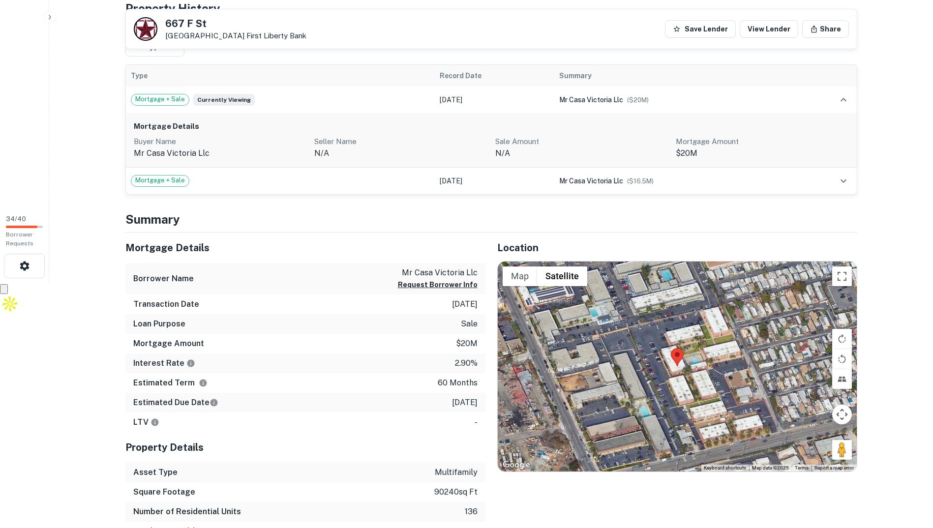
click at [266, 128] on h6 "Mortgage Details" at bounding box center [491, 126] width 715 height 11
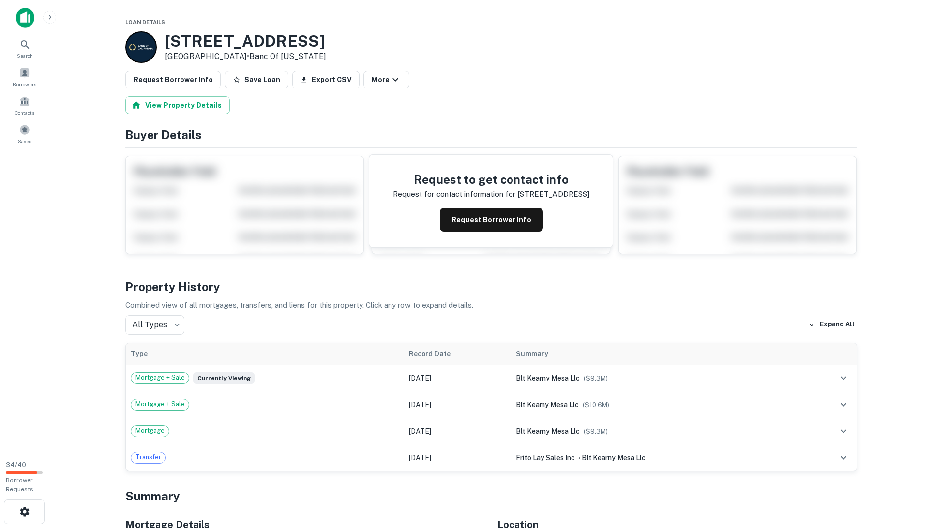
click at [543, 217] on div "Request Borrower Info" at bounding box center [491, 220] width 196 height 24
click at [535, 220] on button "Request Borrower Info" at bounding box center [491, 220] width 103 height 24
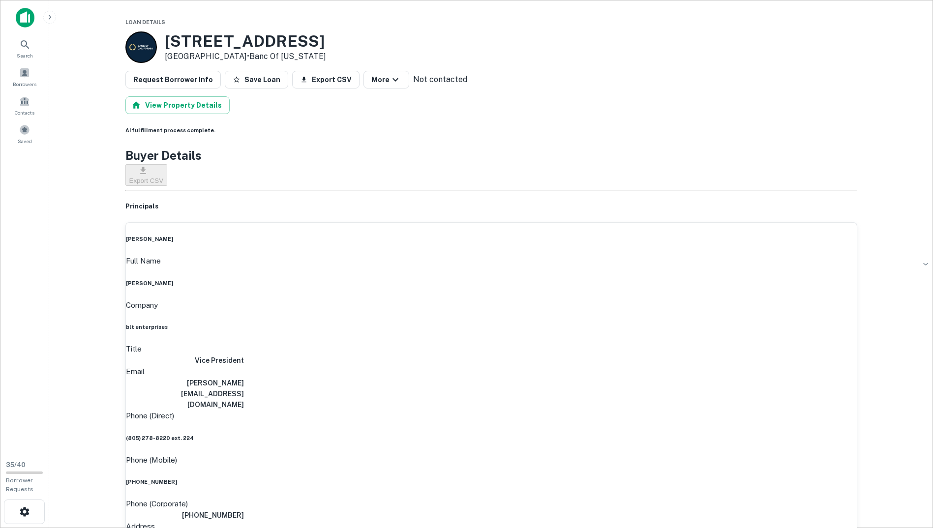
drag, startPoint x: 334, startPoint y: 40, endPoint x: 167, endPoint y: 38, distance: 167.7
click at [167, 38] on div "[STREET_ADDRESS] • Banc Of [US_STATE]" at bounding box center [491, 46] width 732 height 31
copy h3 "[STREET_ADDRESS]"
click at [436, 38] on div "[STREET_ADDRESS] • Banc Of [US_STATE]" at bounding box center [491, 46] width 732 height 31
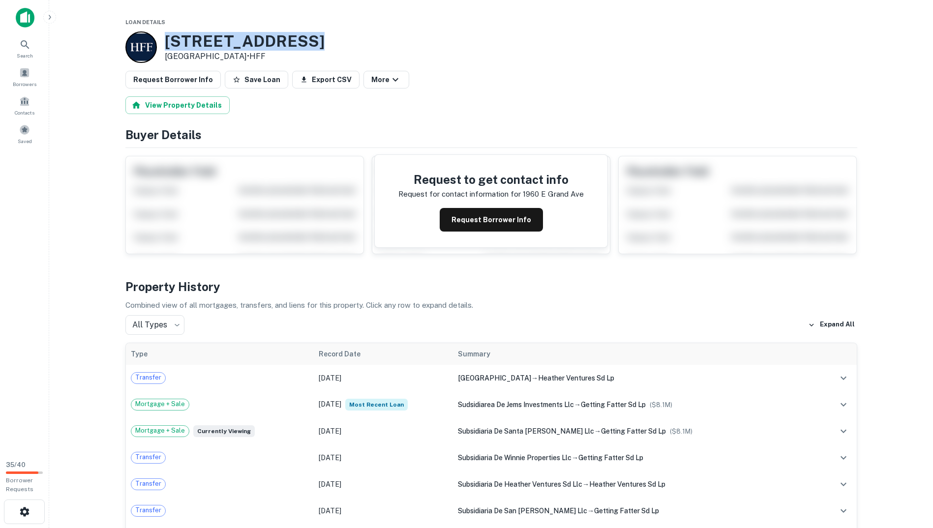
drag, startPoint x: 331, startPoint y: 35, endPoint x: 159, endPoint y: 33, distance: 171.6
click at [159, 33] on div "[STREET_ADDRESS] • HFF" at bounding box center [491, 46] width 732 height 31
copy div "[STREET_ADDRESS]"
click at [455, 223] on button "Request Borrower Info" at bounding box center [491, 220] width 103 height 24
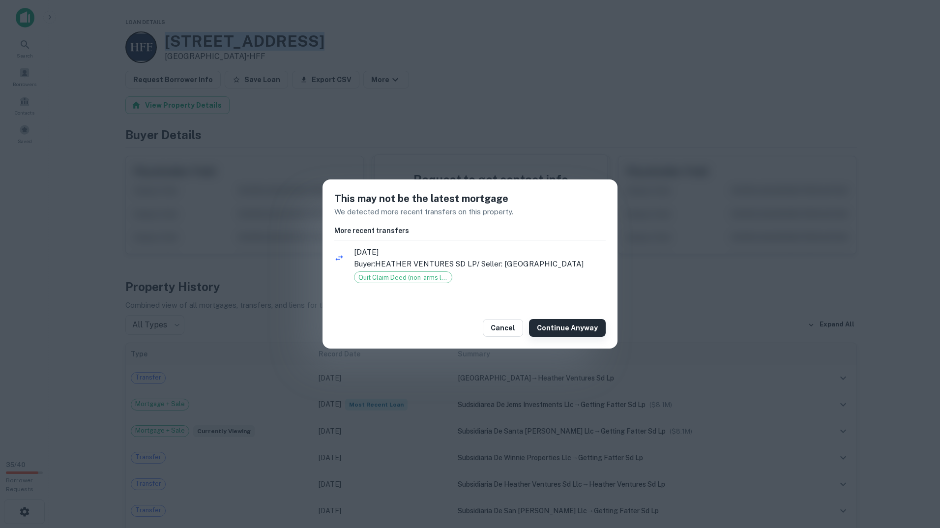
click at [559, 333] on button "Continue Anyway" at bounding box center [567, 328] width 77 height 18
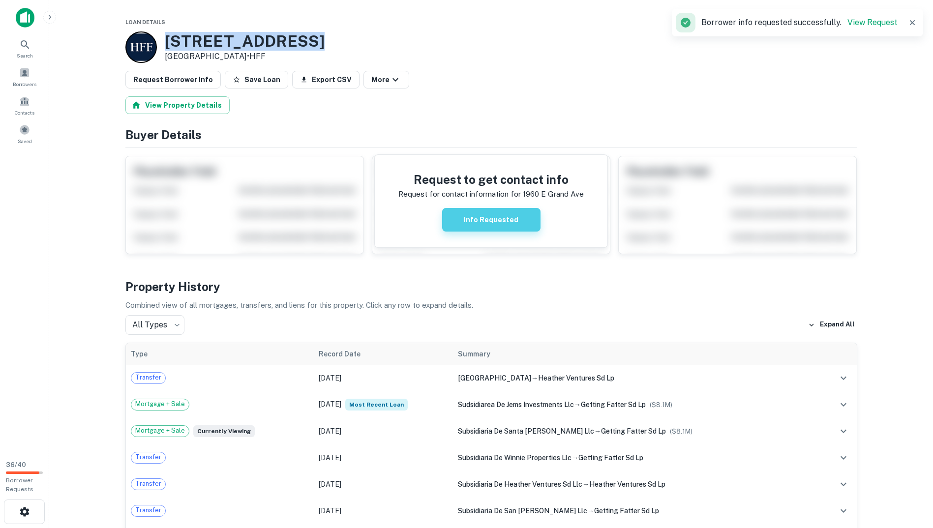
click at [493, 221] on button "Info Requested" at bounding box center [491, 220] width 98 height 24
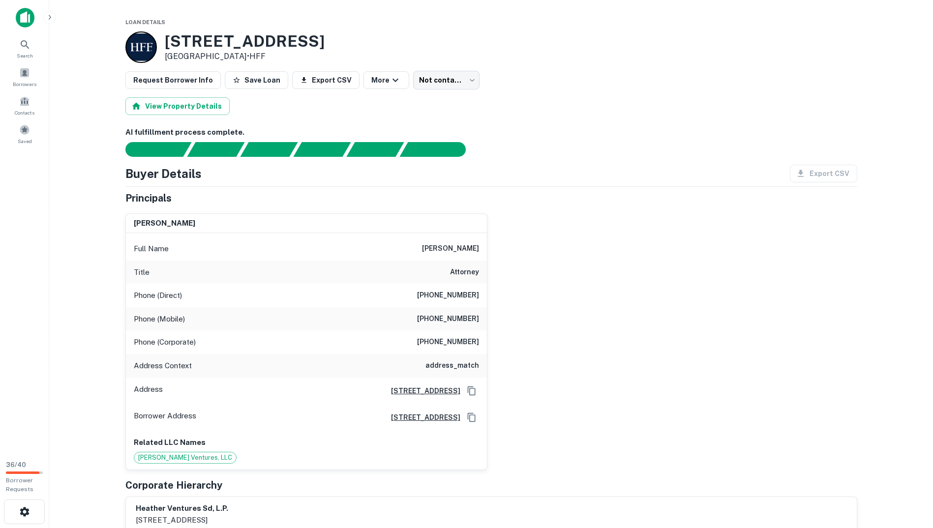
click at [594, 292] on div "[PERSON_NAME] Full Name [PERSON_NAME] Title Attorney Phone (Direct) [PHONE_NUMB…" at bounding box center [488, 338] width 740 height 265
